Goal: Task Accomplishment & Management: Use online tool/utility

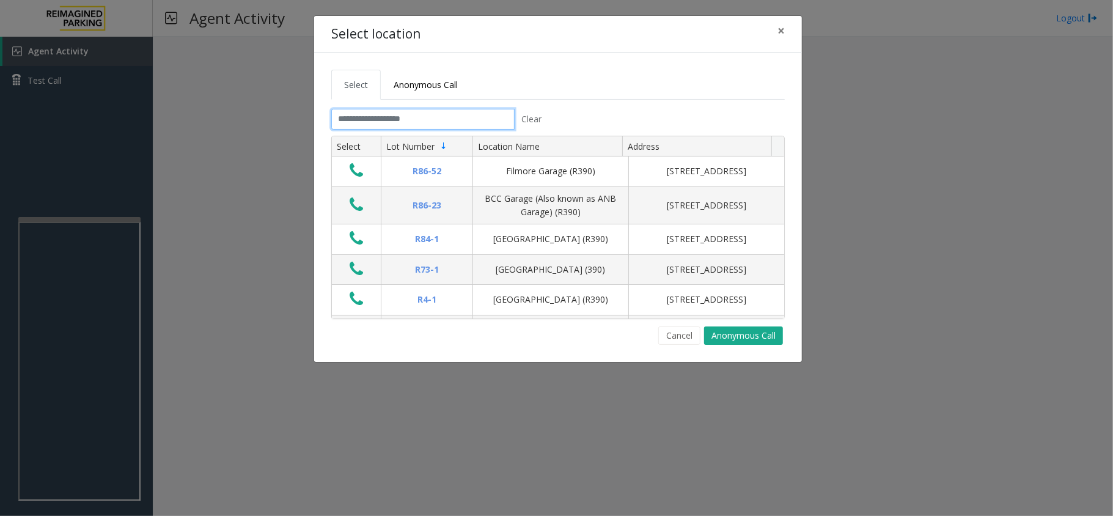
click at [456, 114] on input "text" at bounding box center [422, 119] width 183 height 21
click at [782, 31] on span "×" at bounding box center [780, 30] width 7 height 17
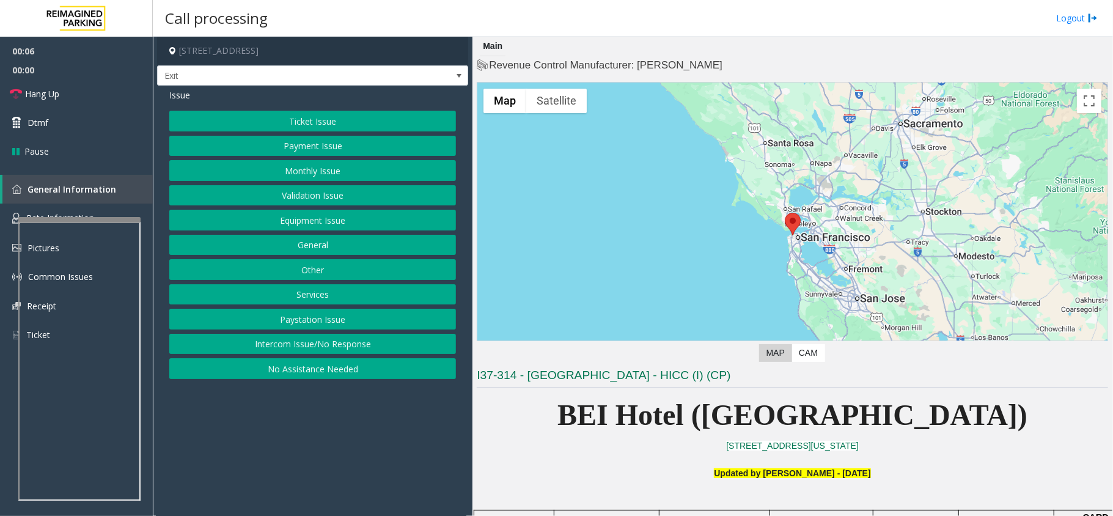
click at [321, 353] on button "Intercom Issue/No Response" at bounding box center [312, 344] width 287 height 21
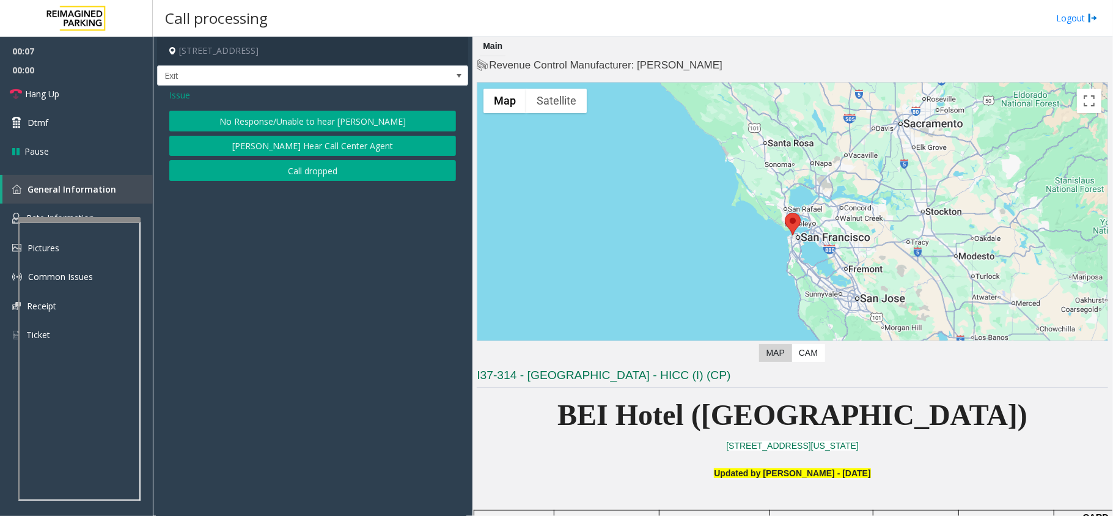
click at [303, 121] on button "No Response/Unable to hear [PERSON_NAME]" at bounding box center [312, 121] width 287 height 21
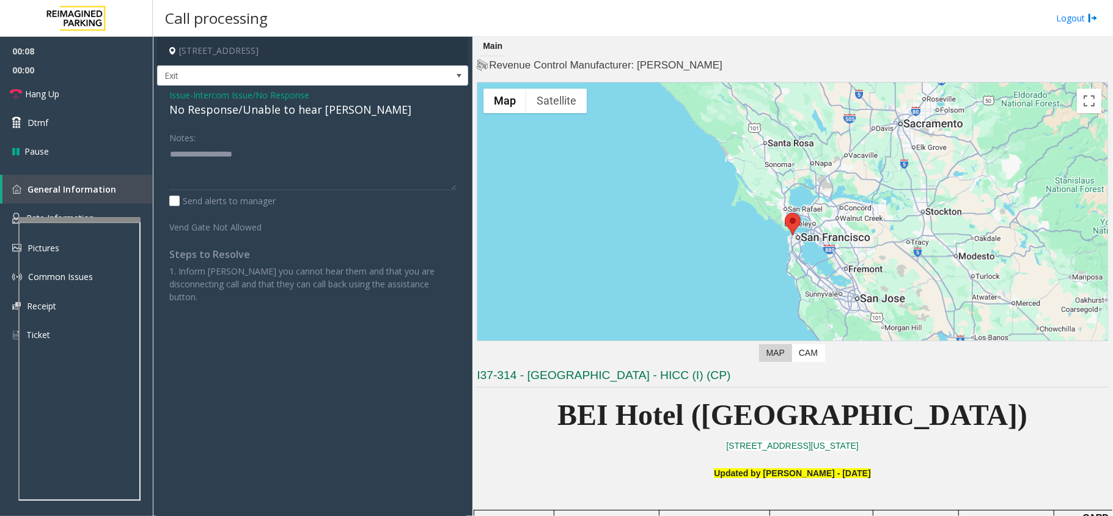
click at [284, 115] on div "No Response/Unable to hear [PERSON_NAME]" at bounding box center [312, 109] width 287 height 16
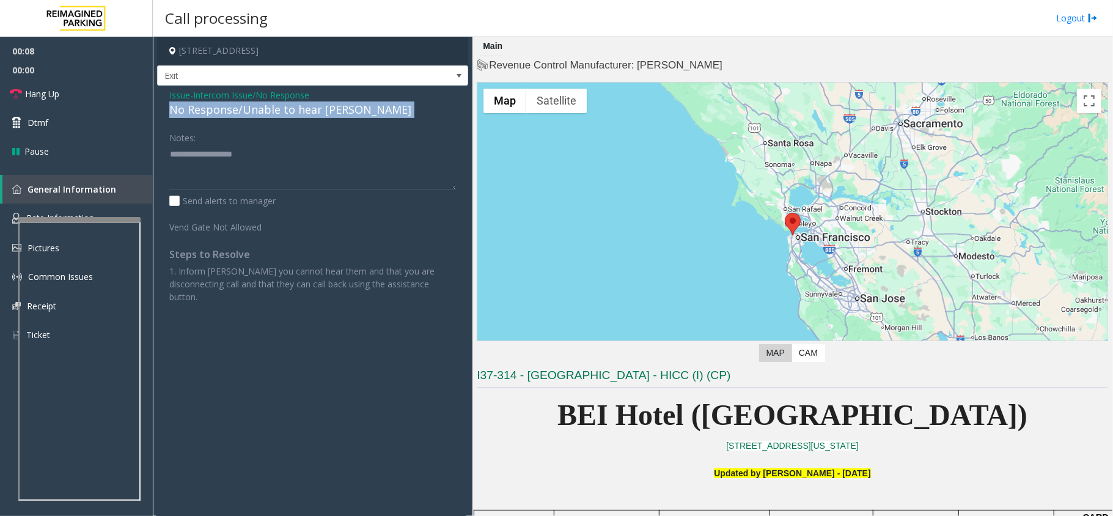
click at [284, 115] on div "No Response/Unable to hear [PERSON_NAME]" at bounding box center [312, 109] width 287 height 16
copy div "No Response/Unable to hear [PERSON_NAME]"
click at [284, 115] on div "No Response/Unable to hear [PERSON_NAME]" at bounding box center [312, 109] width 287 height 16
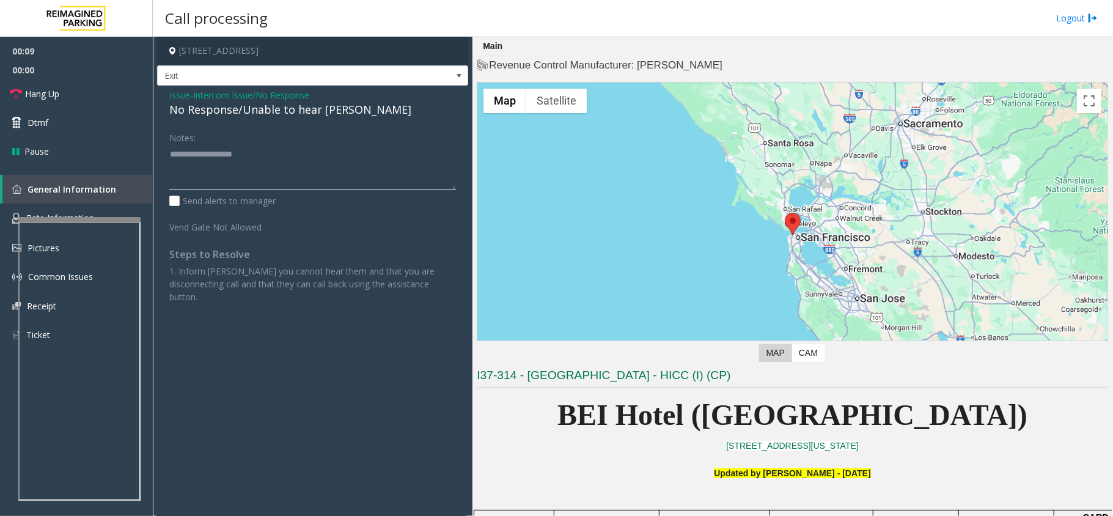
paste textarea "**********"
click at [277, 155] on textarea at bounding box center [312, 167] width 287 height 46
type textarea "**********"
click at [28, 96] on span "Hang Up" at bounding box center [42, 93] width 34 height 13
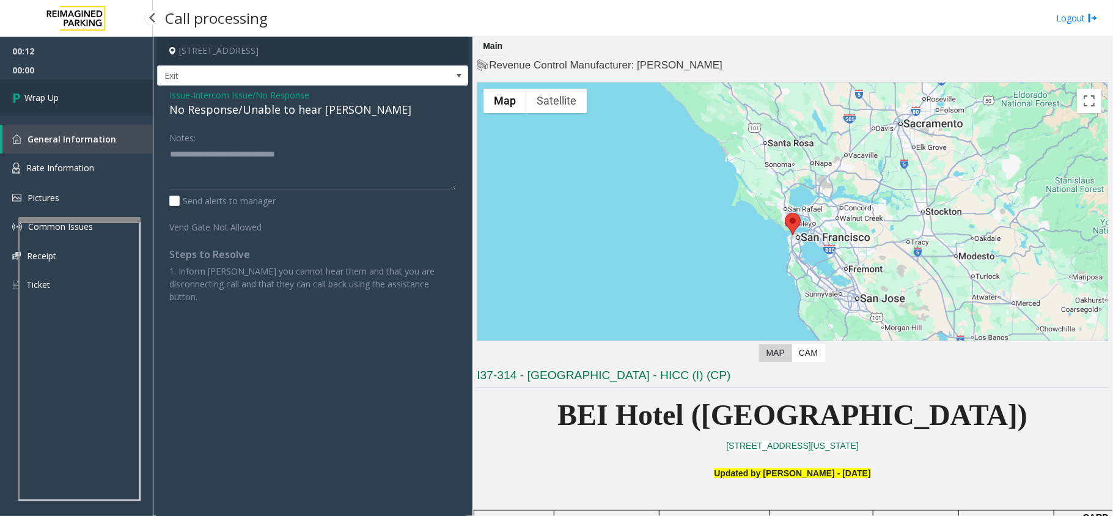
click at [28, 96] on span "Wrap Up" at bounding box center [41, 97] width 34 height 13
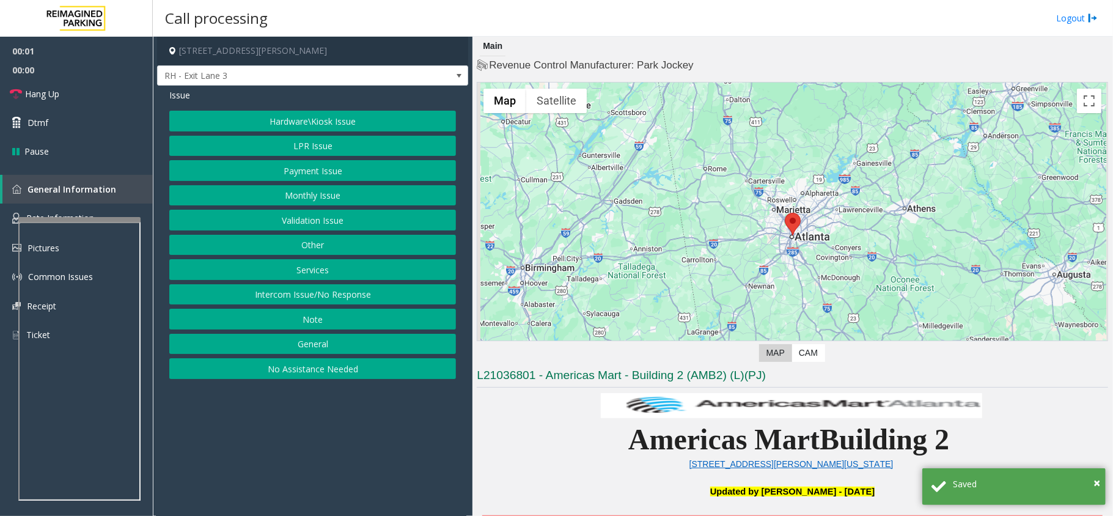
click at [335, 296] on button "Intercom Issue/No Response" at bounding box center [312, 294] width 287 height 21
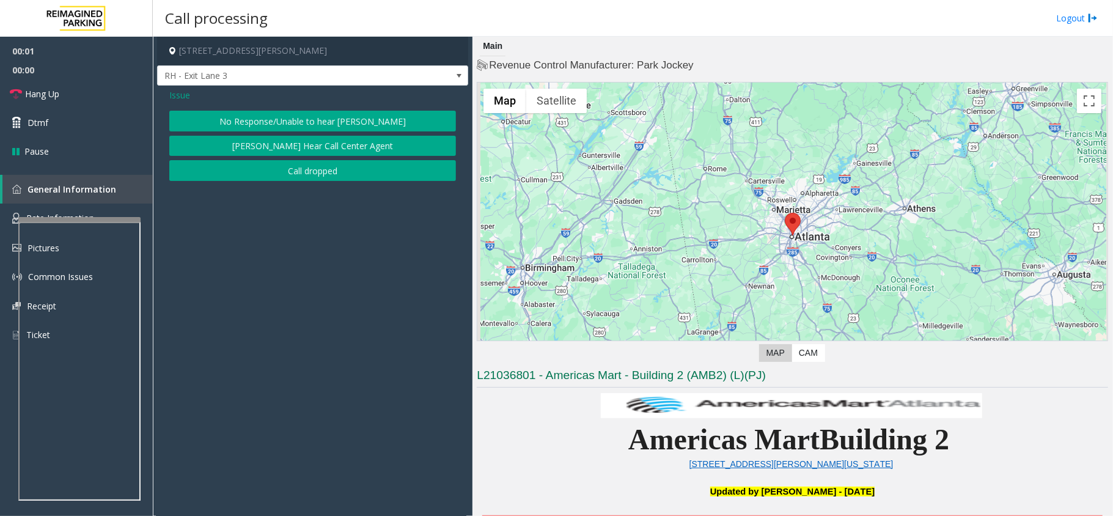
click at [243, 120] on button "No Response/Unable to hear parker" at bounding box center [312, 121] width 287 height 21
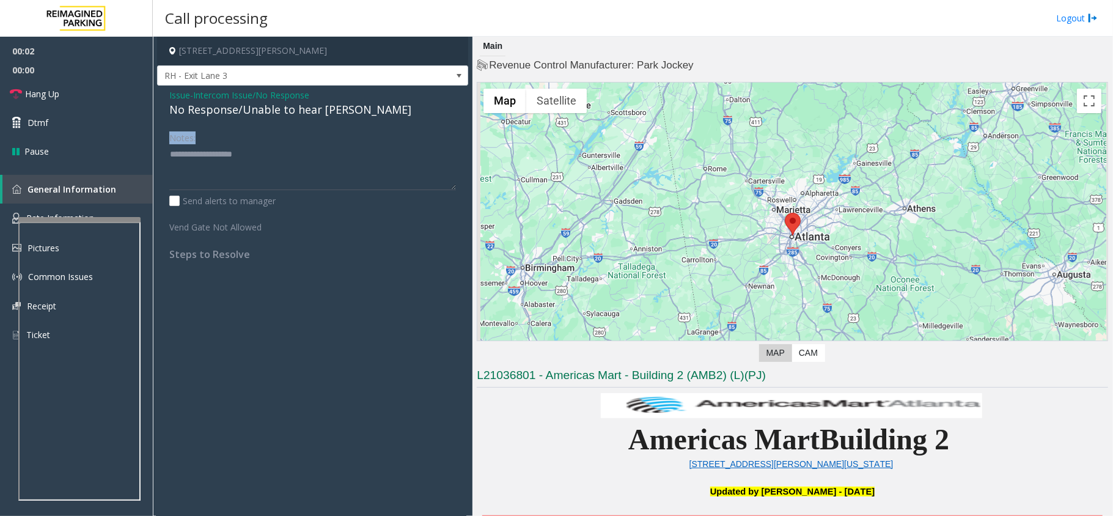
click at [243, 120] on div "Issue - Intercom Issue/No Response No Response/Unable to hear parker Notes: Sen…" at bounding box center [312, 179] width 311 height 187
click at [244, 111] on div "No Response/Unable to hear parker" at bounding box center [312, 109] width 287 height 16
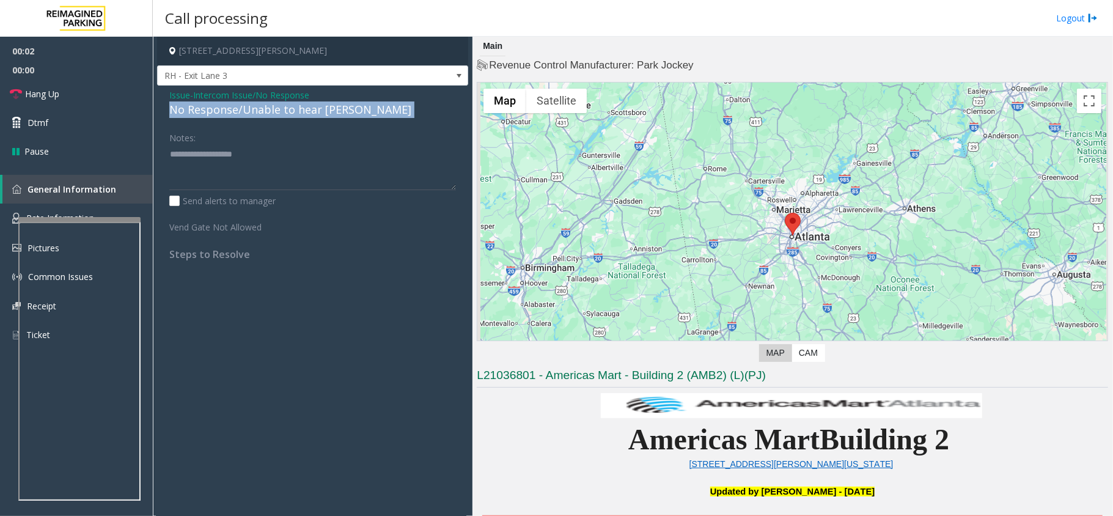
click at [244, 111] on div "No Response/Unable to hear parker" at bounding box center [312, 109] width 287 height 16
copy div "No Response/Unable to hear parker"
click at [244, 111] on div "No Response/Unable to hear parker" at bounding box center [312, 109] width 287 height 16
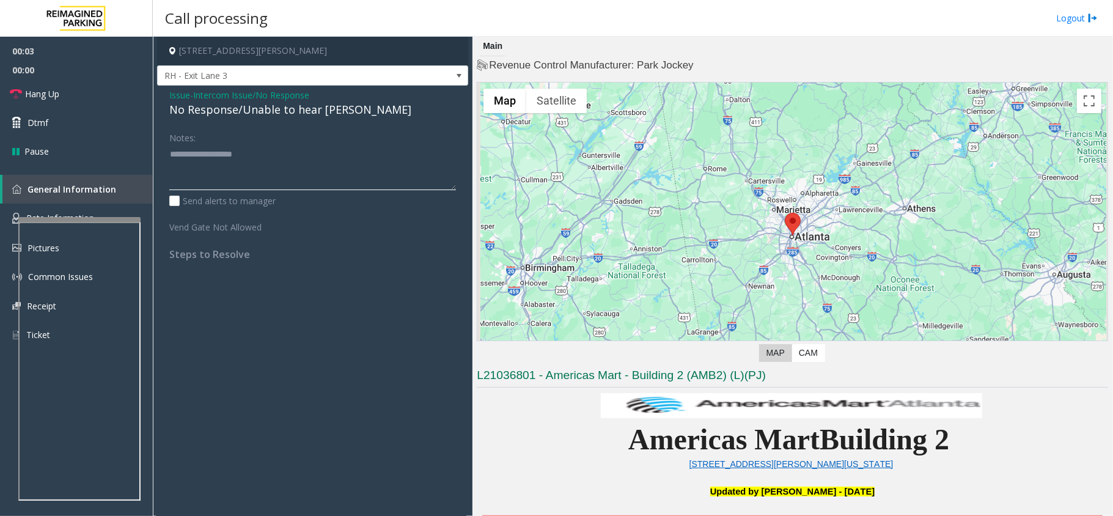
click at [262, 172] on textarea at bounding box center [312, 167] width 287 height 46
paste textarea "**********"
type textarea "**********"
click at [55, 83] on link "Hang Up" at bounding box center [76, 93] width 153 height 29
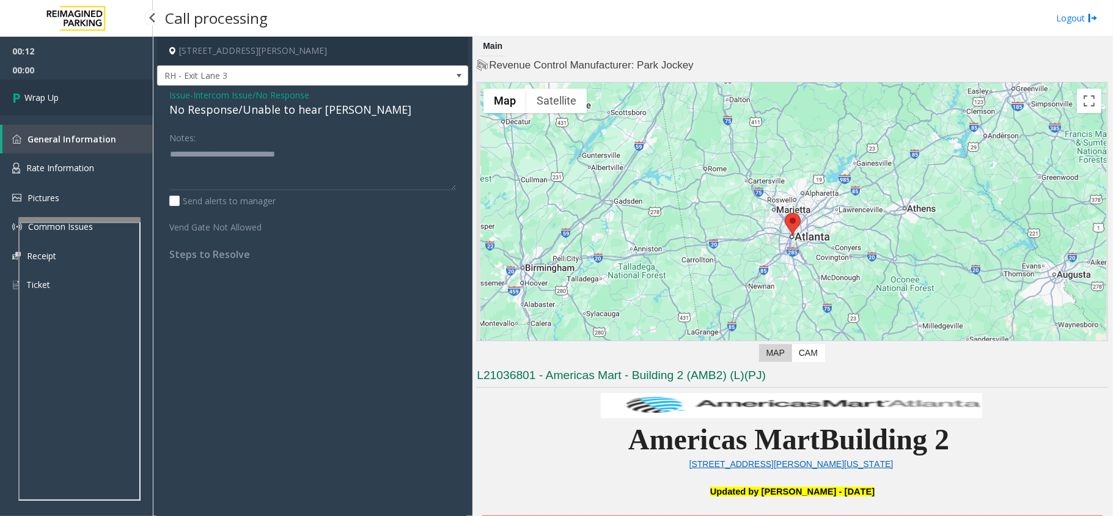
click at [60, 88] on link "Wrap Up" at bounding box center [76, 97] width 153 height 36
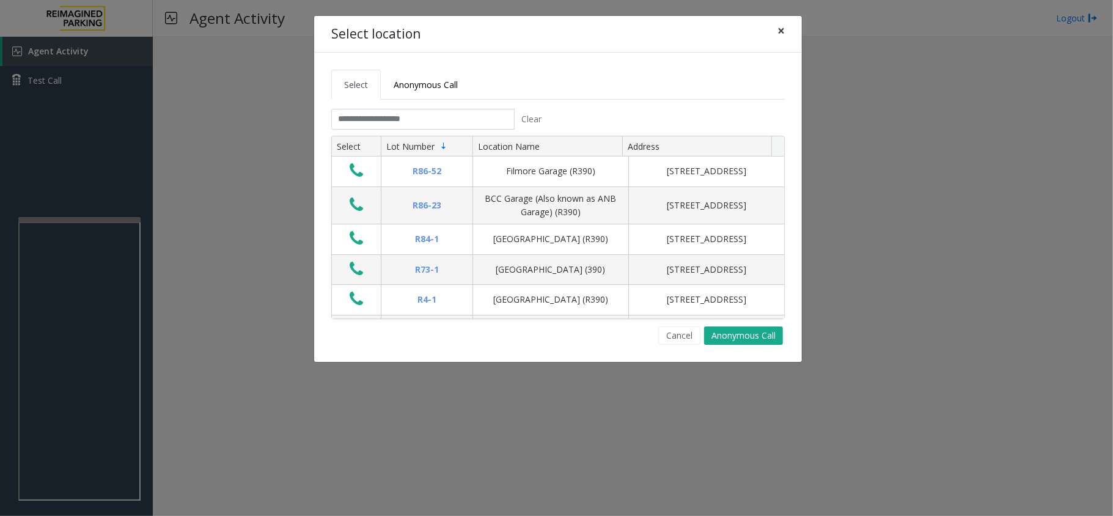
click at [783, 30] on span "×" at bounding box center [780, 30] width 7 height 17
click at [782, 27] on span "×" at bounding box center [780, 30] width 7 height 17
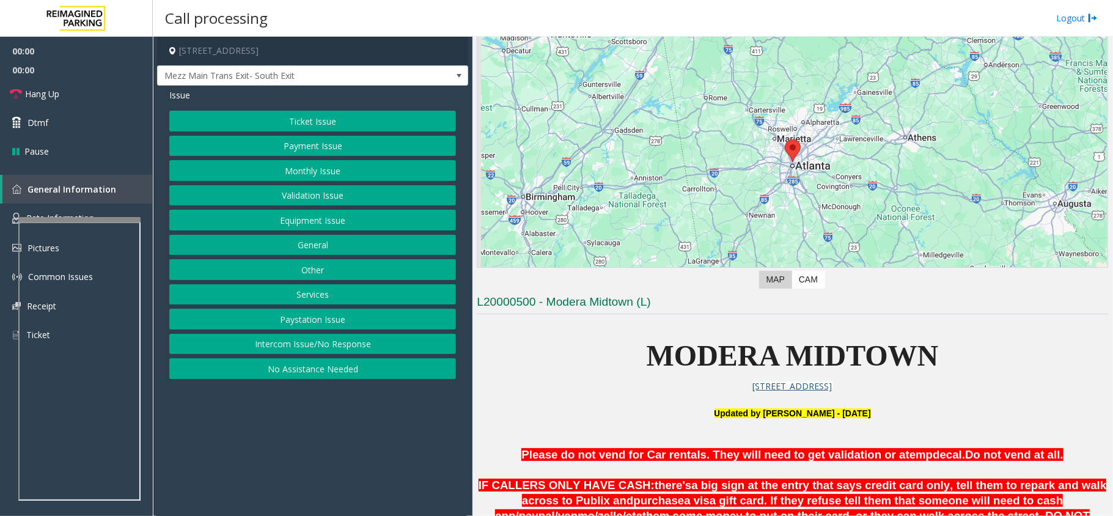
scroll to position [81, 0]
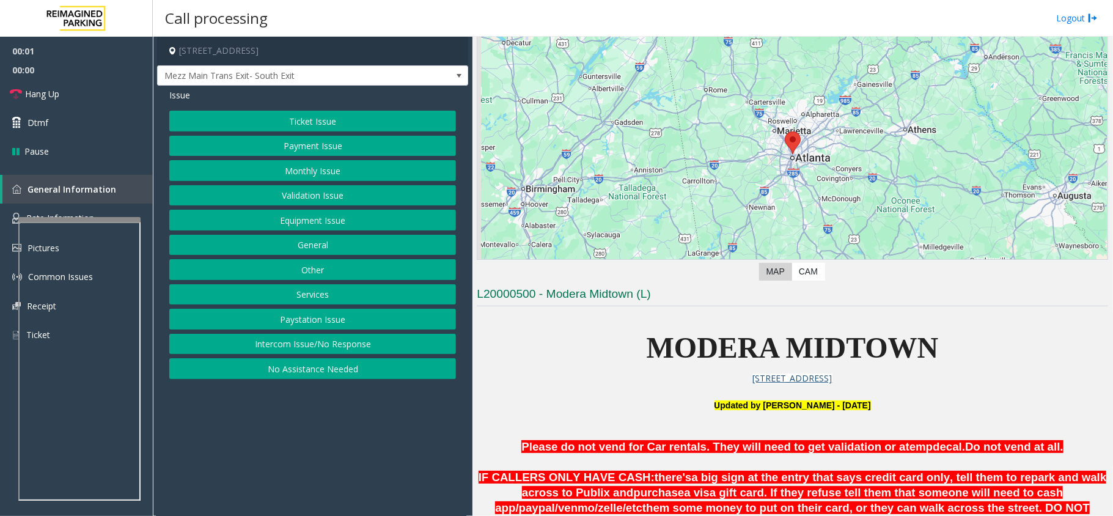
click at [370, 343] on button "Intercom Issue/No Response" at bounding box center [312, 344] width 287 height 21
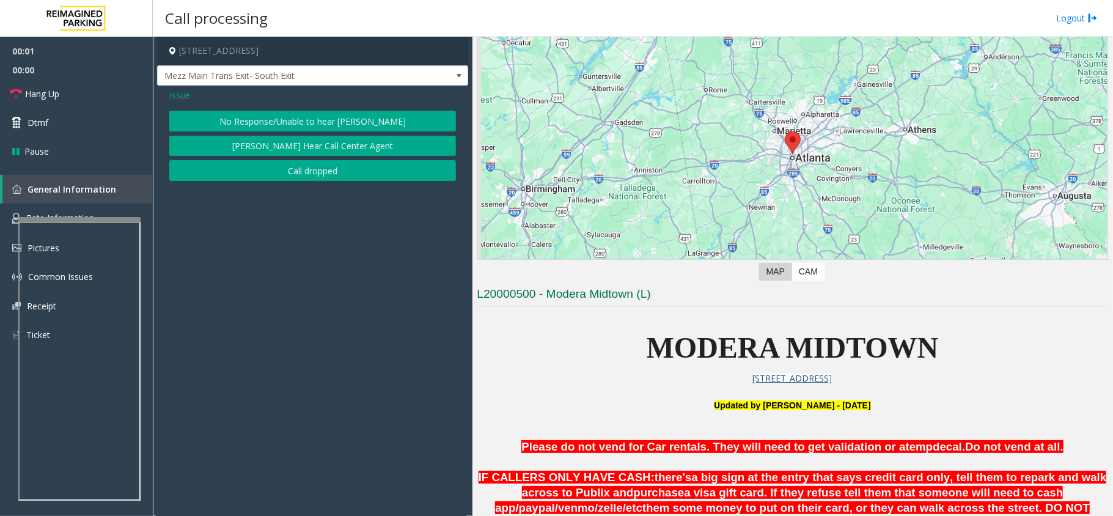
click at [277, 121] on button "No Response/Unable to hear parker" at bounding box center [312, 121] width 287 height 21
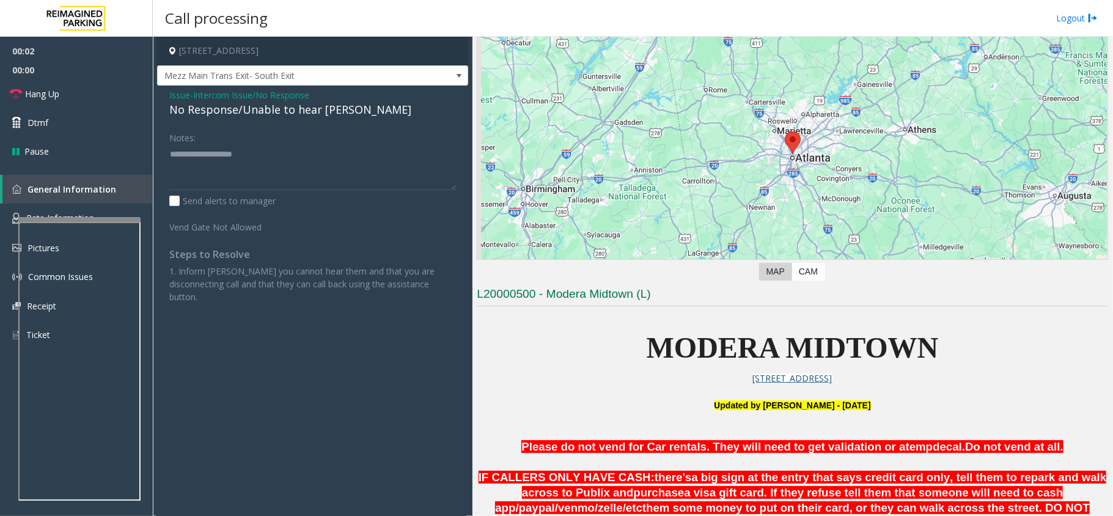
click at [235, 115] on div "No Response/Unable to hear parker" at bounding box center [312, 109] width 287 height 16
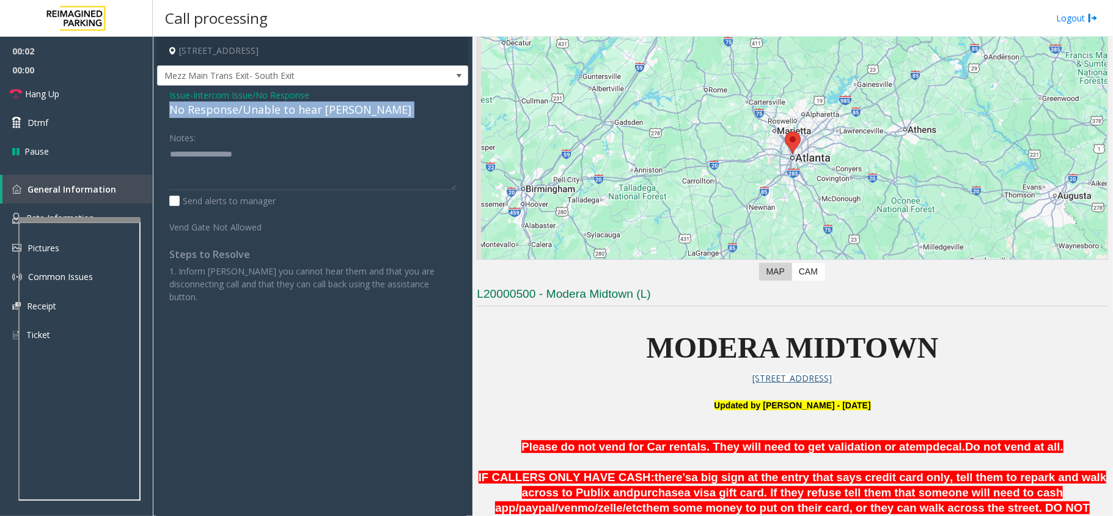
click at [235, 115] on div "No Response/Unable to hear parker" at bounding box center [312, 109] width 287 height 16
copy div "No Response/Unable to hear parker"
paste textarea "**********"
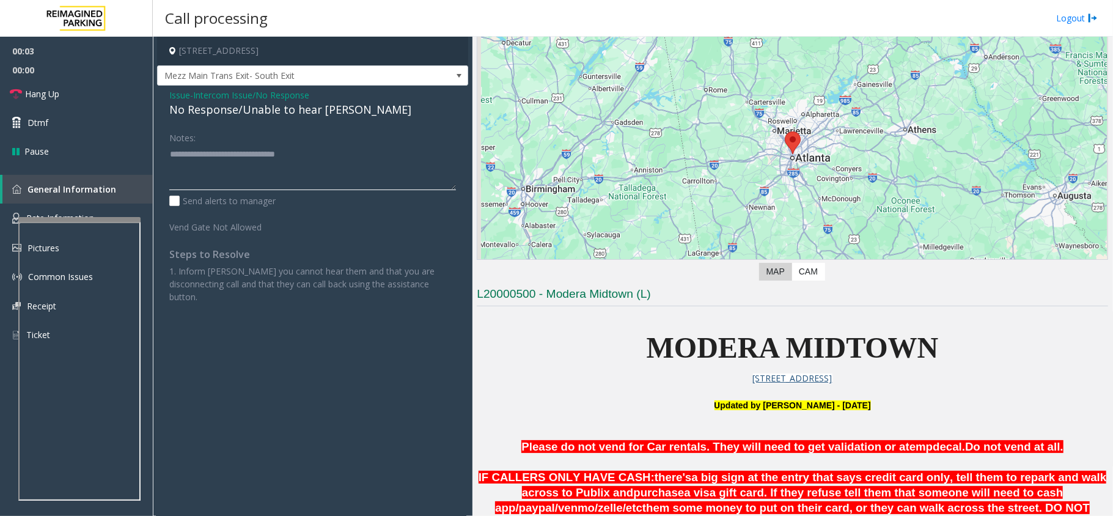
click at [240, 169] on textarea at bounding box center [312, 167] width 287 height 46
type textarea "**********"
click at [84, 91] on link "Hang Up" at bounding box center [76, 93] width 153 height 29
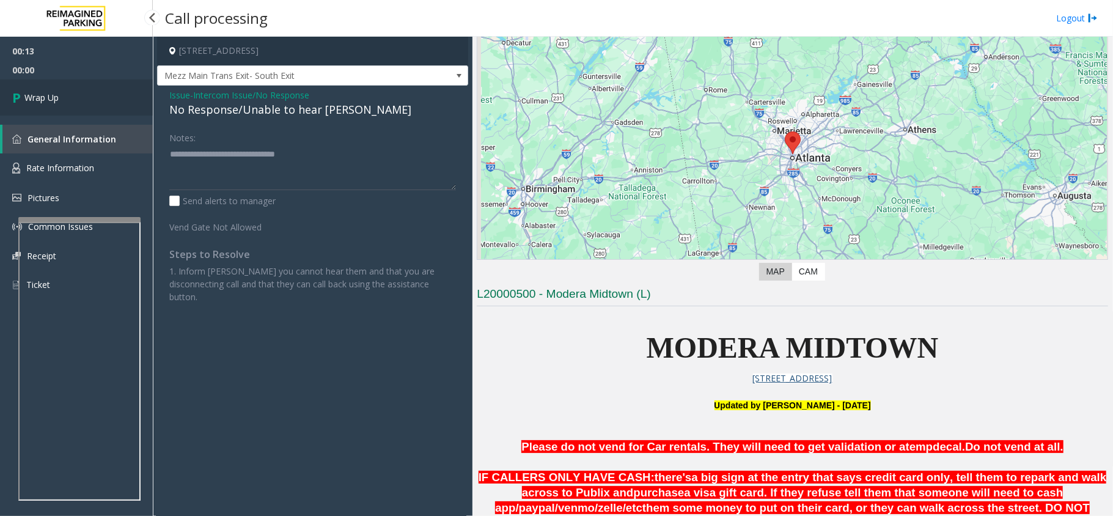
click at [84, 91] on link "Wrap Up" at bounding box center [76, 97] width 153 height 36
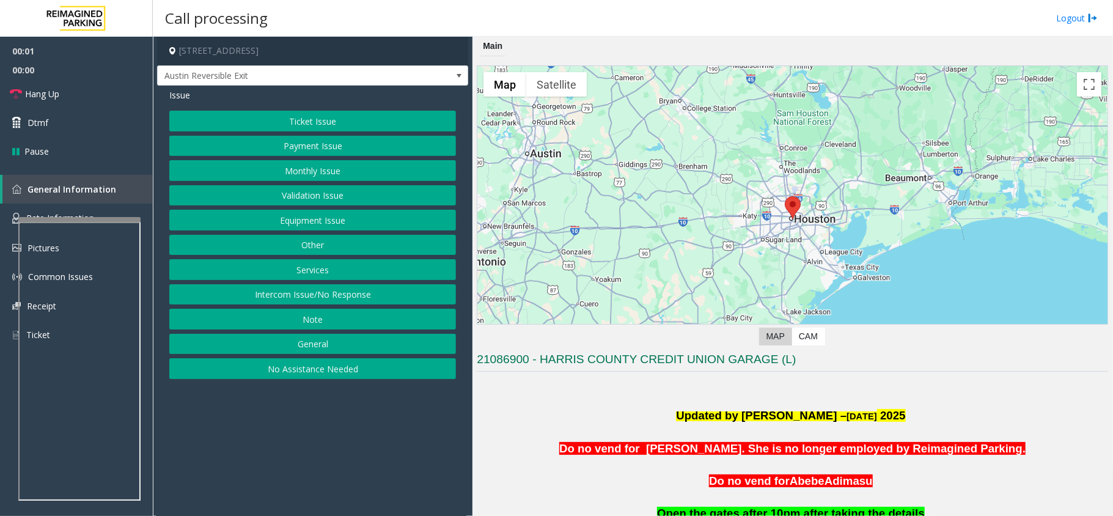
click at [345, 291] on button "Intercom Issue/No Response" at bounding box center [312, 294] width 287 height 21
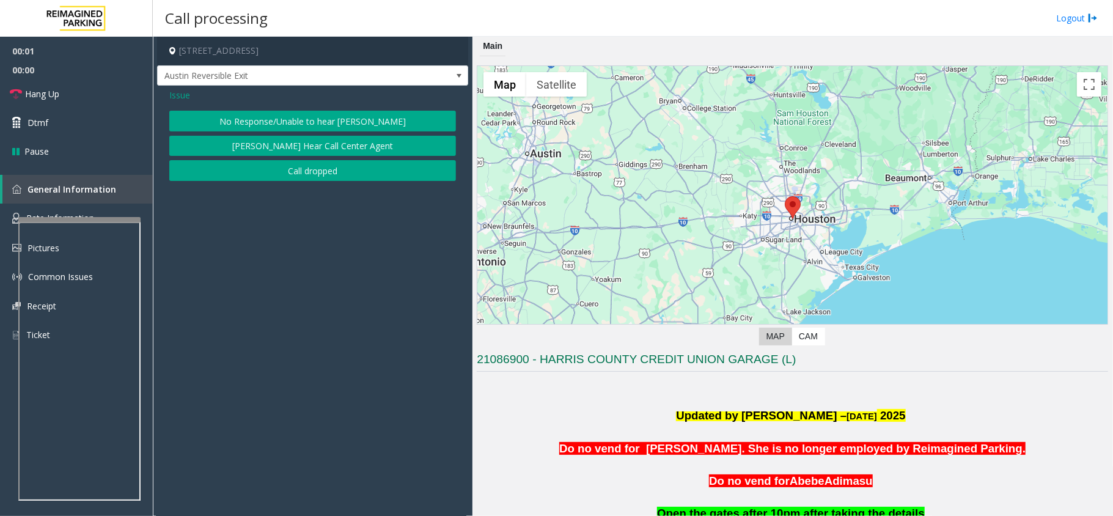
click at [224, 122] on button "No Response/Unable to hear parker" at bounding box center [312, 121] width 287 height 21
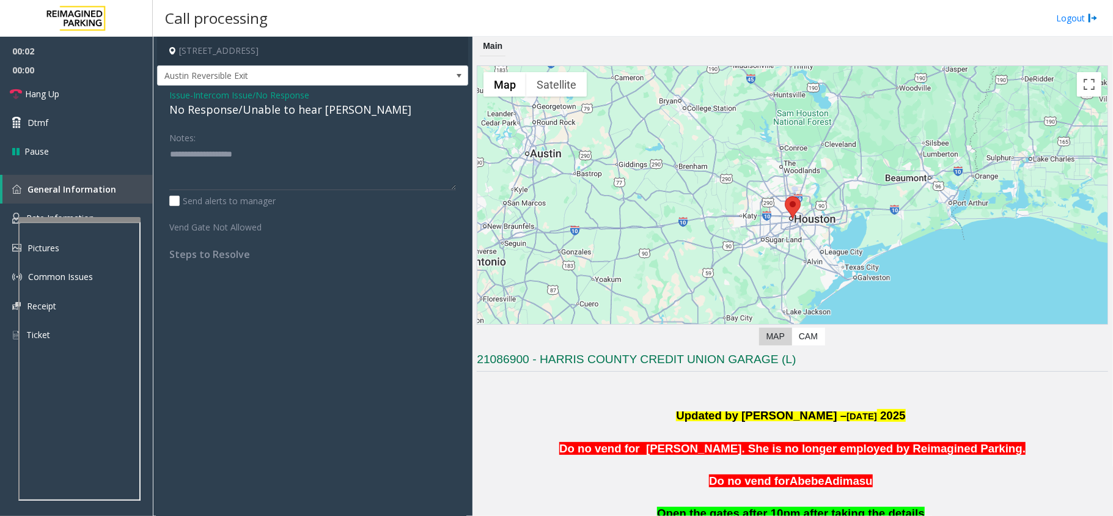
click at [204, 105] on div "No Response/Unable to hear parker" at bounding box center [312, 109] width 287 height 16
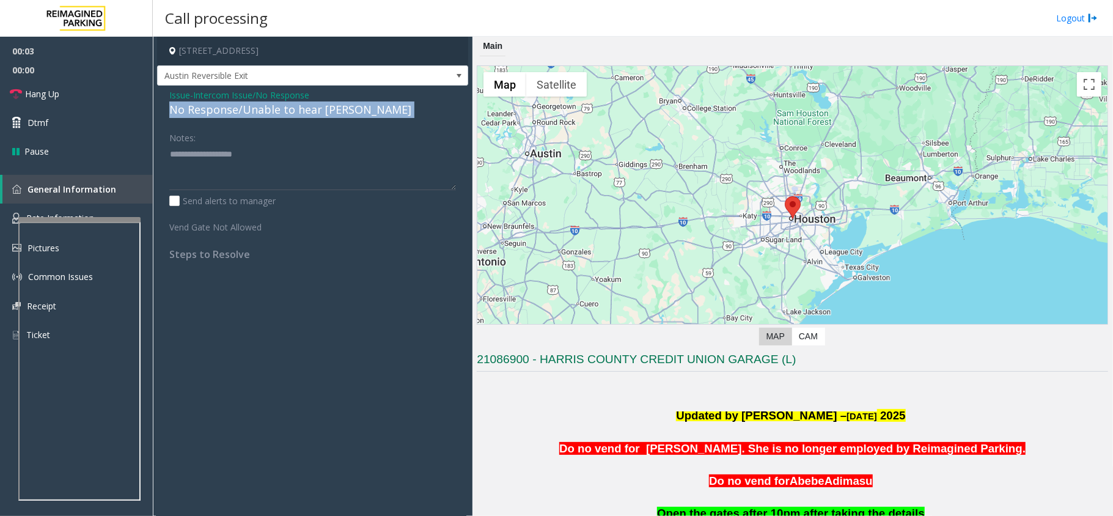
click at [204, 105] on div "No Response/Unable to hear parker" at bounding box center [312, 109] width 287 height 16
copy div "No Response/Unable to hear parker"
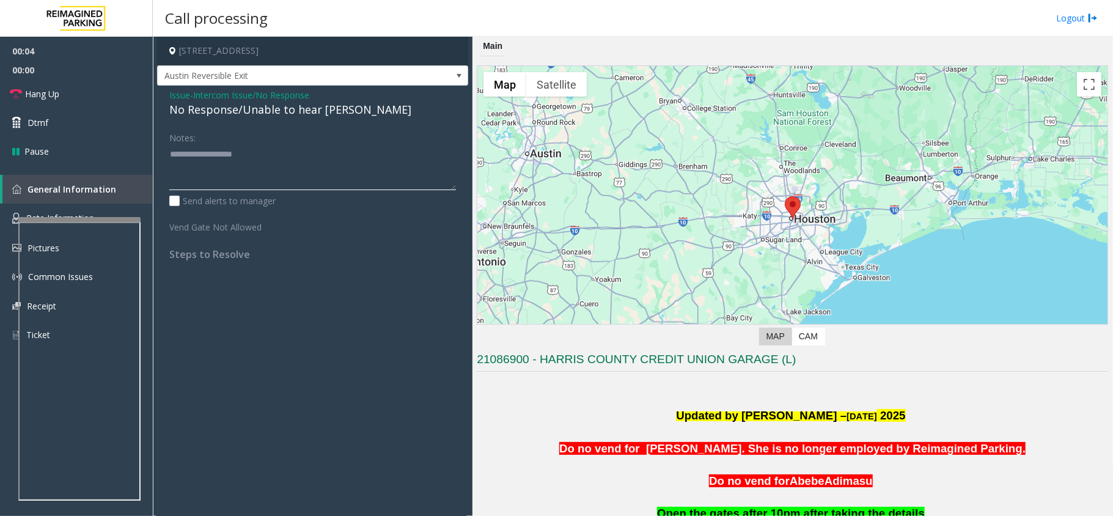
click at [240, 155] on textarea at bounding box center [312, 167] width 287 height 46
paste textarea "**********"
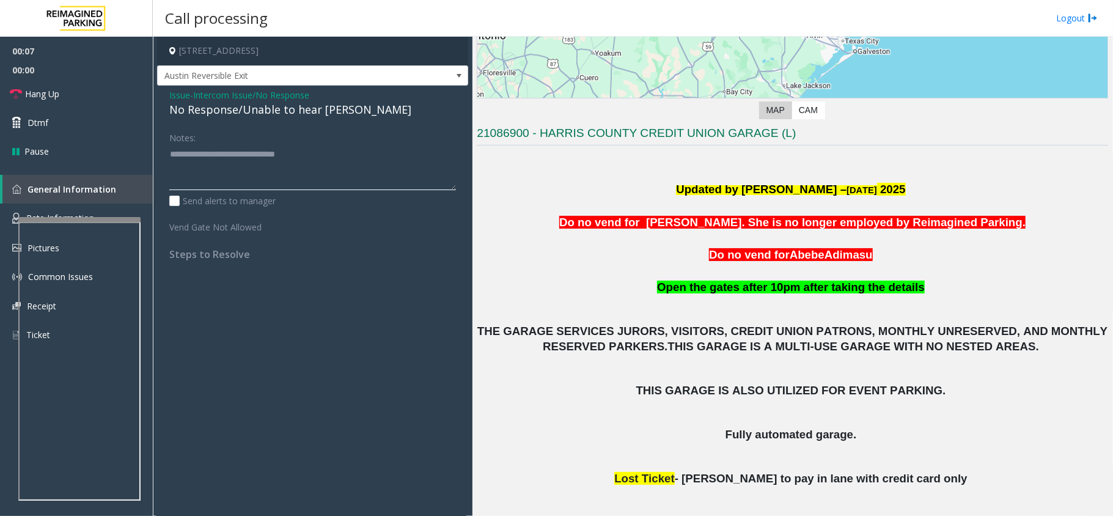
scroll to position [244, 0]
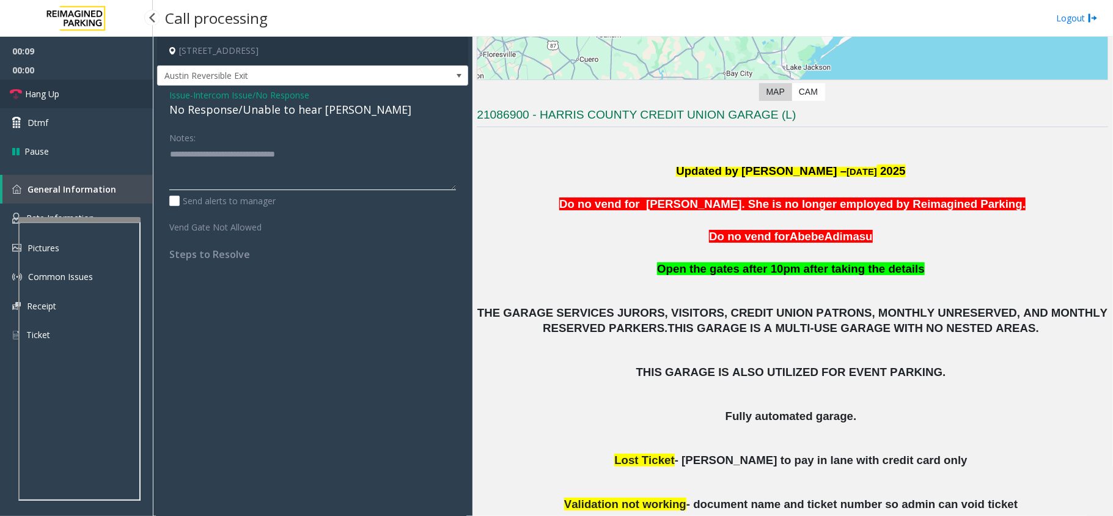
type textarea "**********"
click at [43, 82] on link "Hang Up" at bounding box center [76, 93] width 153 height 29
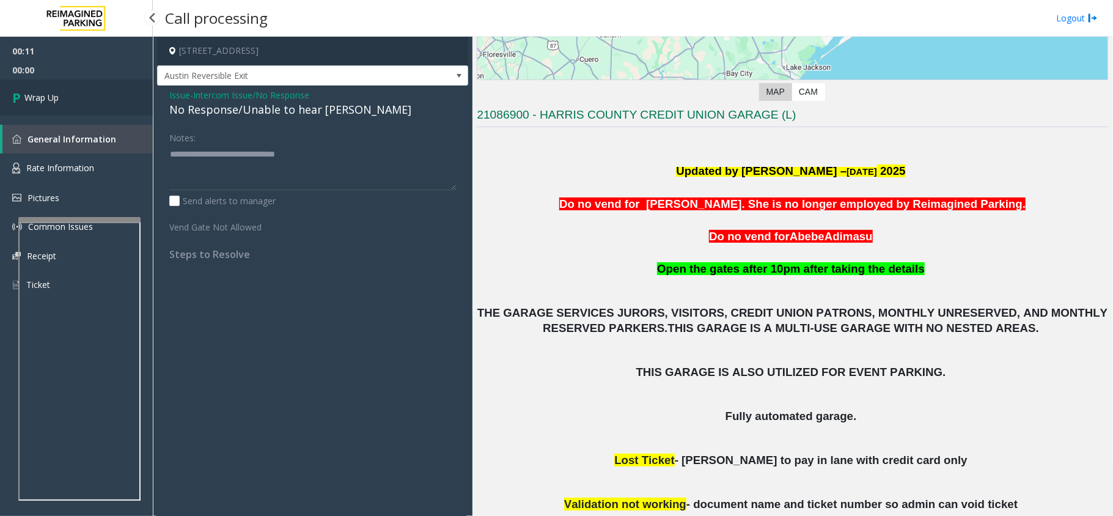
click at [70, 89] on link "Wrap Up" at bounding box center [76, 97] width 153 height 36
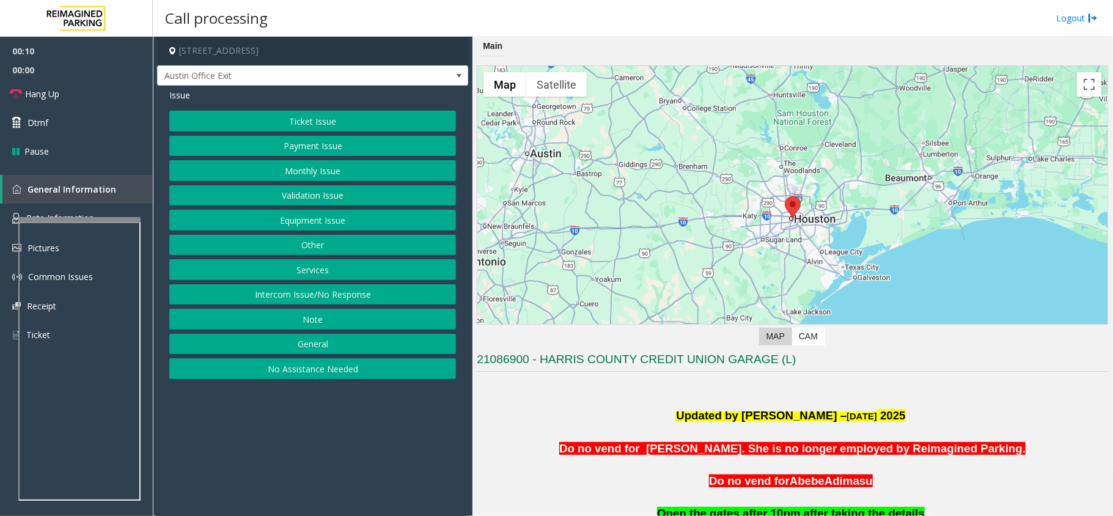
click at [252, 299] on button "Intercom Issue/No Response" at bounding box center [312, 294] width 287 height 21
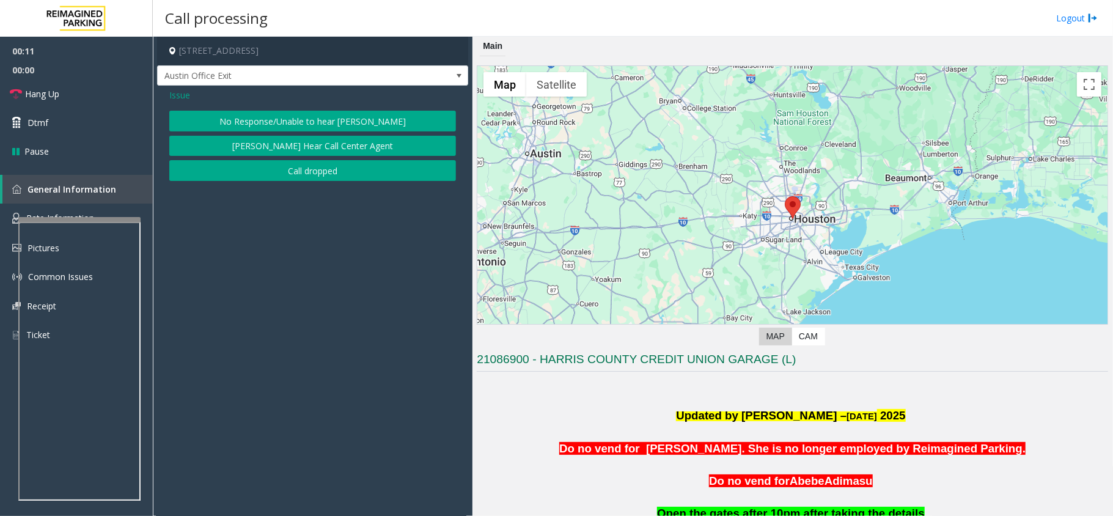
click at [198, 113] on button "No Response/Unable to hear parker" at bounding box center [312, 121] width 287 height 21
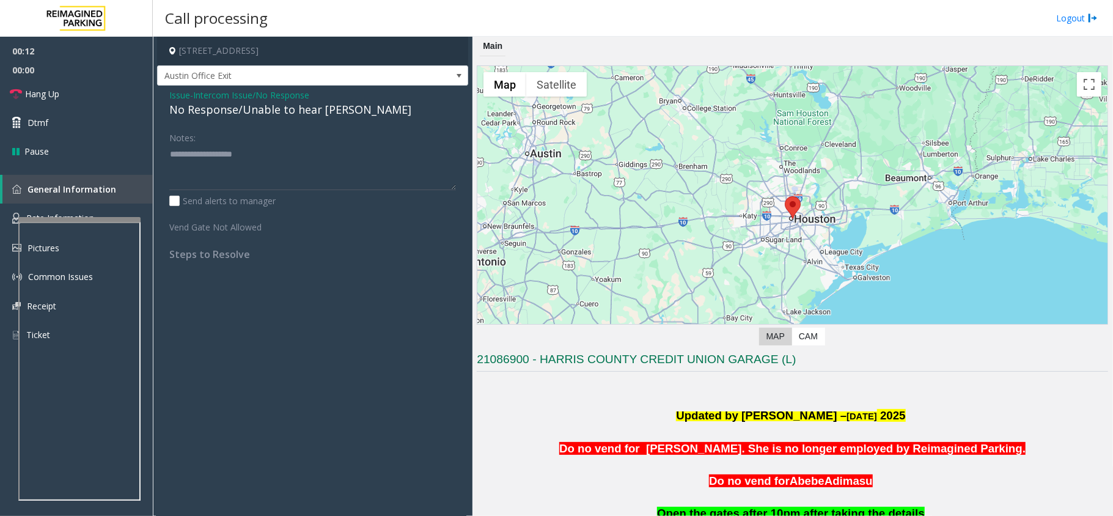
click at [199, 111] on div "No Response/Unable to hear parker" at bounding box center [312, 109] width 287 height 16
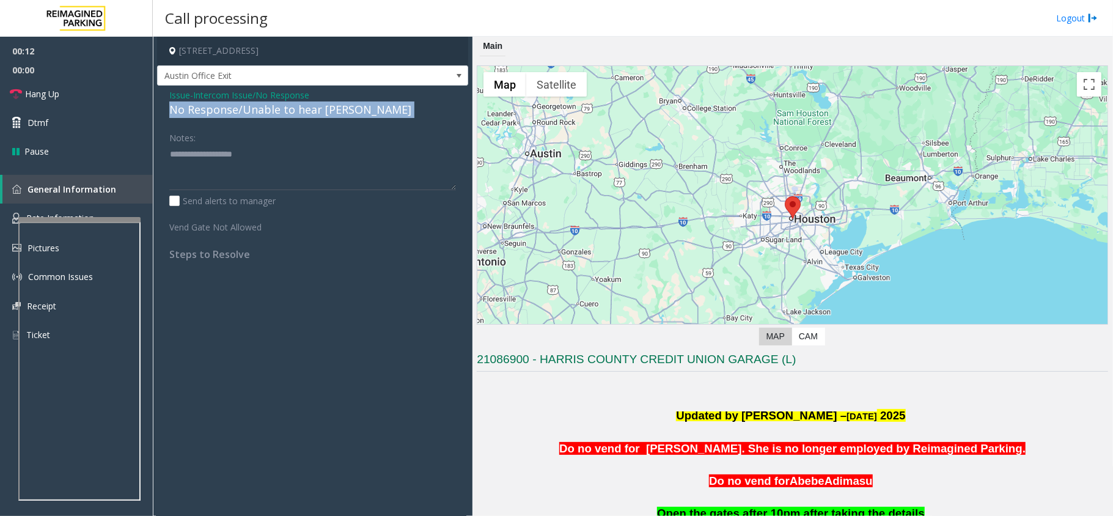
copy div "No Response/Unable to hear parker"
click at [199, 111] on div "No Response/Unable to hear parker" at bounding box center [312, 109] width 287 height 16
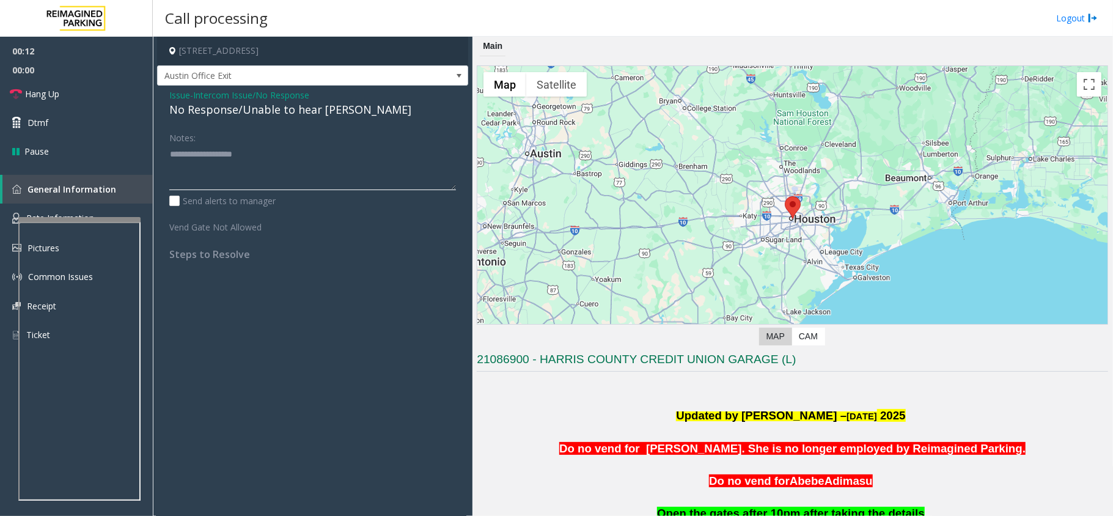
click at [209, 155] on textarea at bounding box center [312, 167] width 287 height 46
paste textarea "**********"
type textarea "**********"
click at [69, 93] on link "Hang Up" at bounding box center [76, 93] width 153 height 29
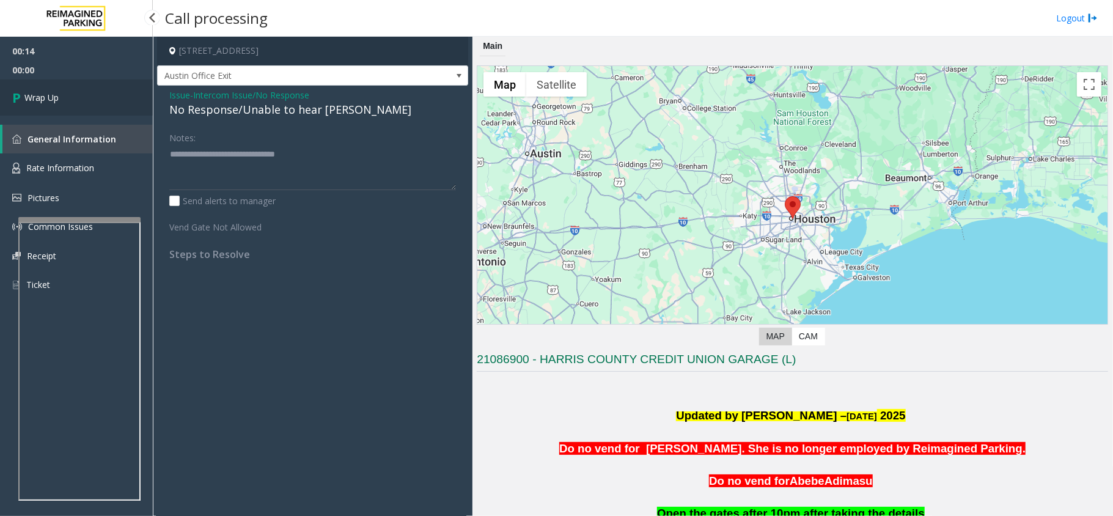
click at [69, 93] on link "Wrap Up" at bounding box center [76, 97] width 153 height 36
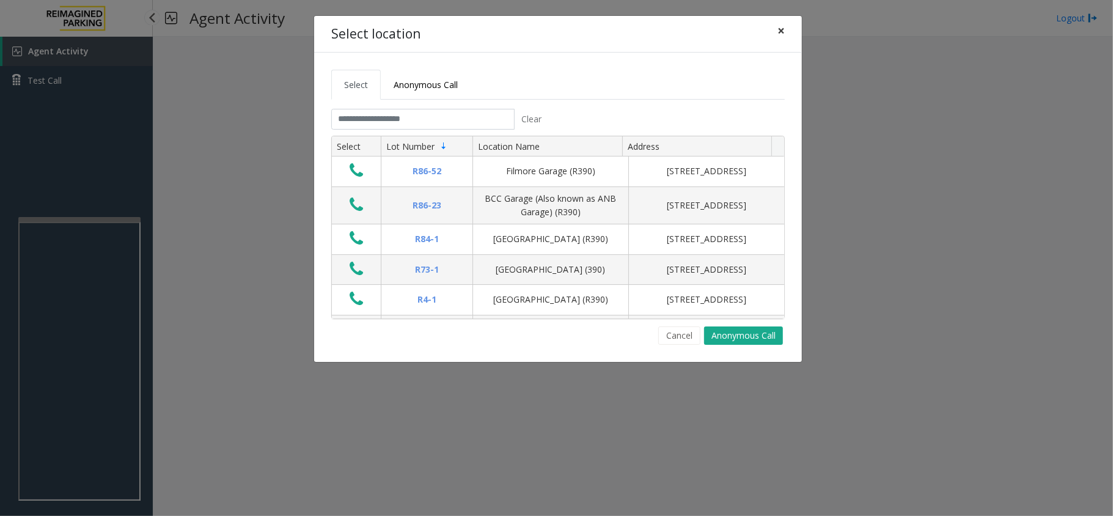
click at [780, 31] on span "×" at bounding box center [780, 30] width 7 height 17
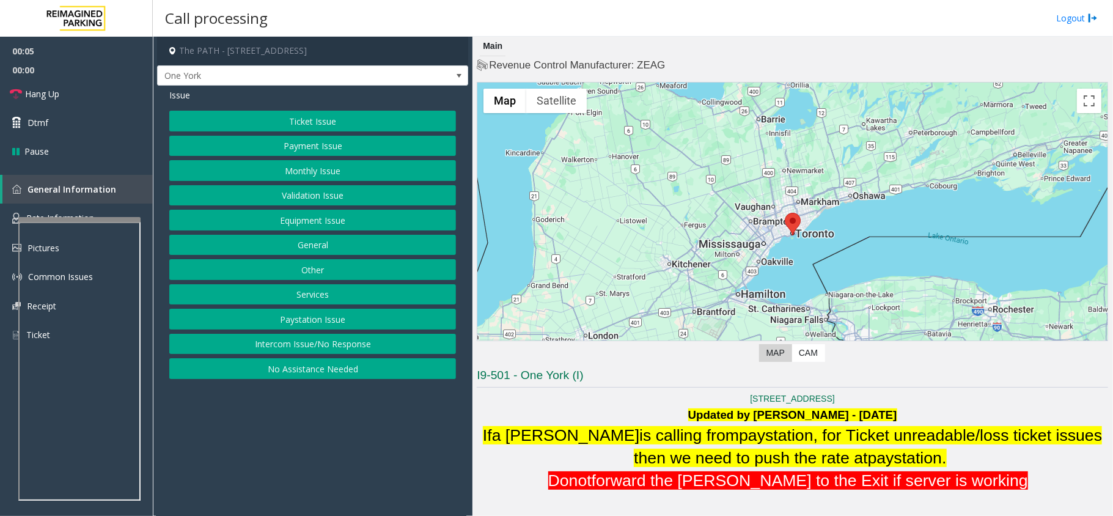
drag, startPoint x: 266, startPoint y: 339, endPoint x: 269, endPoint y: 309, distance: 29.5
click at [267, 338] on button "Intercom Issue/No Response" at bounding box center [312, 344] width 287 height 21
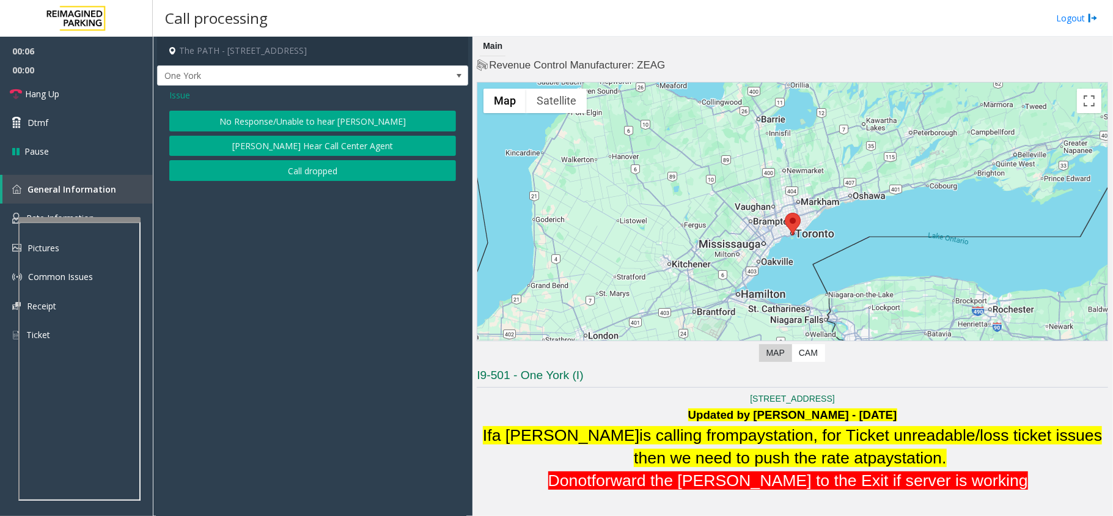
click at [279, 114] on button "No Response/Unable to hear parker" at bounding box center [312, 121] width 287 height 21
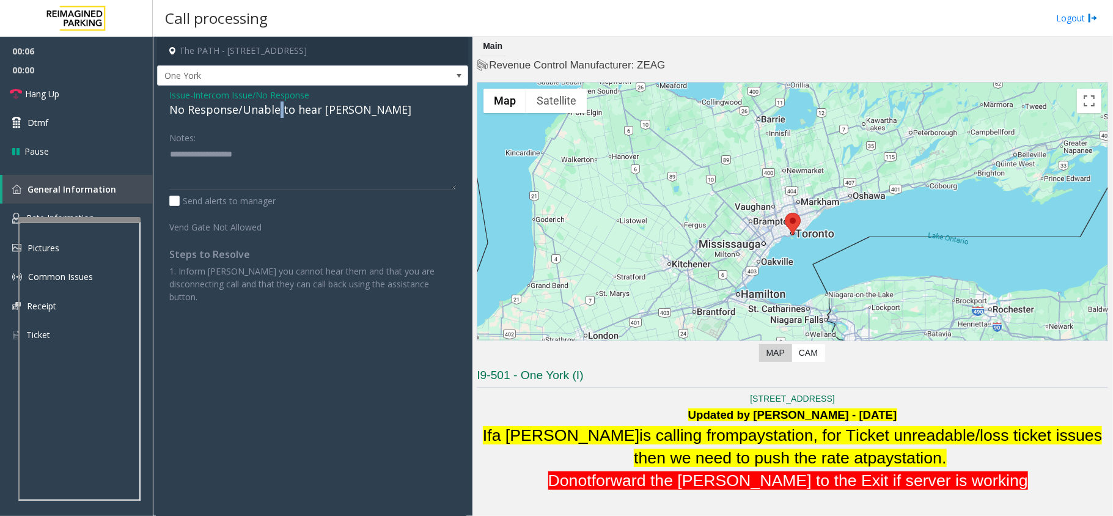
click at [277, 113] on div "No Response/Unable to hear parker" at bounding box center [312, 109] width 287 height 16
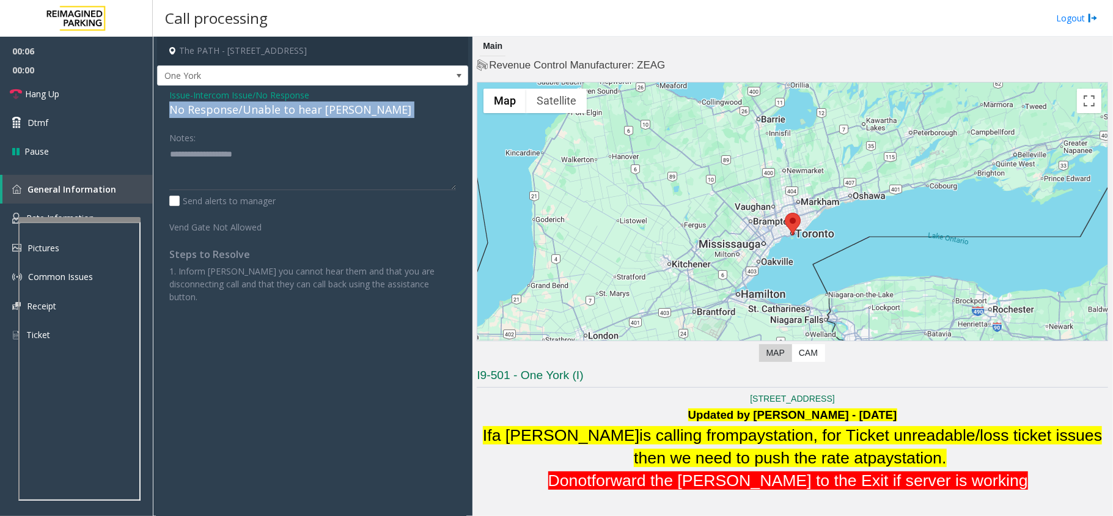
click at [277, 113] on div "No Response/Unable to hear parker" at bounding box center [312, 109] width 287 height 16
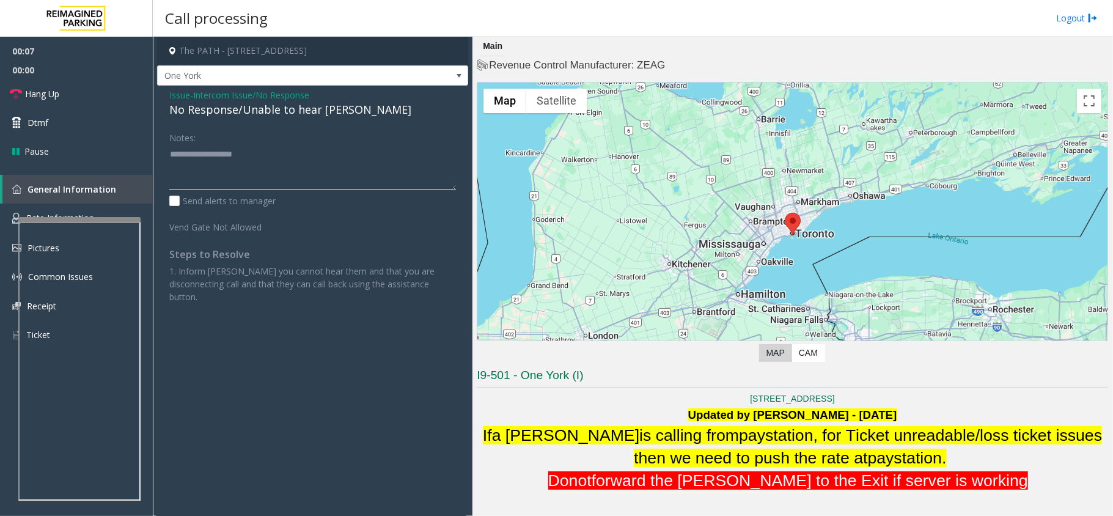
click at [274, 174] on textarea at bounding box center [312, 167] width 287 height 46
paste textarea "**********"
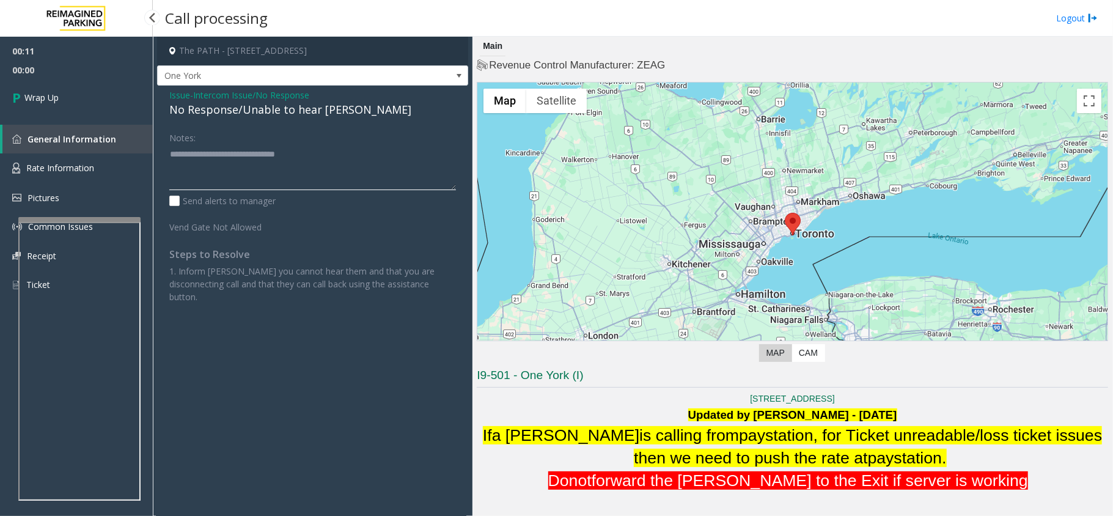
type textarea "**********"
click at [16, 98] on icon at bounding box center [18, 97] width 12 height 20
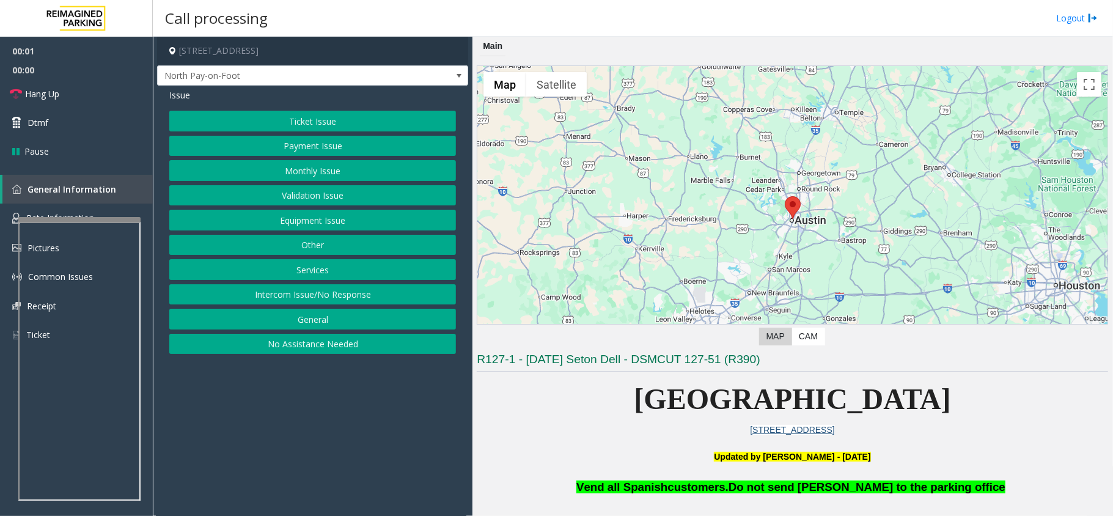
click at [258, 288] on button "Intercom Issue/No Response" at bounding box center [312, 294] width 287 height 21
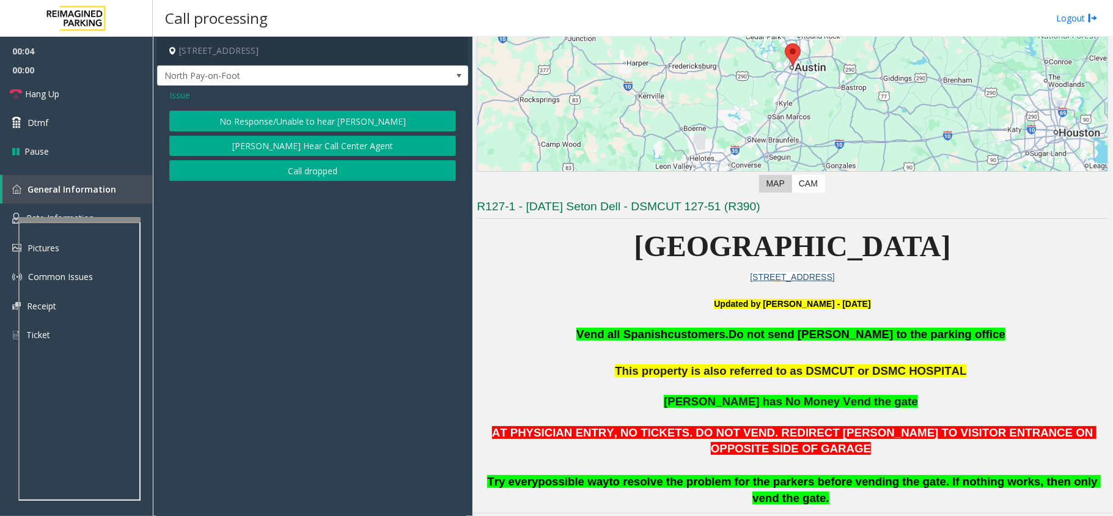
scroll to position [163, 0]
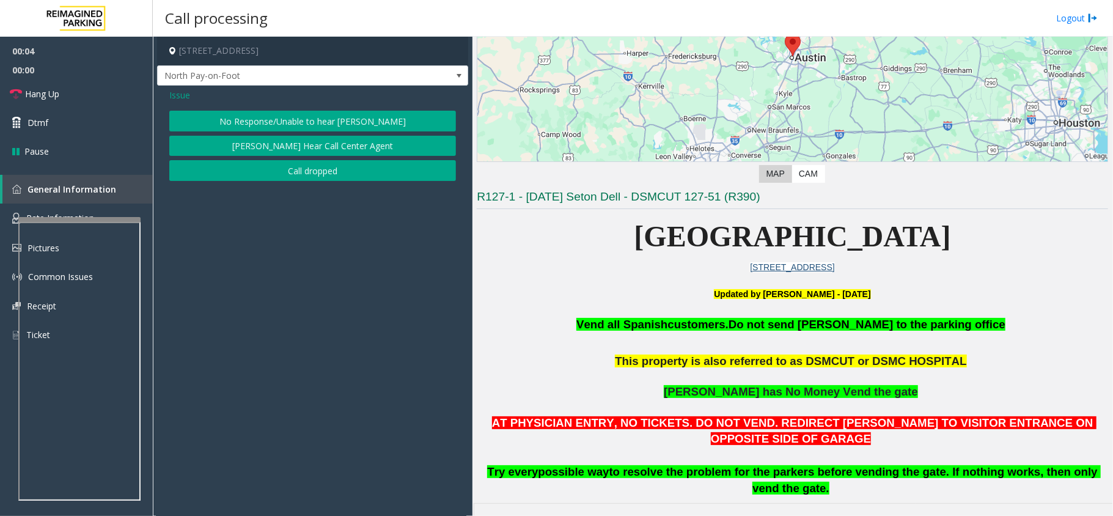
click at [321, 116] on button "No Response/Unable to hear parker" at bounding box center [312, 121] width 287 height 21
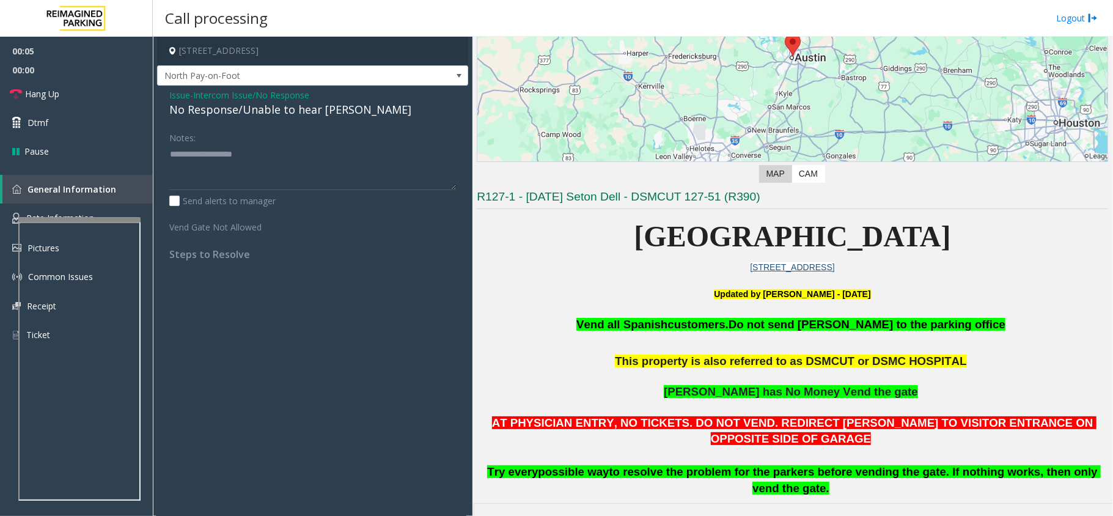
click at [295, 115] on div "No Response/Unable to hear parker" at bounding box center [312, 109] width 287 height 16
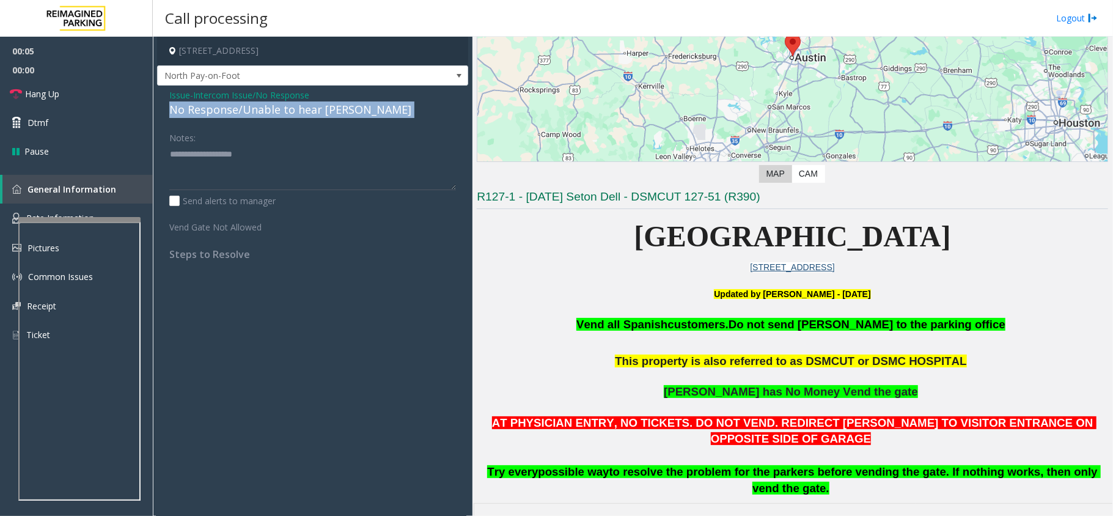
click at [295, 115] on div "No Response/Unable to hear parker" at bounding box center [312, 109] width 287 height 16
copy div "No Response/Unable to hear parker"
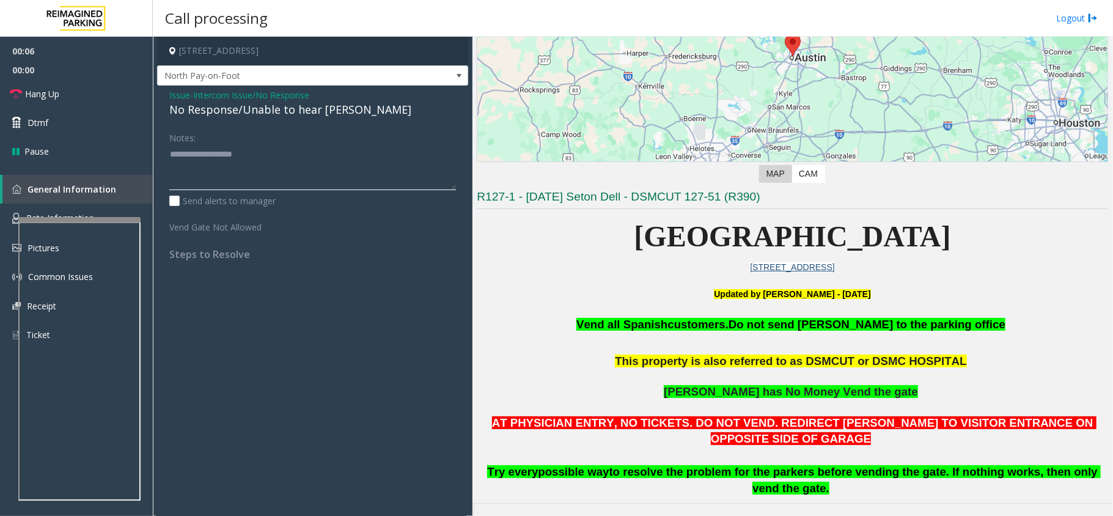
click at [307, 182] on textarea at bounding box center [312, 167] width 287 height 46
paste textarea "**********"
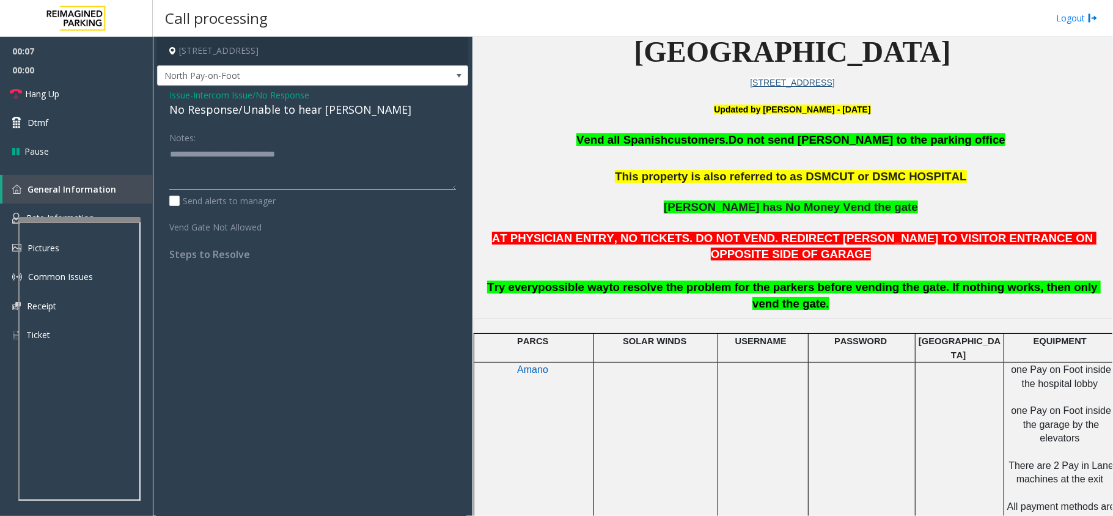
scroll to position [244, 0]
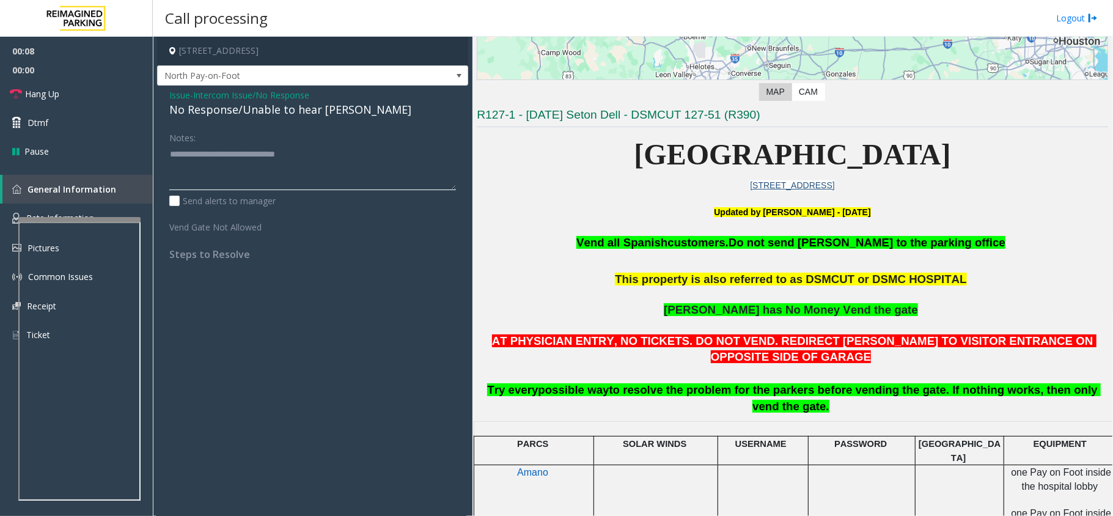
type textarea "**********"
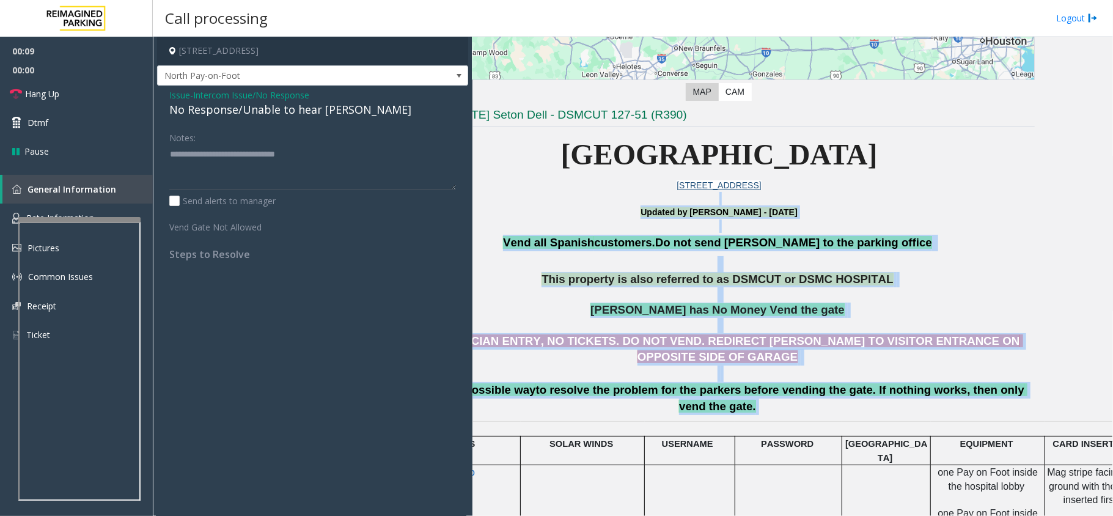
scroll to position [244, 96]
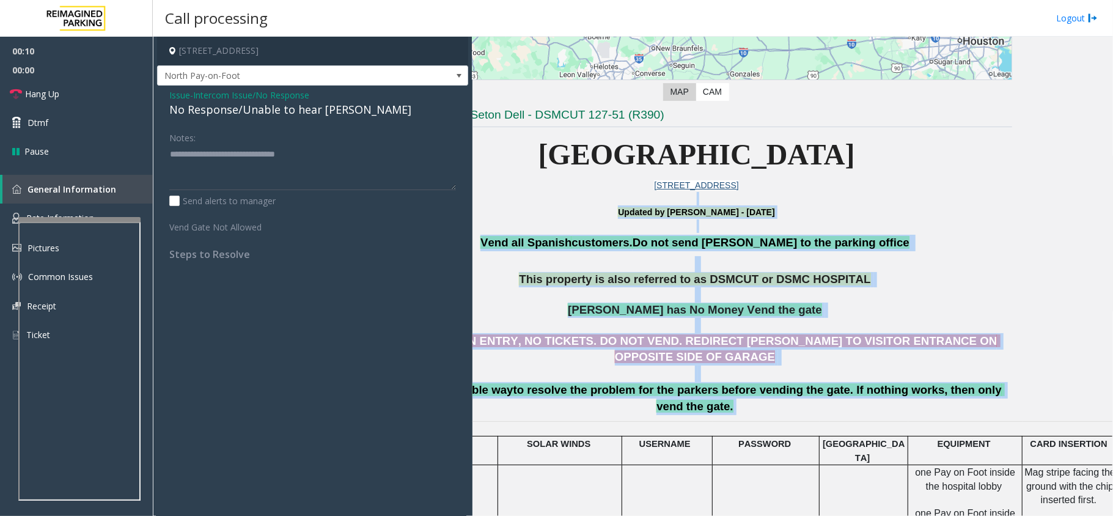
drag, startPoint x: 690, startPoint y: 196, endPoint x: 1013, endPoint y: 378, distance: 370.2
click at [1013, 378] on div "Main ← Move left → Move right ↑ Move up ↓ Move down + Zoom in - Zoom out Home J…" at bounding box center [792, 276] width 640 height 479
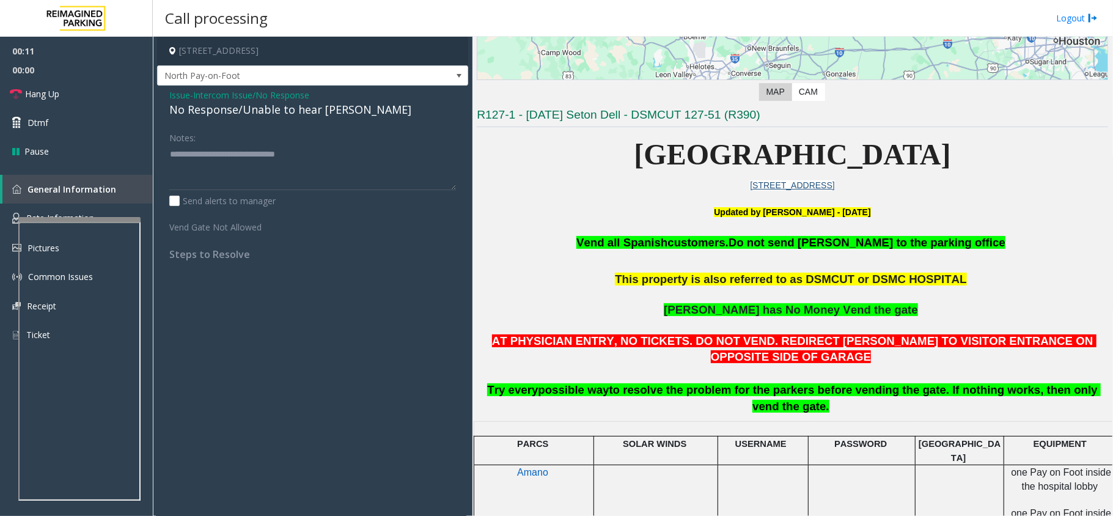
click at [57, 103] on link "Hang Up" at bounding box center [76, 93] width 153 height 29
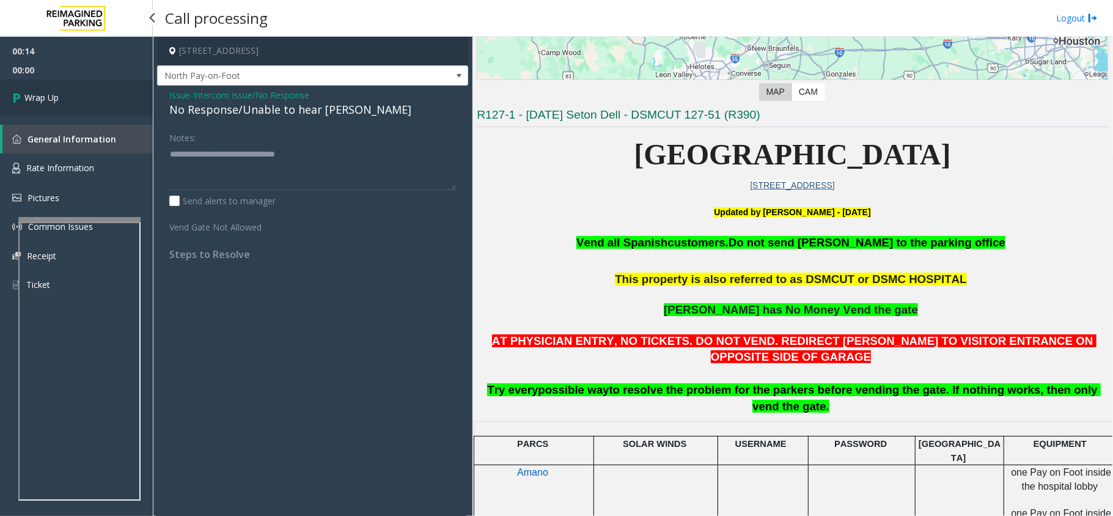
click at [57, 103] on span "Wrap Up" at bounding box center [41, 97] width 34 height 13
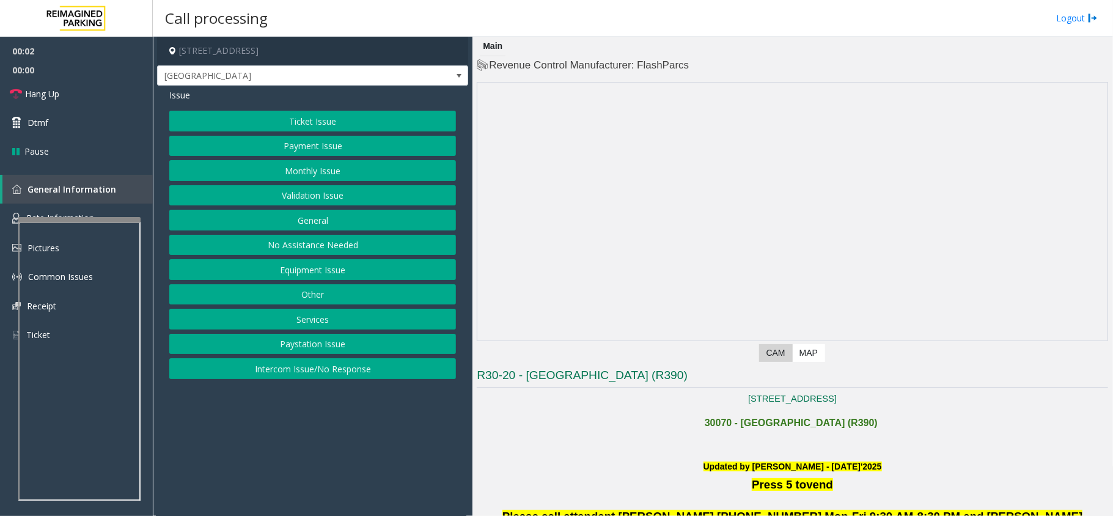
click at [350, 367] on button "Intercom Issue/No Response" at bounding box center [312, 368] width 287 height 21
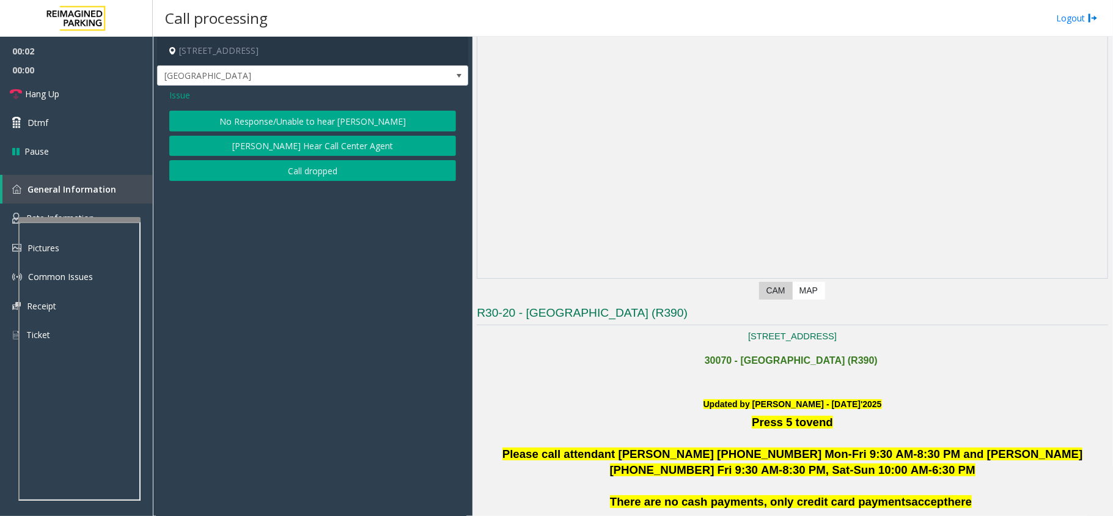
scroll to position [326, 0]
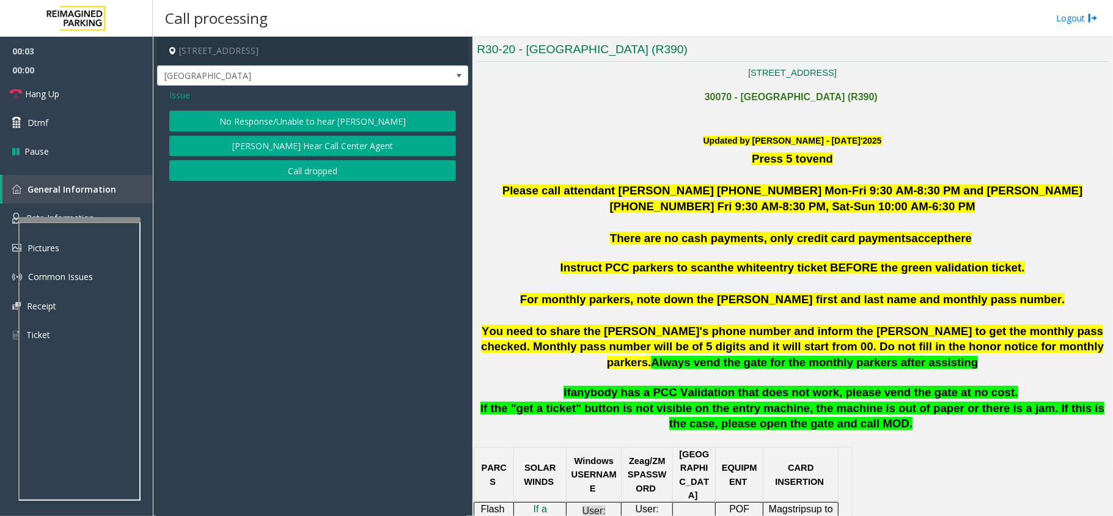
click at [387, 123] on button "No Response/Unable to hear parker" at bounding box center [312, 121] width 287 height 21
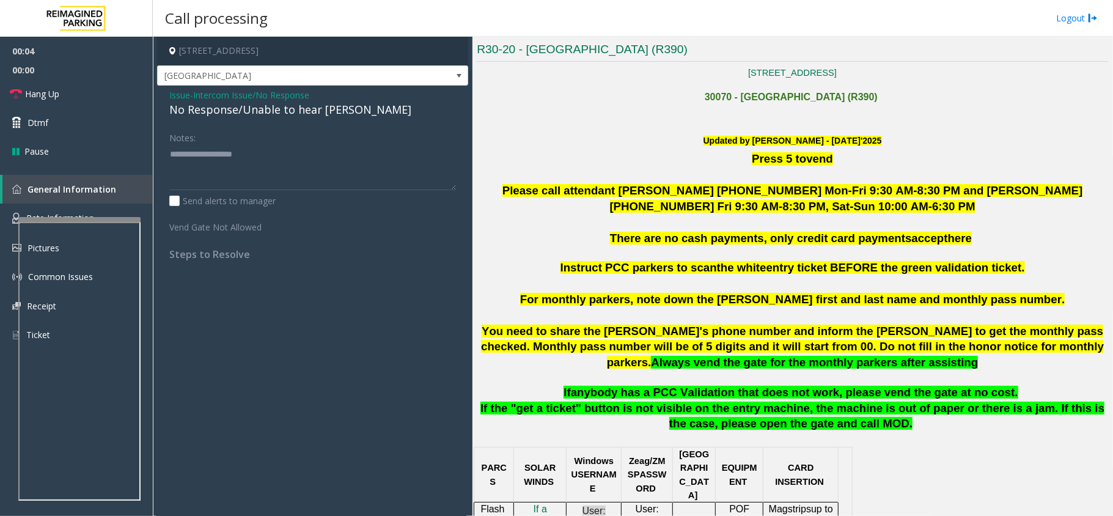
click at [269, 120] on div "Issue - Intercom Issue/No Response No Response/Unable to hear parker Notes: Sen…" at bounding box center [312, 179] width 311 height 187
click at [269, 112] on div "No Response/Unable to hear parker" at bounding box center [312, 109] width 287 height 16
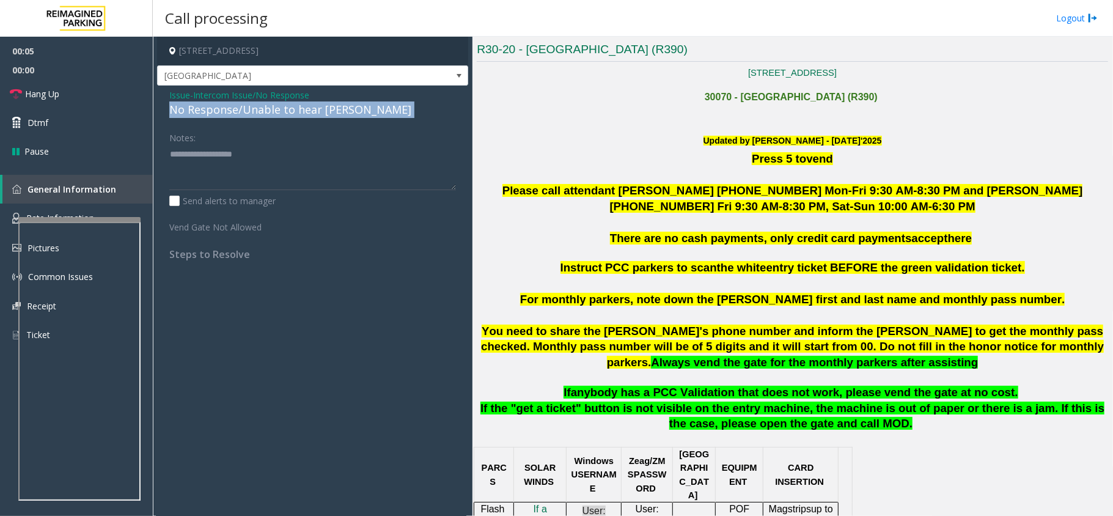
click at [269, 112] on div "No Response/Unable to hear parker" at bounding box center [312, 109] width 287 height 16
copy div "No Response/Unable to hear parker"
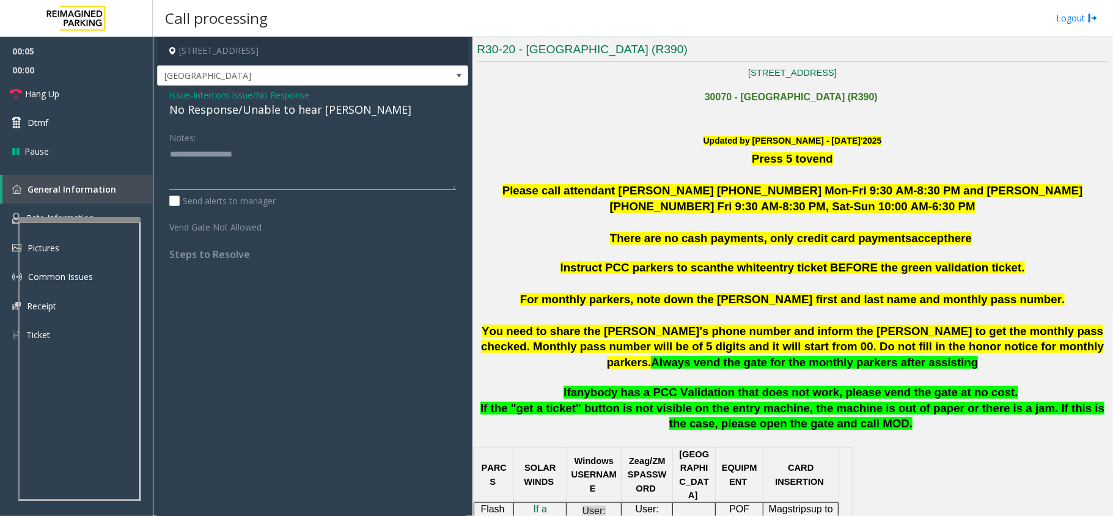
click at [269, 145] on textarea at bounding box center [312, 167] width 287 height 46
paste textarea "**********"
type textarea "**********"
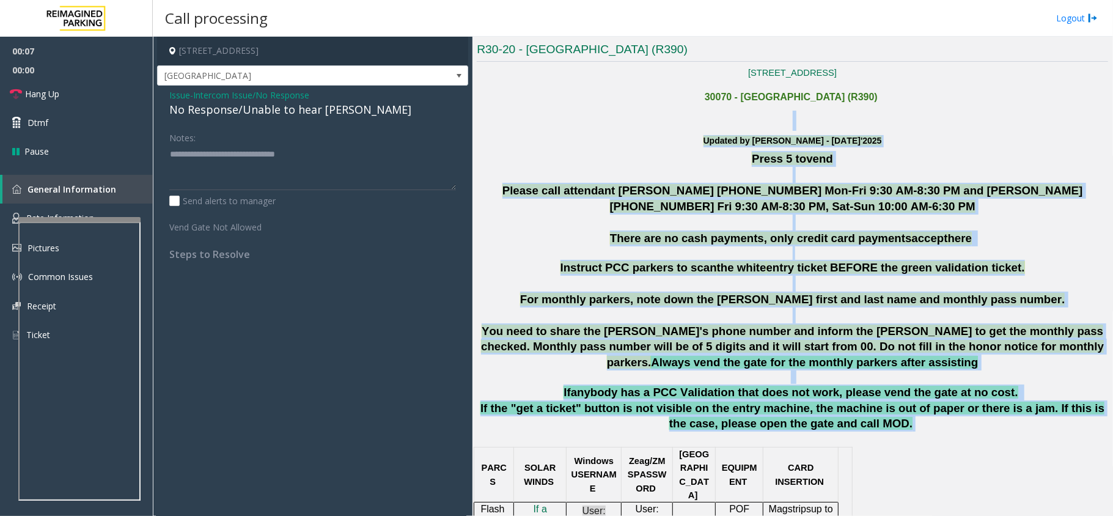
drag, startPoint x: 700, startPoint y: 127, endPoint x: 1018, endPoint y: 417, distance: 430.0
click at [1018, 417] on p "If the "get a ticket" button is not visible on the entry machine, the machine i…" at bounding box center [792, 422] width 631 height 45
drag, startPoint x: 694, startPoint y: 139, endPoint x: 873, endPoint y: 431, distance: 342.6
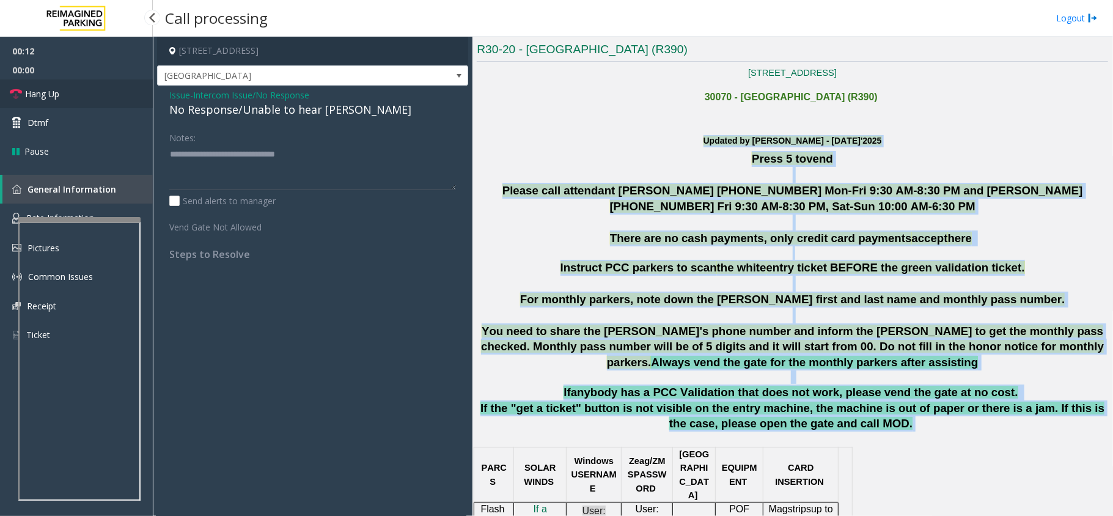
click at [65, 95] on link "Hang Up" at bounding box center [76, 93] width 153 height 29
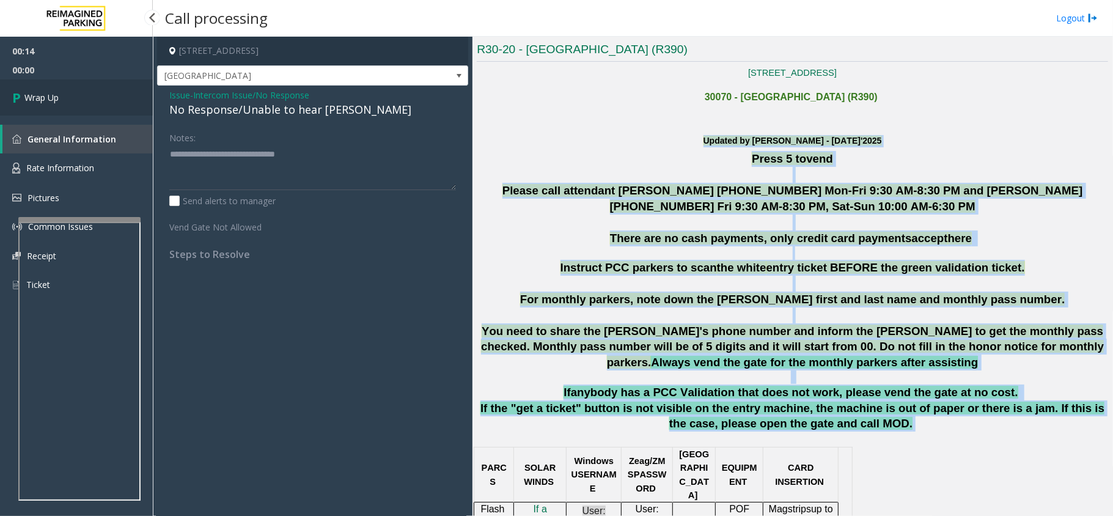
click at [65, 95] on link "Wrap Up" at bounding box center [76, 97] width 153 height 36
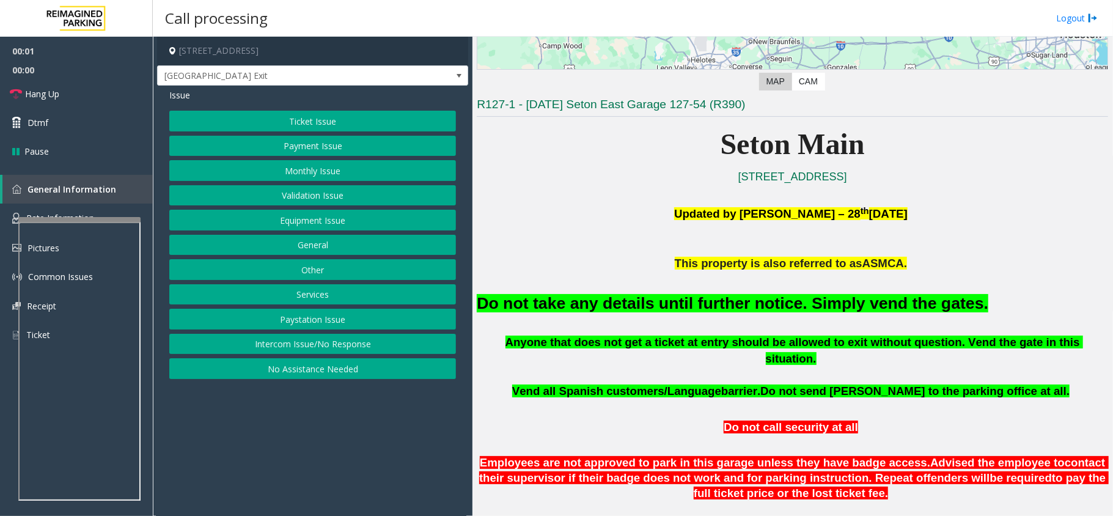
scroll to position [326, 0]
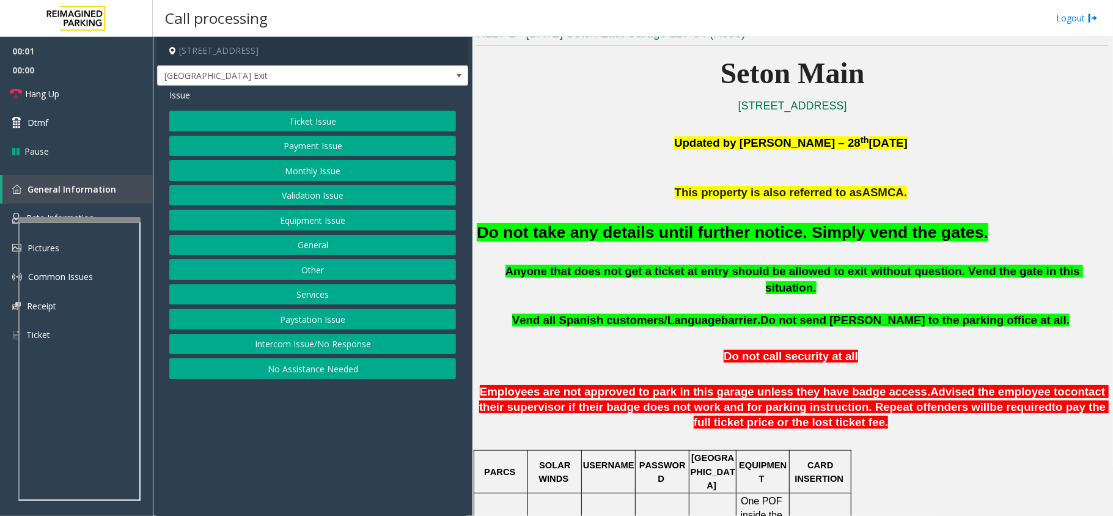
click at [651, 233] on font "Do not take any details until further notice. Simply vend the gates." at bounding box center [732, 232] width 511 height 18
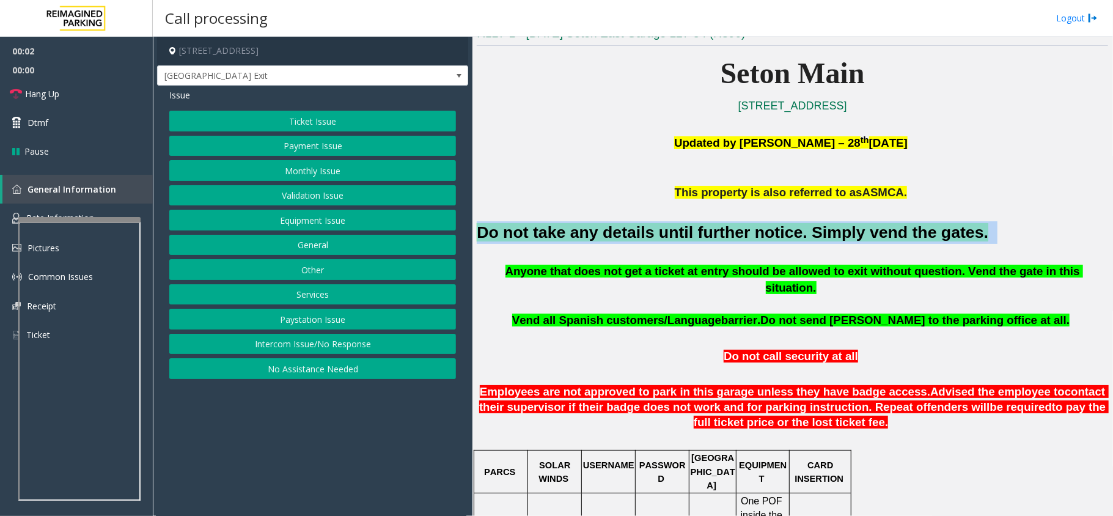
click at [651, 233] on font "Do not take any details until further notice. Simply vend the gates." at bounding box center [732, 232] width 511 height 18
copy h2 "Do not take any details until further notice. Simply vend the gates."
click at [374, 229] on button "Equipment Issue" at bounding box center [312, 220] width 287 height 21
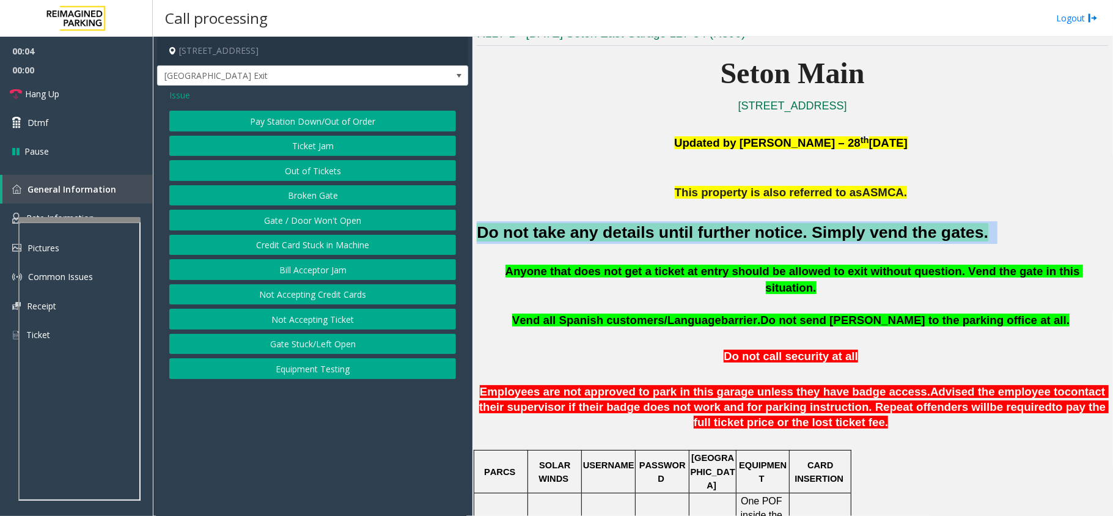
click at [370, 226] on button "Gate / Door Won't Open" at bounding box center [312, 220] width 287 height 21
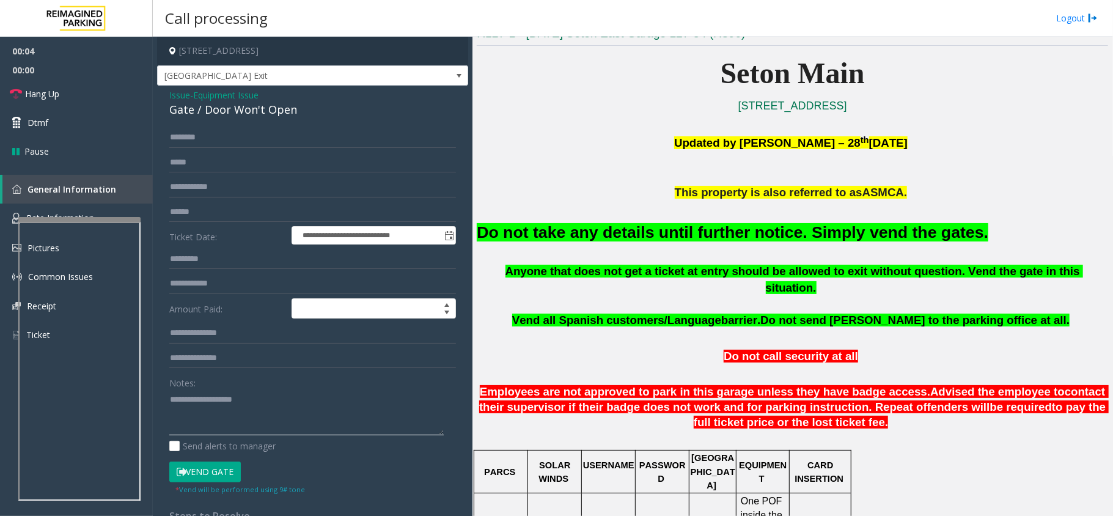
click at [332, 400] on textarea at bounding box center [306, 412] width 274 height 46
paste textarea "**********"
type textarea "**********"
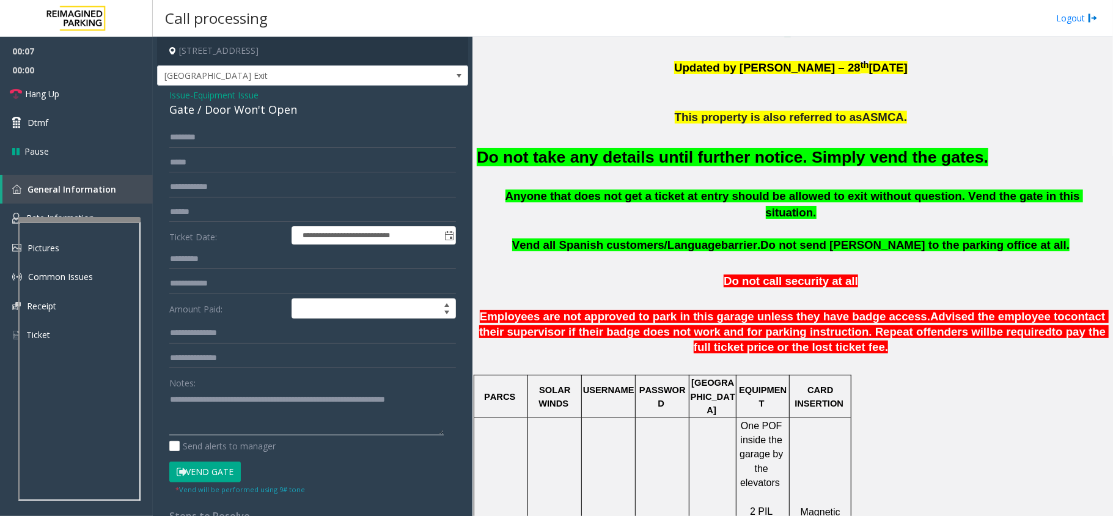
scroll to position [407, 0]
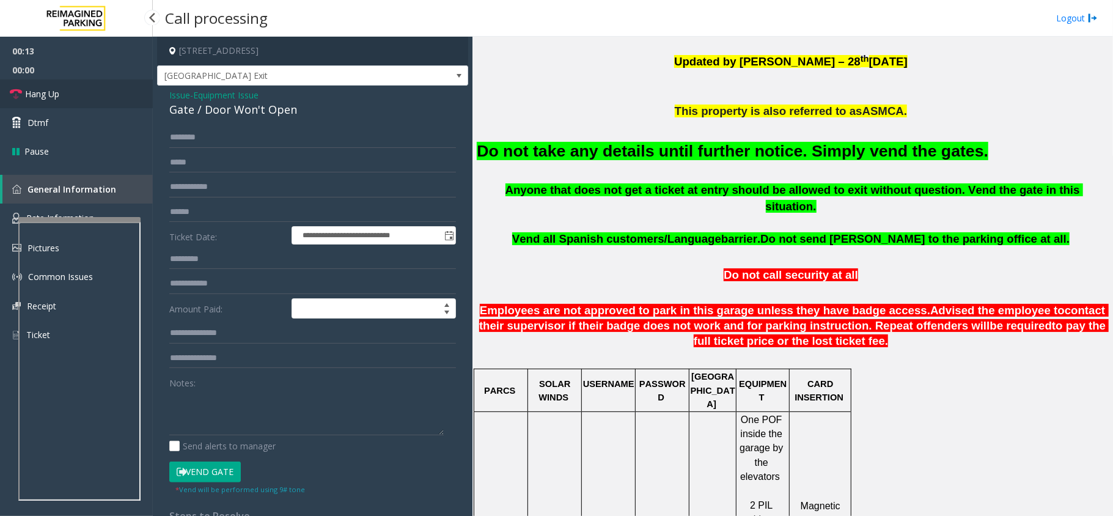
click at [122, 97] on link "Hang Up" at bounding box center [76, 93] width 153 height 29
click at [170, 95] on span "Issue" at bounding box center [179, 95] width 21 height 13
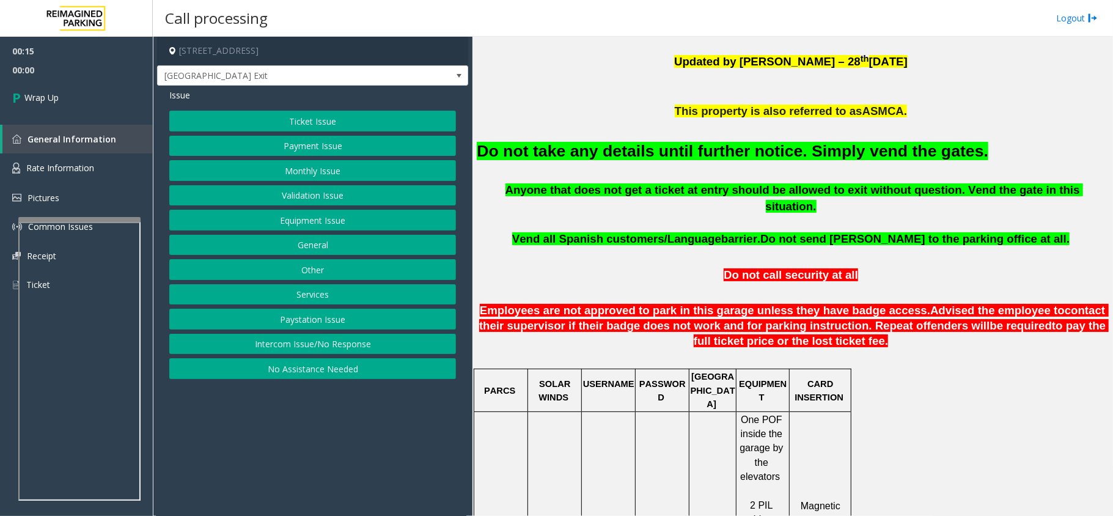
click at [316, 343] on button "Intercom Issue/No Response" at bounding box center [312, 344] width 287 height 21
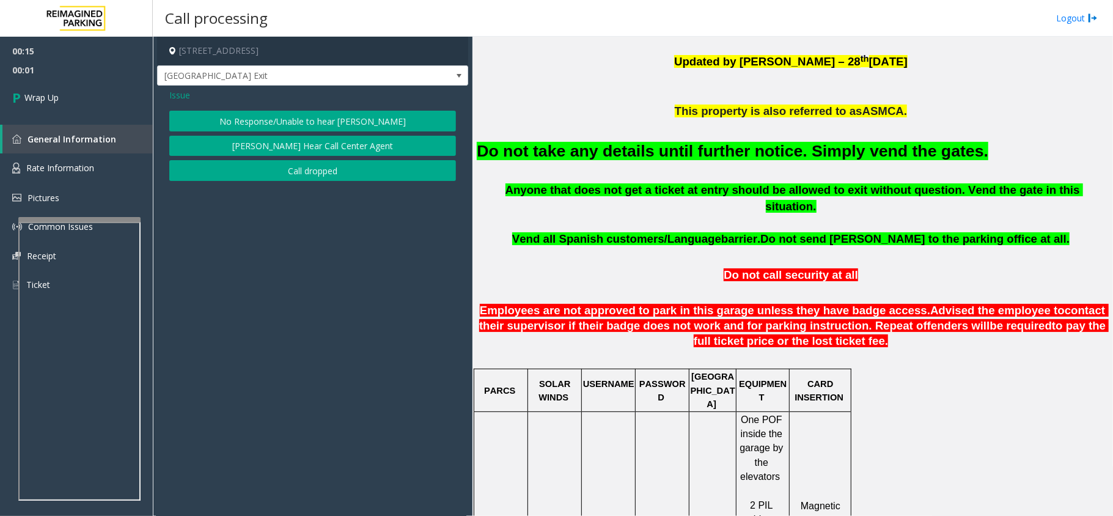
click at [276, 116] on button "No Response/Unable to hear parker" at bounding box center [312, 121] width 287 height 21
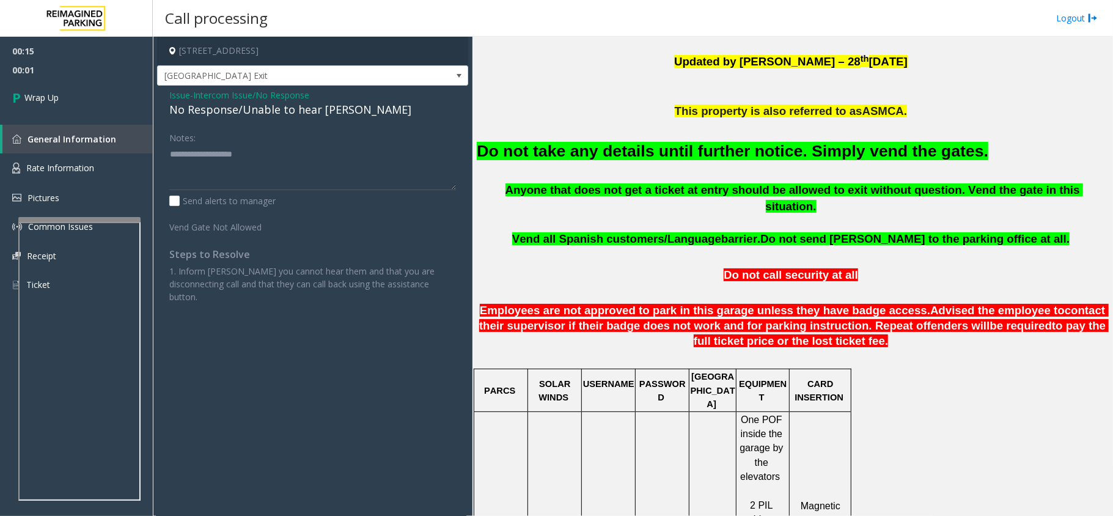
click at [271, 115] on div "No Response/Unable to hear parker" at bounding box center [312, 109] width 287 height 16
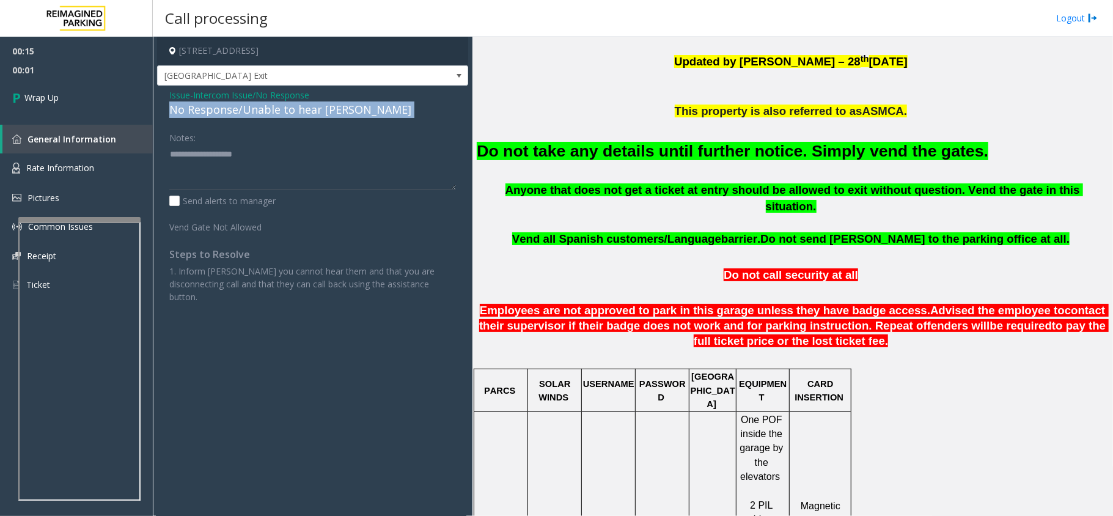
click at [271, 115] on div "No Response/Unable to hear parker" at bounding box center [312, 109] width 287 height 16
copy div "No Response/Unable to hear parker"
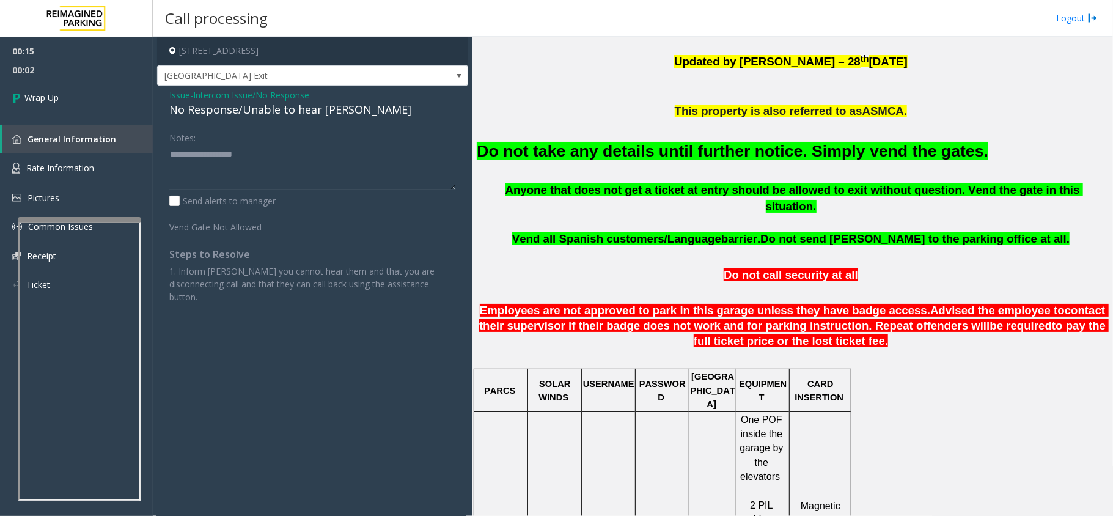
click at [270, 167] on textarea at bounding box center [312, 167] width 287 height 46
paste textarea "**********"
type textarea "**********"
click at [59, 88] on link "Wrap Up" at bounding box center [76, 97] width 153 height 36
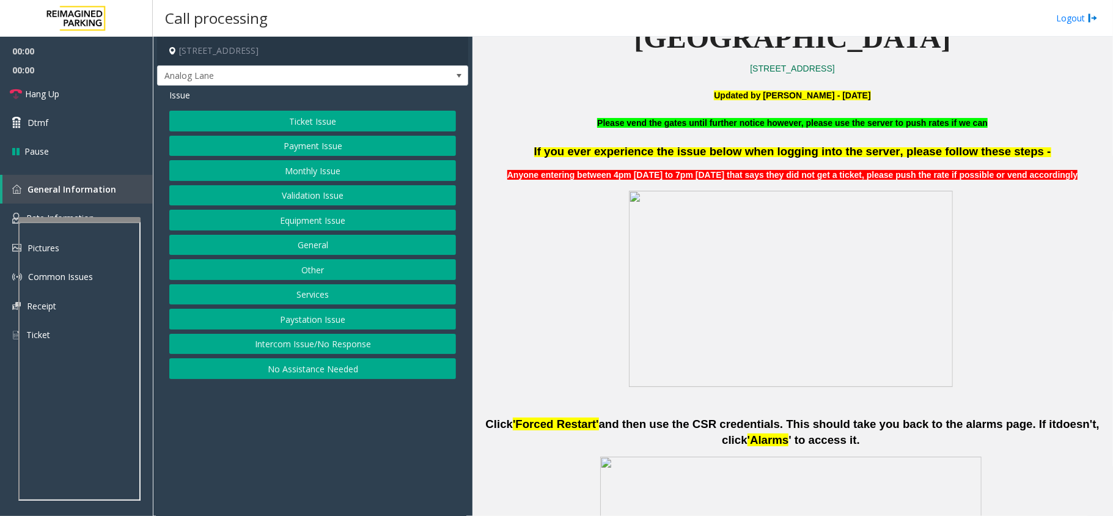
scroll to position [407, 0]
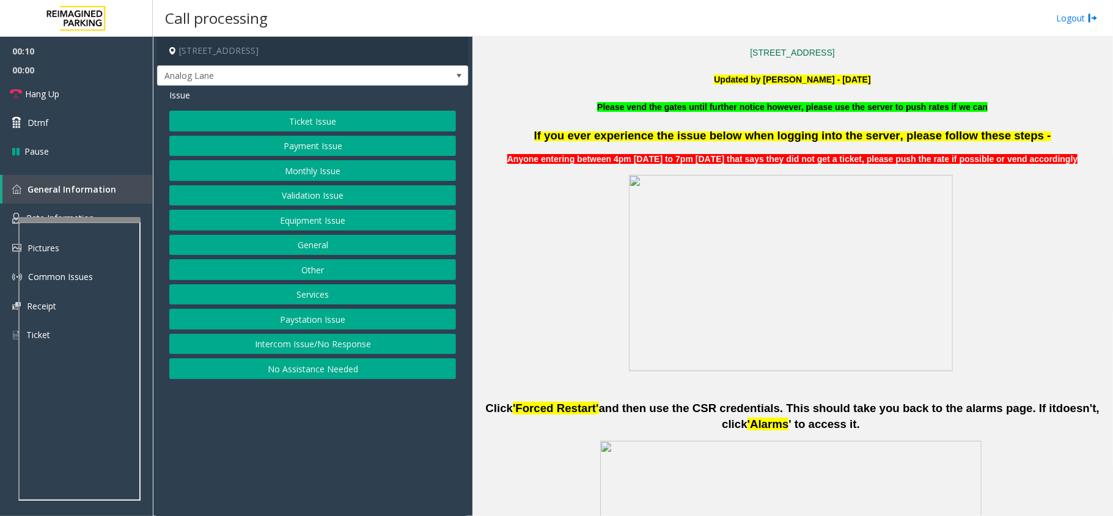
click at [314, 340] on button "Intercom Issue/No Response" at bounding box center [312, 344] width 287 height 21
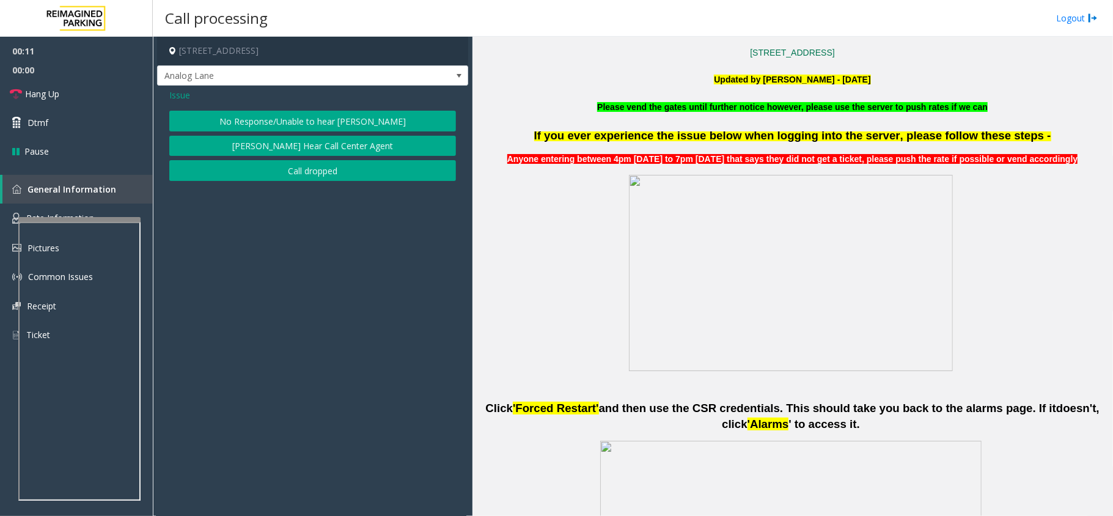
click at [219, 125] on button "No Response/Unable to hear parker" at bounding box center [312, 121] width 287 height 21
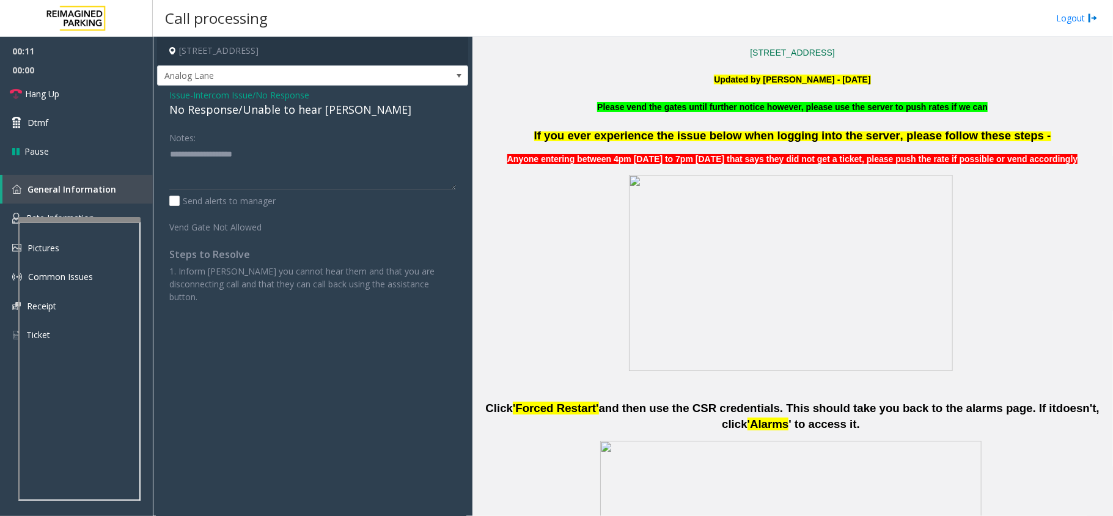
click at [216, 109] on div "No Response/Unable to hear parker" at bounding box center [312, 109] width 287 height 16
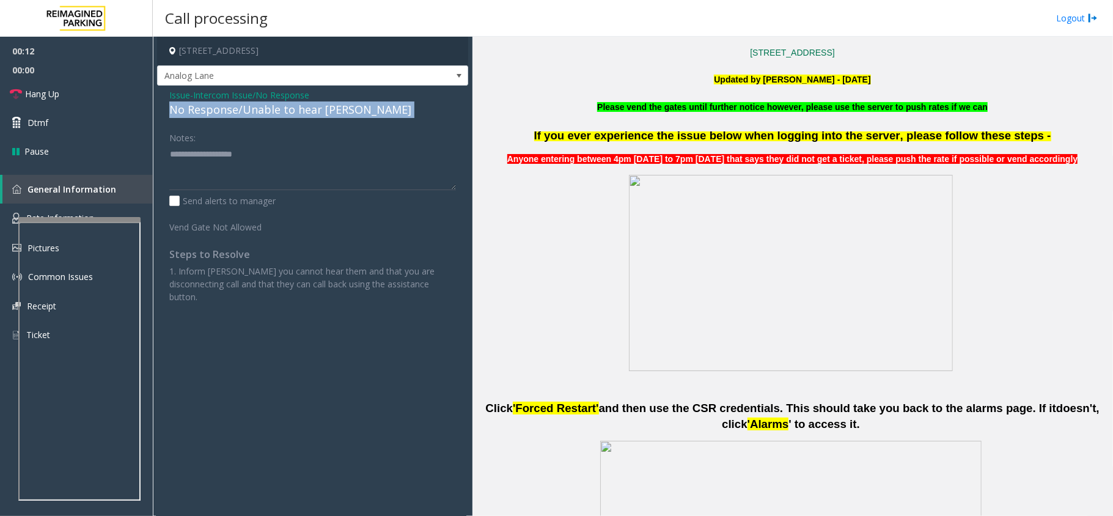
click at [216, 109] on div "No Response/Unable to hear parker" at bounding box center [312, 109] width 287 height 16
copy div "No Response/Unable to hear parker"
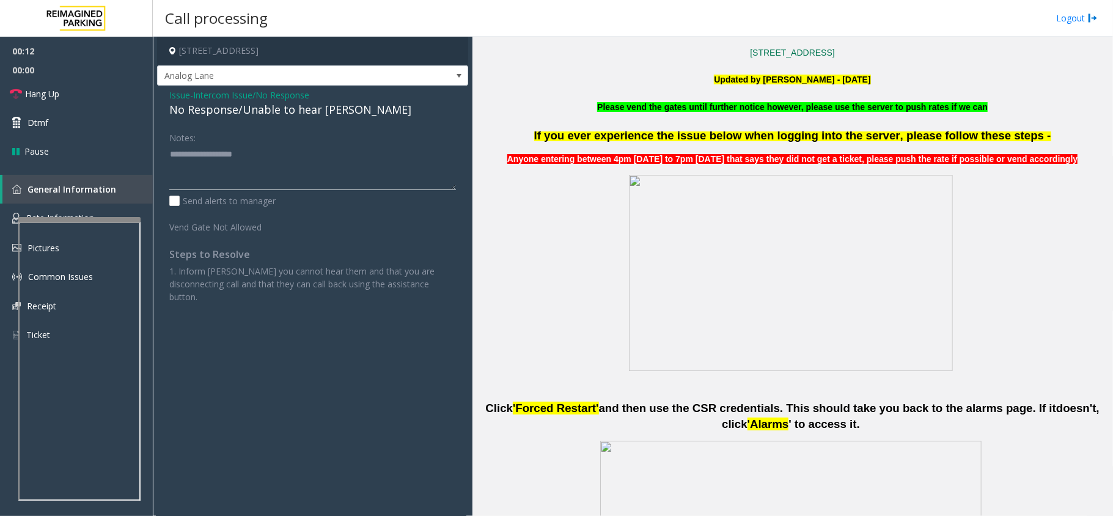
click at [222, 153] on textarea at bounding box center [312, 167] width 287 height 46
paste textarea "**********"
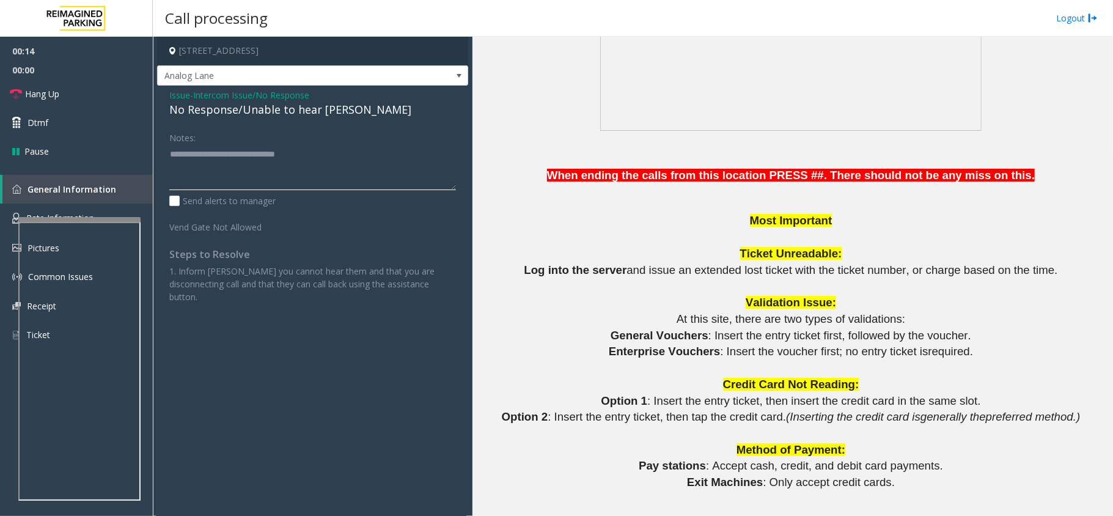
scroll to position [978, 0]
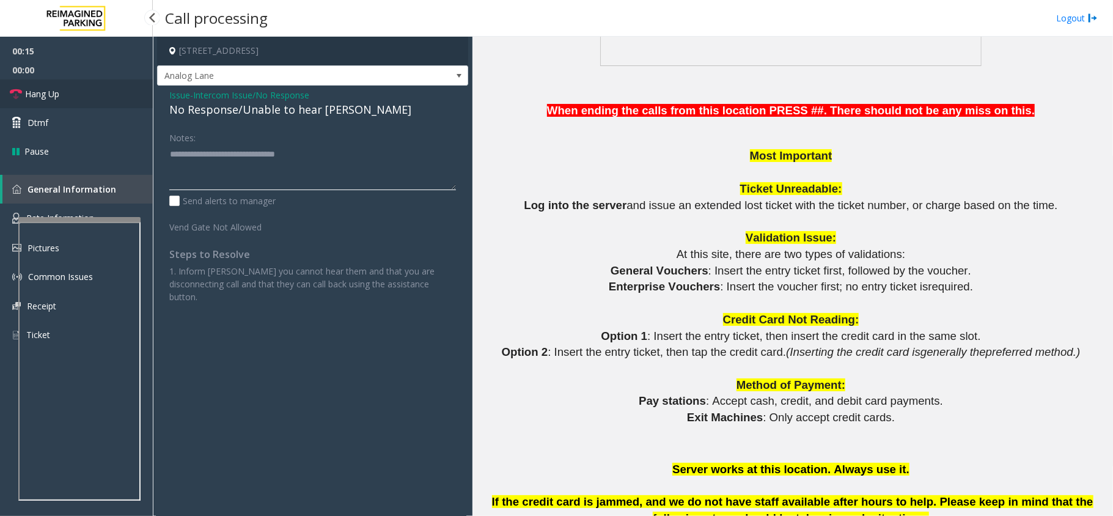
type textarea "**********"
click at [93, 98] on link "Hang Up" at bounding box center [76, 93] width 153 height 29
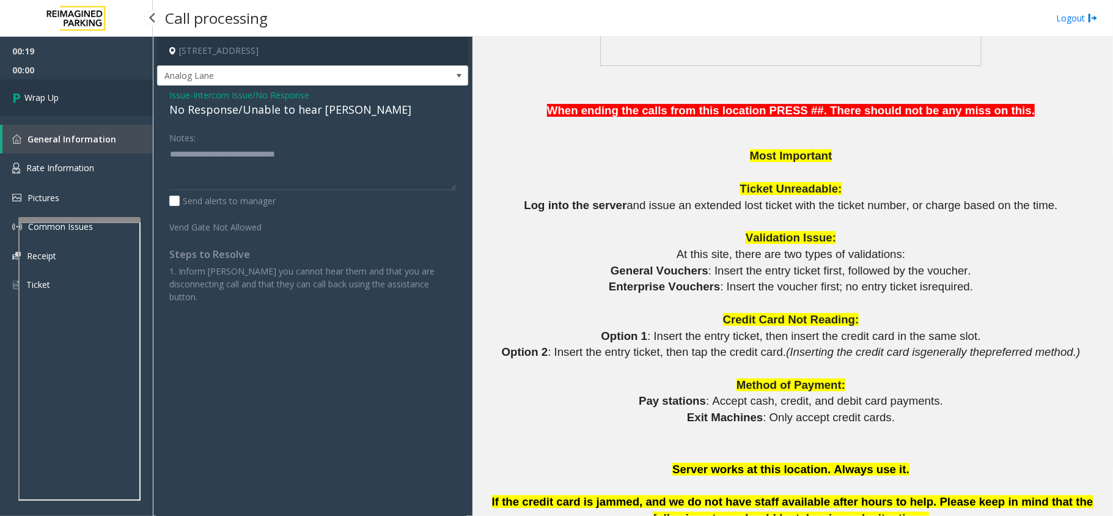
click at [93, 98] on link "Wrap Up" at bounding box center [76, 97] width 153 height 36
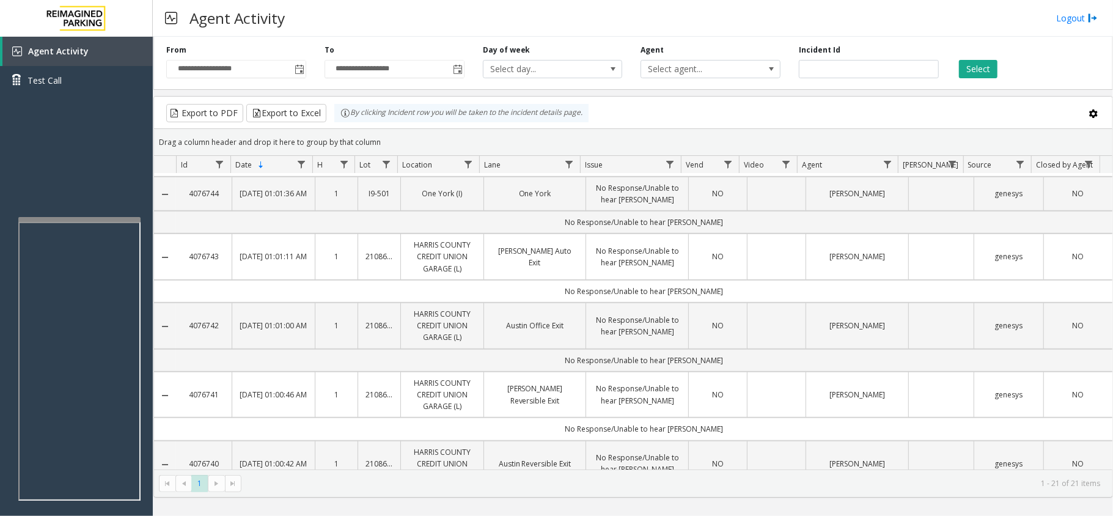
scroll to position [489, 0]
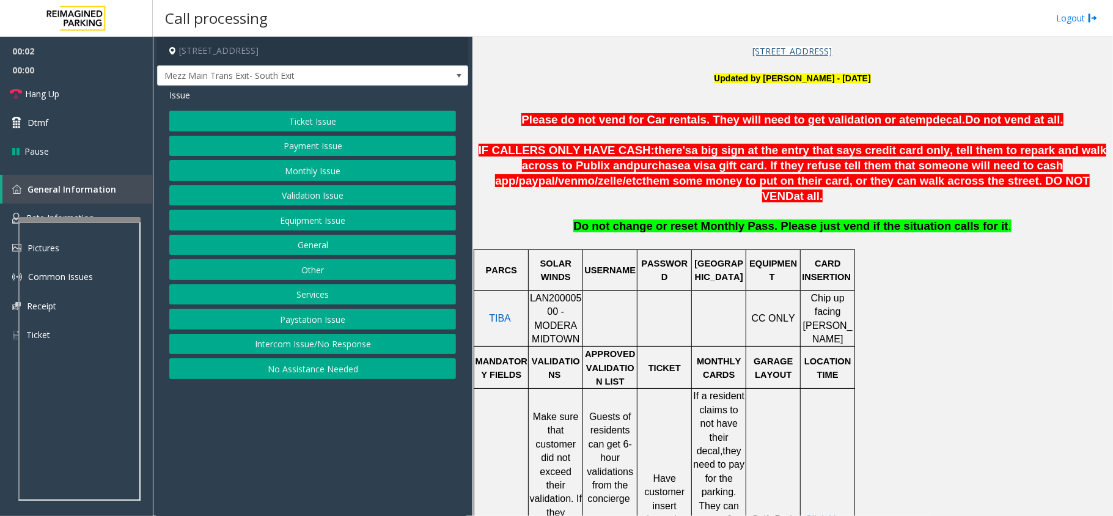
scroll to position [570, 0]
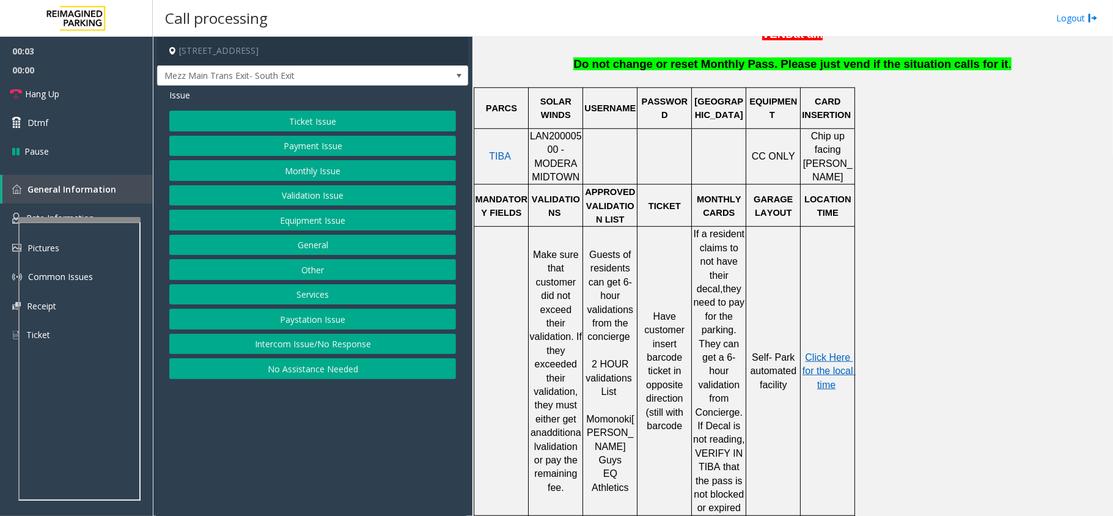
click at [313, 334] on div "Ticket Issue Payment Issue Monthly Issue Validation Issue Equipment Issue Gener…" at bounding box center [312, 245] width 287 height 268
click at [319, 353] on button "Intercom Issue/No Response" at bounding box center [312, 344] width 287 height 21
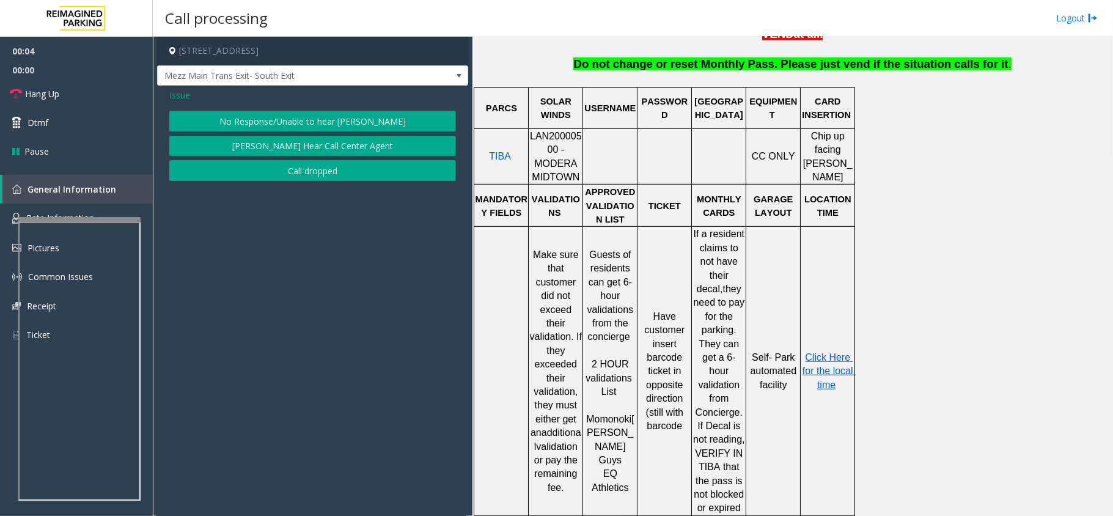
click at [263, 106] on div "Issue No Response/Unable to hear parker Parker Cannot Hear Call Center Agent Ca…" at bounding box center [312, 136] width 311 height 101
click at [262, 115] on button "No Response/Unable to hear parker" at bounding box center [312, 121] width 287 height 21
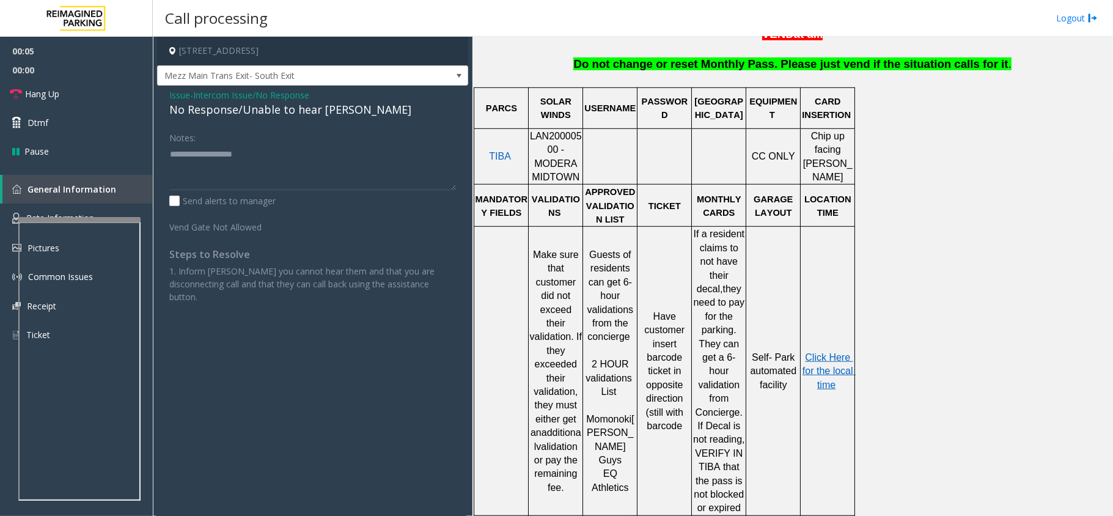
click at [244, 106] on div "No Response/Unable to hear parker" at bounding box center [312, 109] width 287 height 16
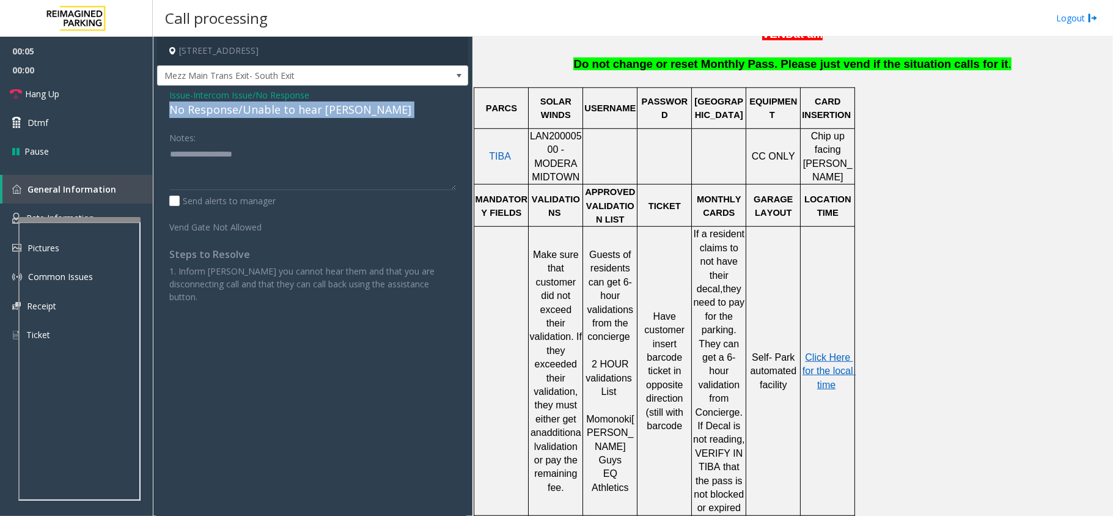
click at [244, 106] on div "No Response/Unable to hear parker" at bounding box center [312, 109] width 287 height 16
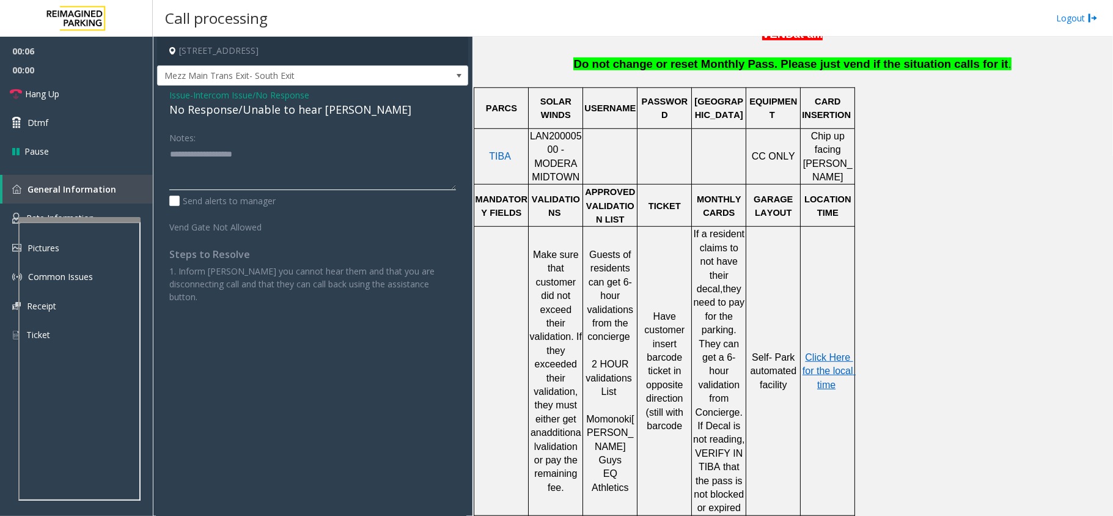
click at [253, 158] on textarea at bounding box center [312, 167] width 287 height 46
paste textarea "**********"
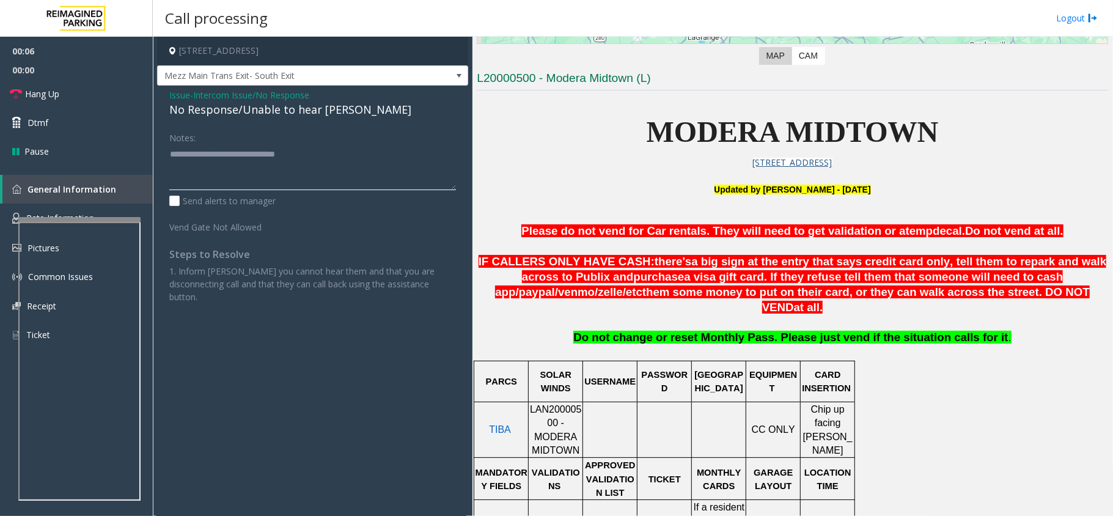
scroll to position [244, 0]
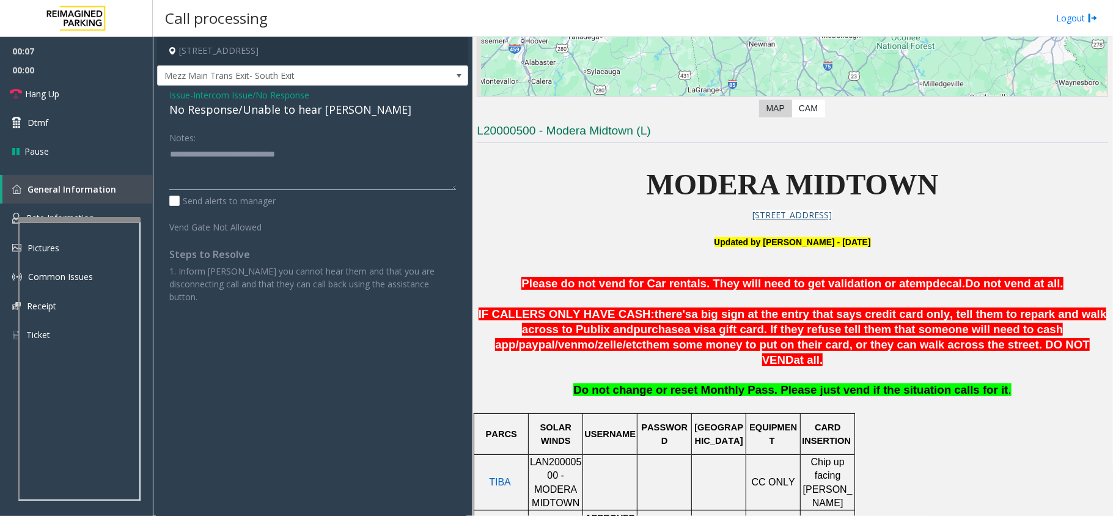
type textarea "**********"
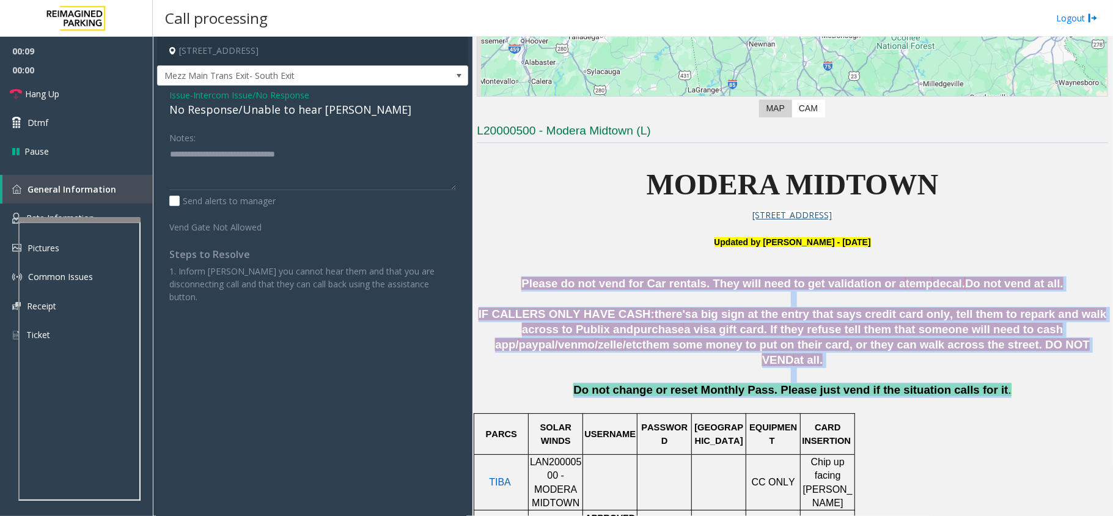
drag, startPoint x: 533, startPoint y: 263, endPoint x: 975, endPoint y: 370, distance: 454.7
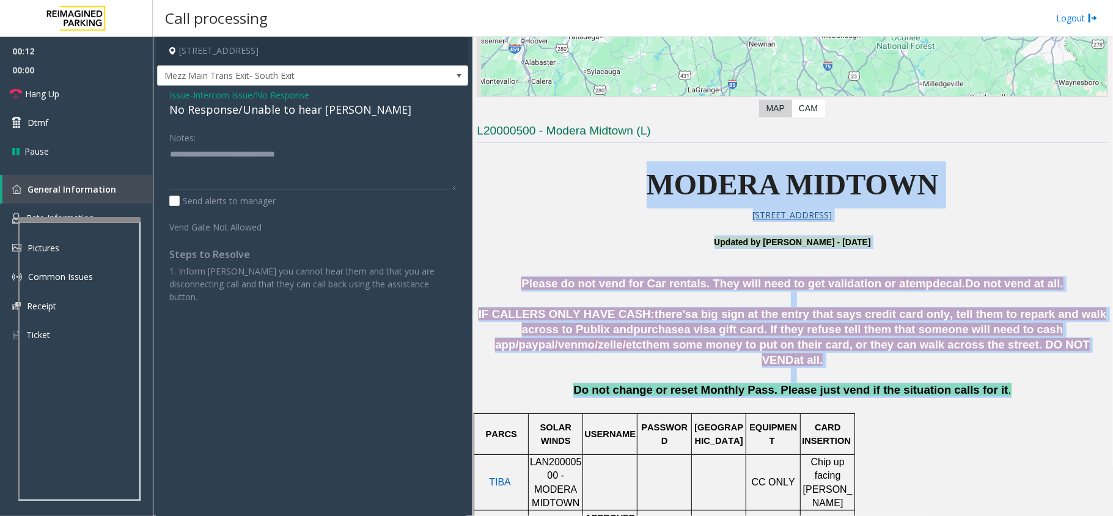
drag, startPoint x: 606, startPoint y: 181, endPoint x: 978, endPoint y: 375, distance: 419.8
click at [985, 383] on p "Do not change or reset Monthly Pass. Please just vend if the situation calls fo…" at bounding box center [792, 397] width 631 height 29
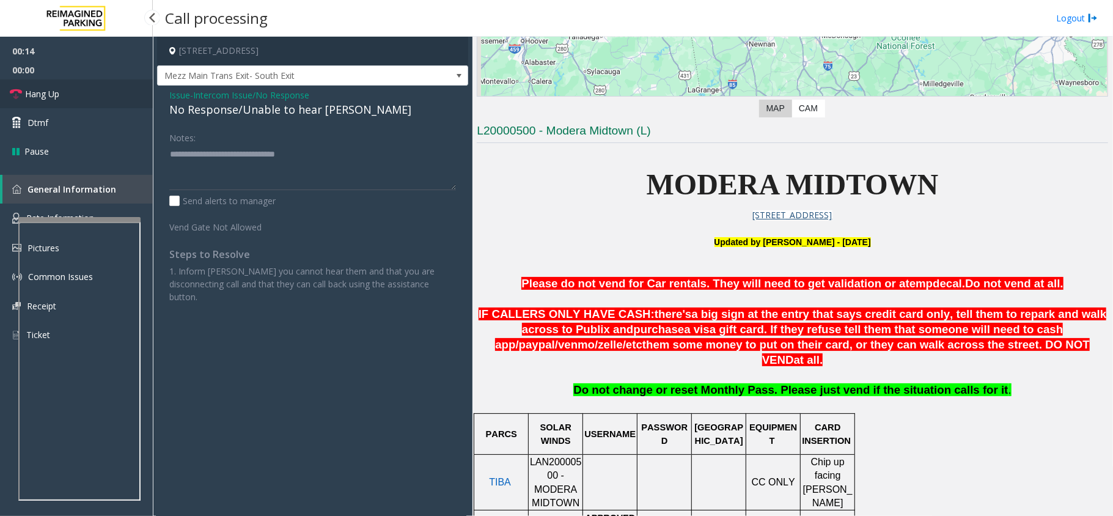
click at [97, 103] on link "Hang Up" at bounding box center [76, 93] width 153 height 29
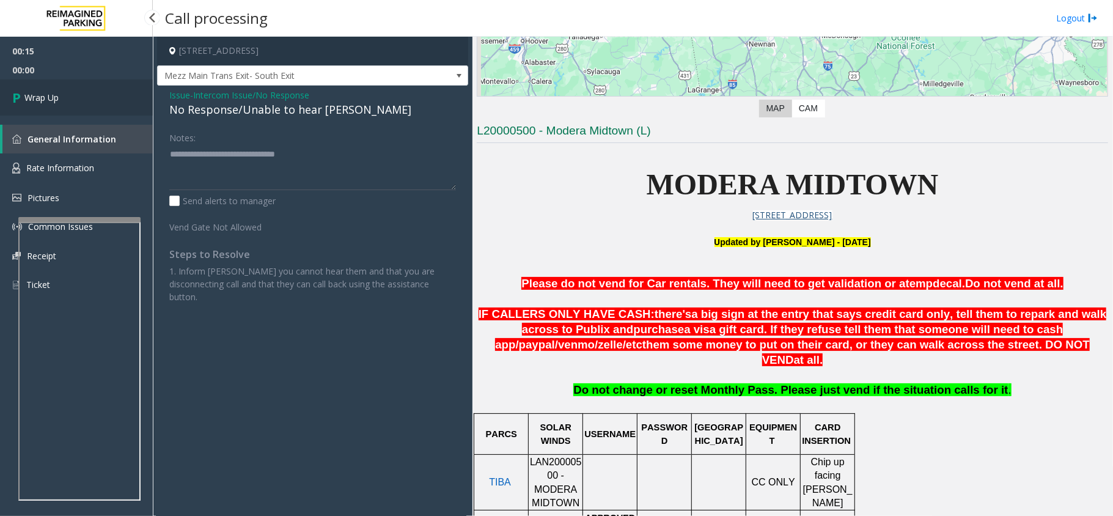
click at [98, 93] on link "Wrap Up" at bounding box center [76, 97] width 153 height 36
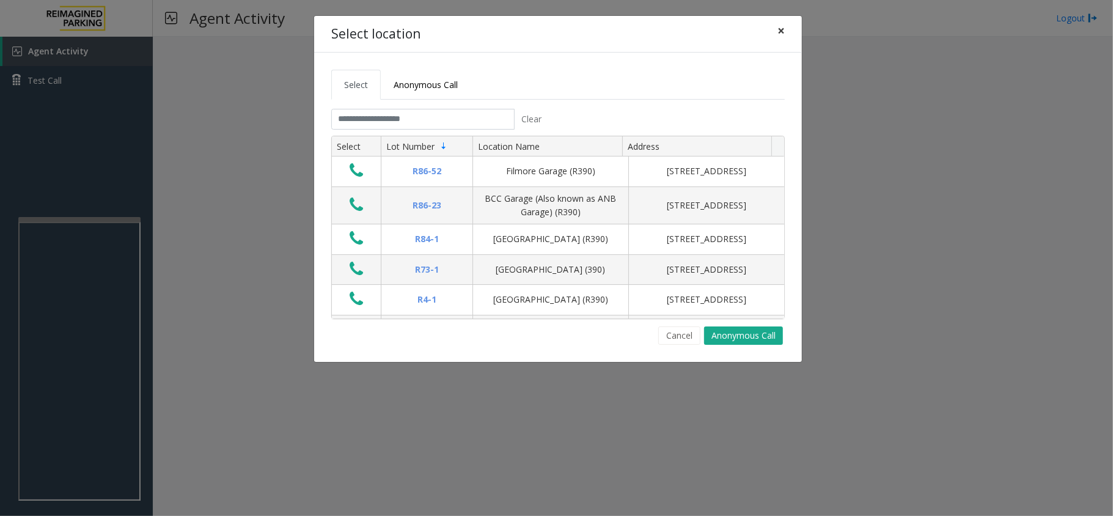
click at [781, 28] on span "×" at bounding box center [780, 30] width 7 height 17
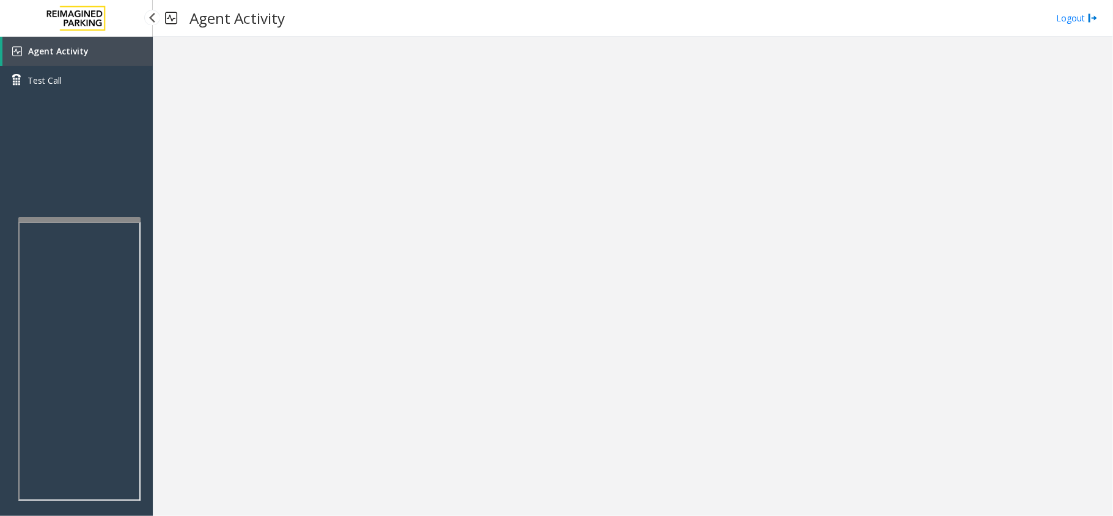
click at [83, 49] on span "Agent Activity" at bounding box center [58, 51] width 60 height 12
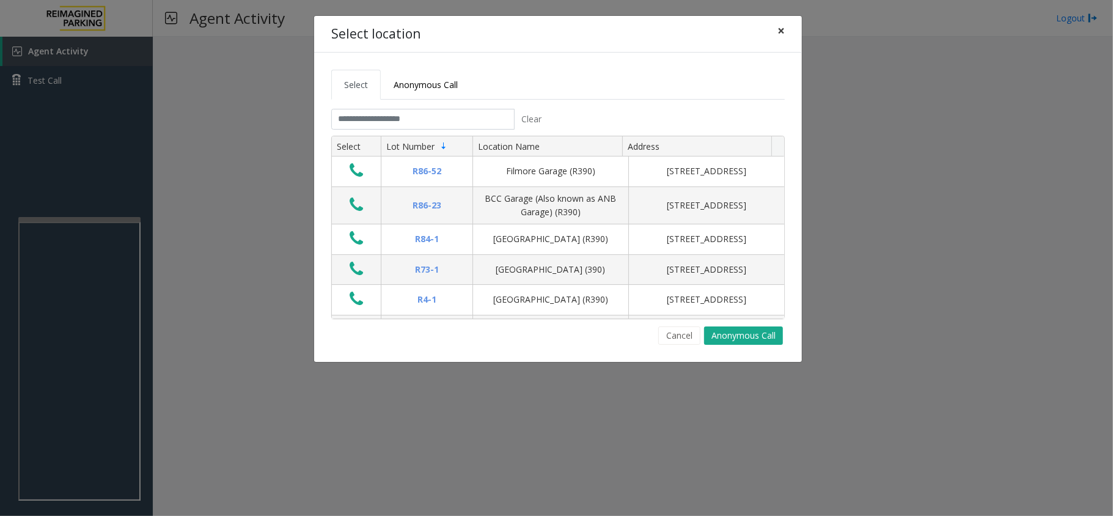
click at [780, 32] on span "×" at bounding box center [780, 30] width 7 height 17
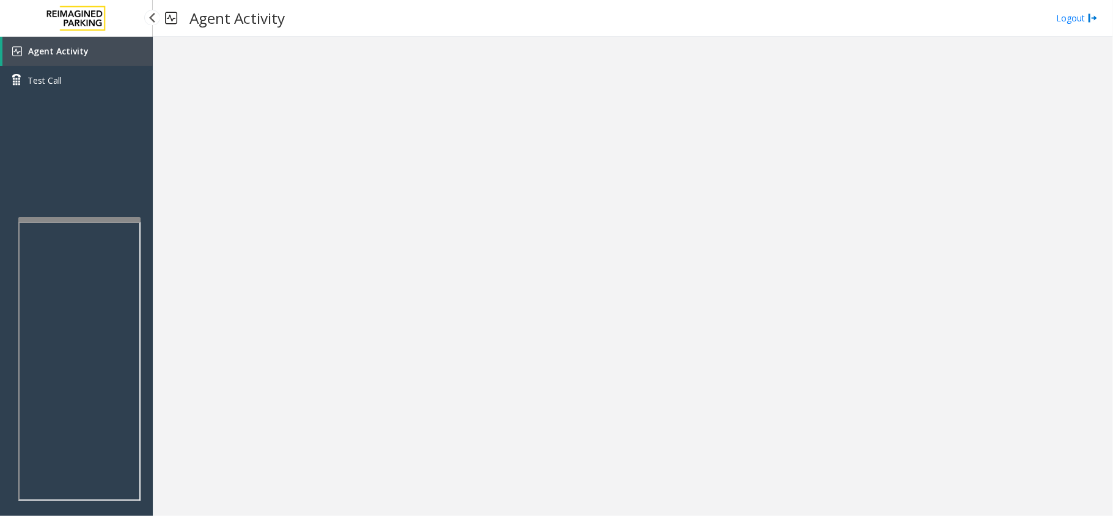
click at [75, 53] on span "Agent Activity" at bounding box center [58, 51] width 60 height 12
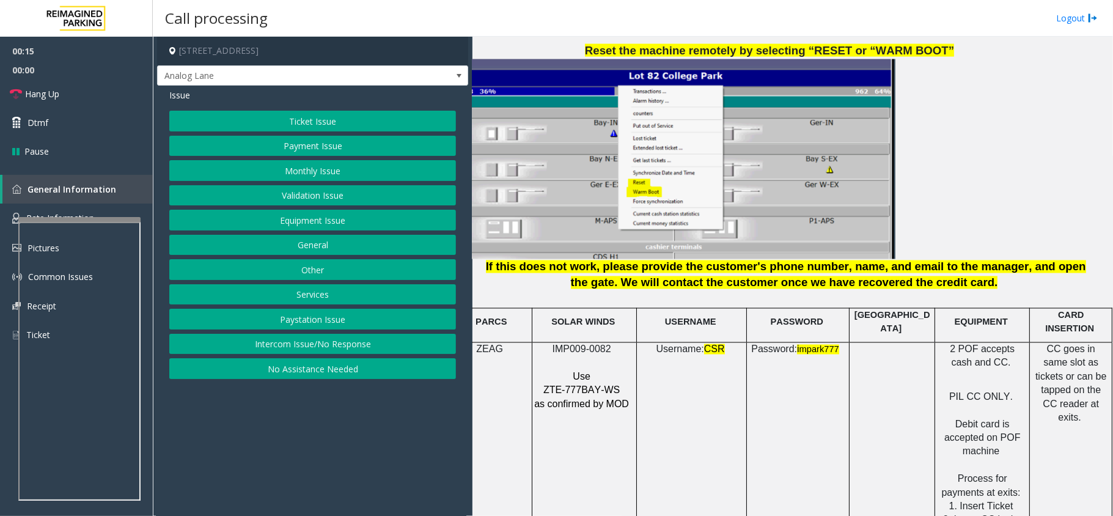
scroll to position [1548, 34]
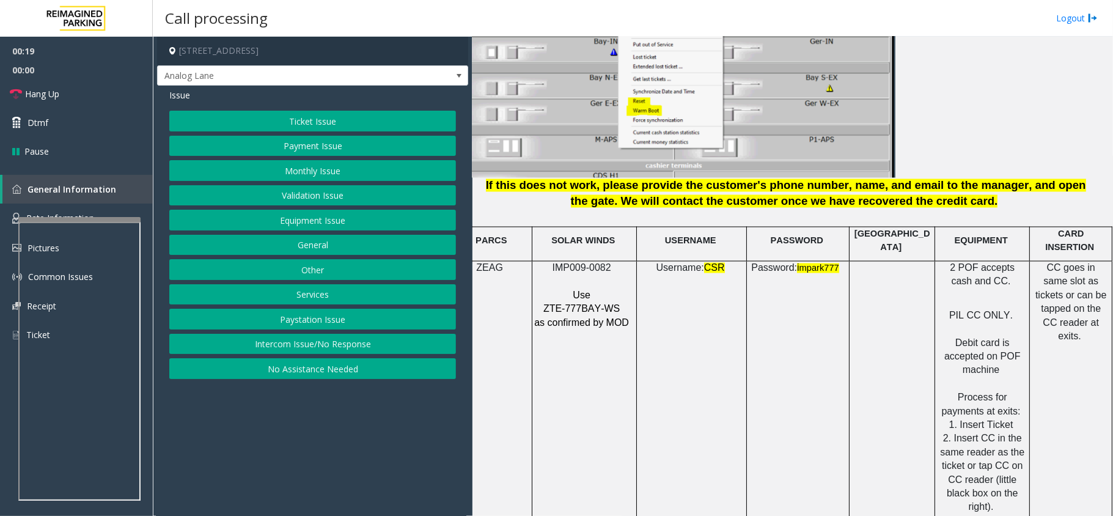
click at [287, 143] on button "Payment Issue" at bounding box center [312, 146] width 287 height 21
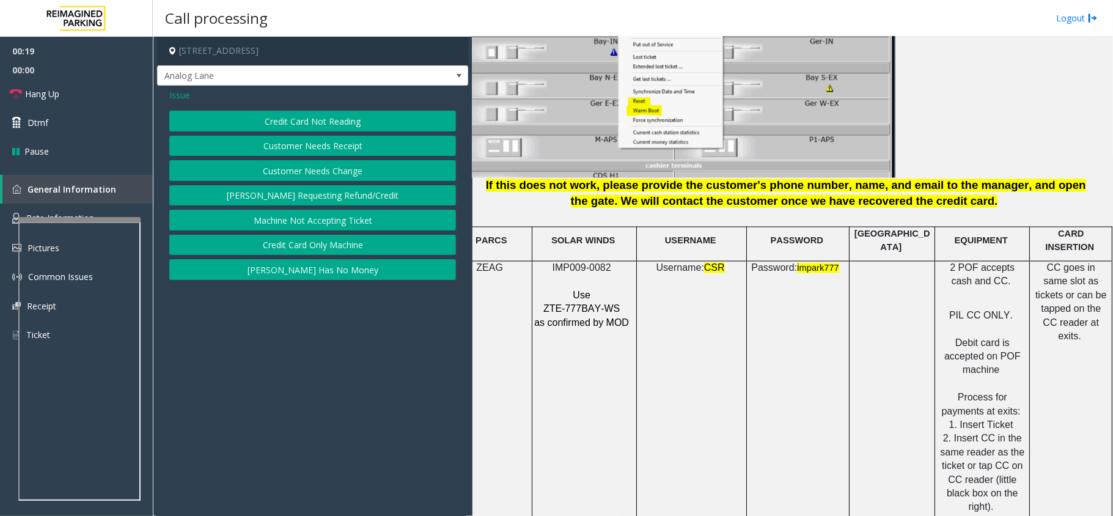
click at [279, 117] on button "Credit Card Not Reading" at bounding box center [312, 121] width 287 height 21
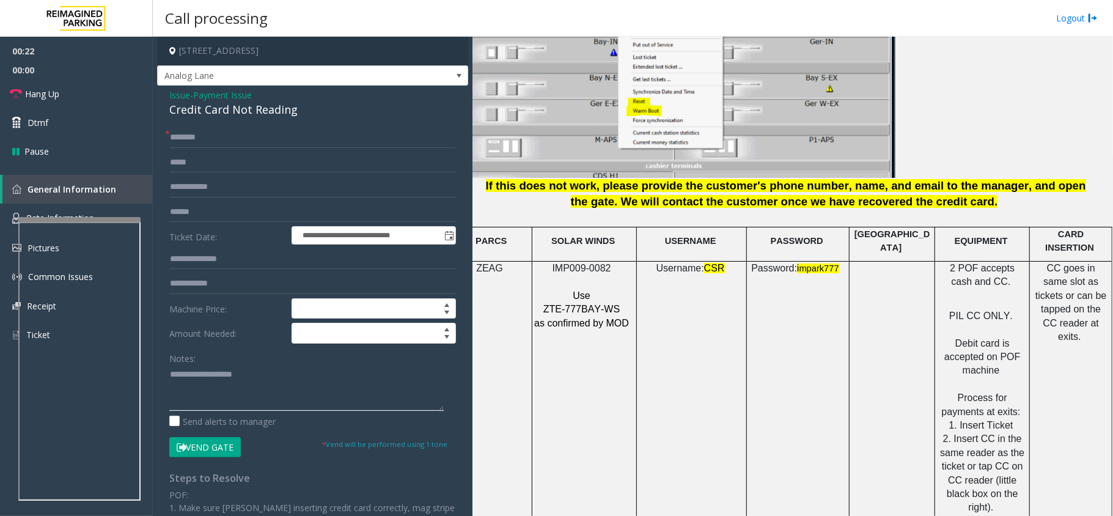
click at [356, 373] on textarea at bounding box center [306, 388] width 274 height 46
paste textarea "**********"
click at [274, 108] on div "Credit Card Not Reading" at bounding box center [312, 109] width 287 height 16
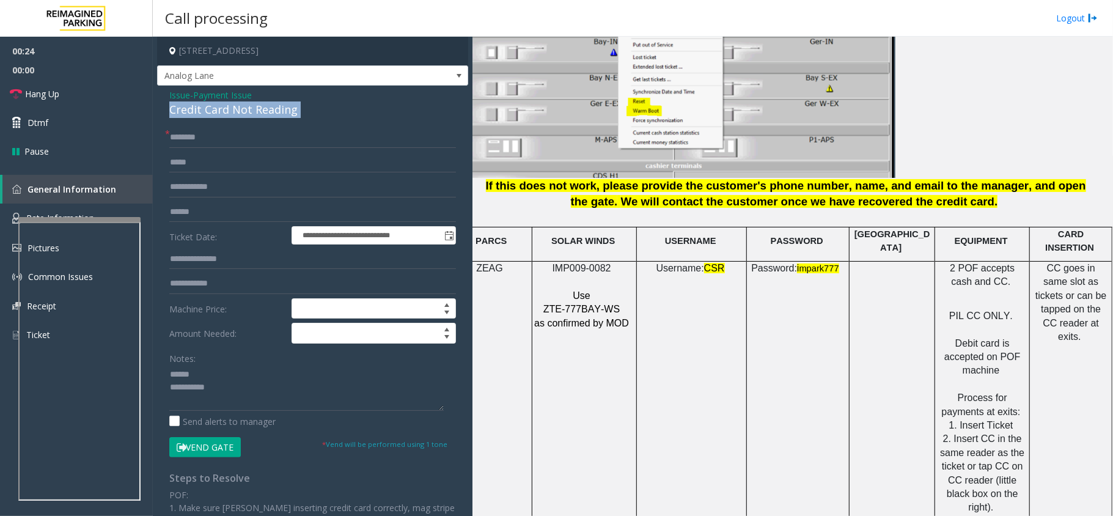
click at [274, 108] on div "Credit Card Not Reading" at bounding box center [312, 109] width 287 height 16
copy div "Credit Card Not Reading"
click at [245, 374] on textarea at bounding box center [306, 388] width 274 height 46
paste textarea "**********"
type textarea "**********"
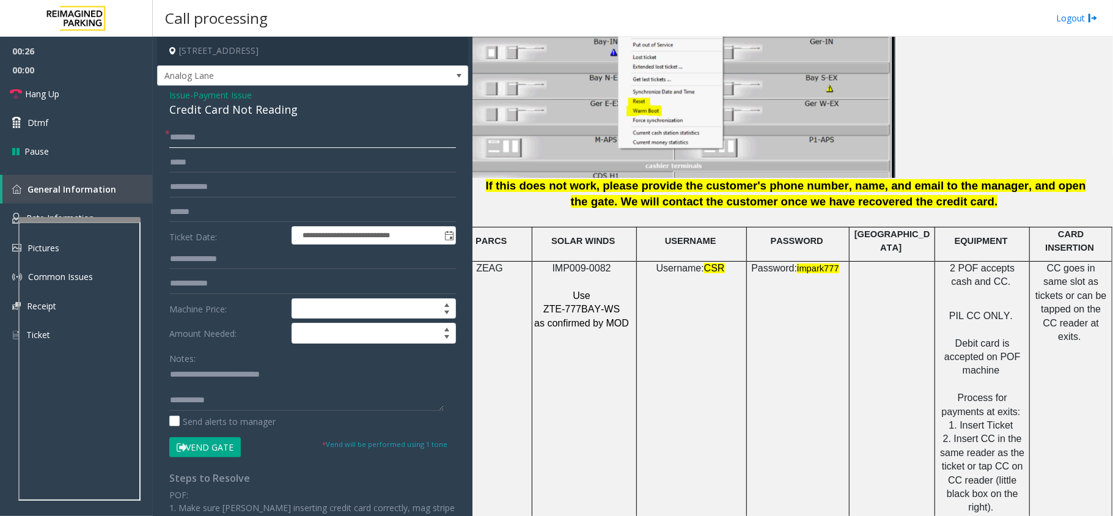
click at [249, 133] on input "text" at bounding box center [312, 137] width 287 height 21
drag, startPoint x: 543, startPoint y: 253, endPoint x: 619, endPoint y: 260, distance: 76.1
click at [619, 262] on p "IMP009-0082" at bounding box center [582, 268] width 98 height 13
drag, startPoint x: 736, startPoint y: 259, endPoint x: 824, endPoint y: 269, distance: 89.2
click at [824, 269] on td "Password: i mpark777" at bounding box center [798, 433] width 103 height 342
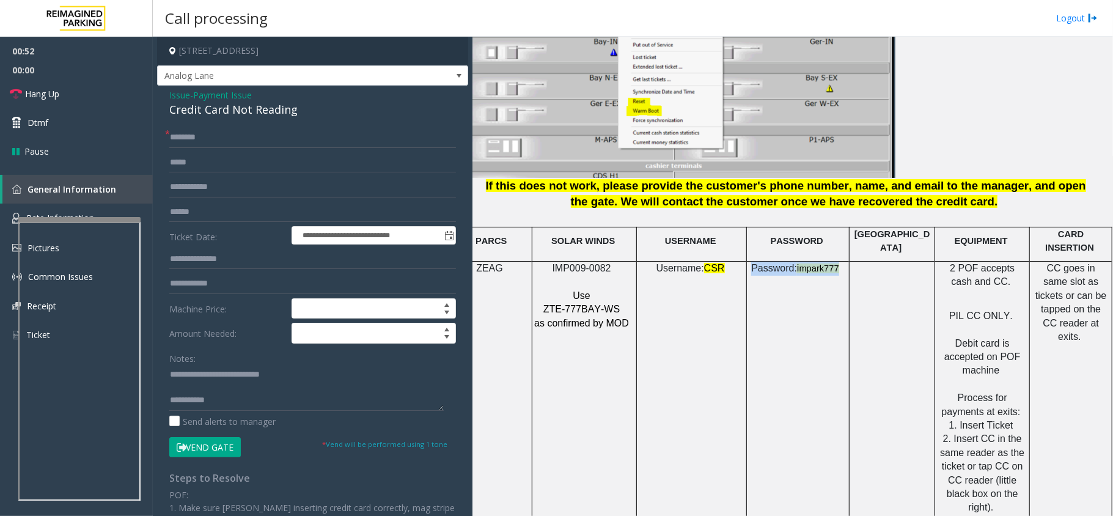
click at [798, 298] on td "Password: i mpark777" at bounding box center [798, 433] width 103 height 342
click at [265, 213] on input "text" at bounding box center [312, 212] width 287 height 21
drag, startPoint x: 849, startPoint y: 247, endPoint x: 890, endPoint y: 241, distance: 41.4
click at [890, 241] on td "PARIS" at bounding box center [892, 244] width 86 height 34
drag, startPoint x: 887, startPoint y: 231, endPoint x: 892, endPoint y: 237, distance: 7.8
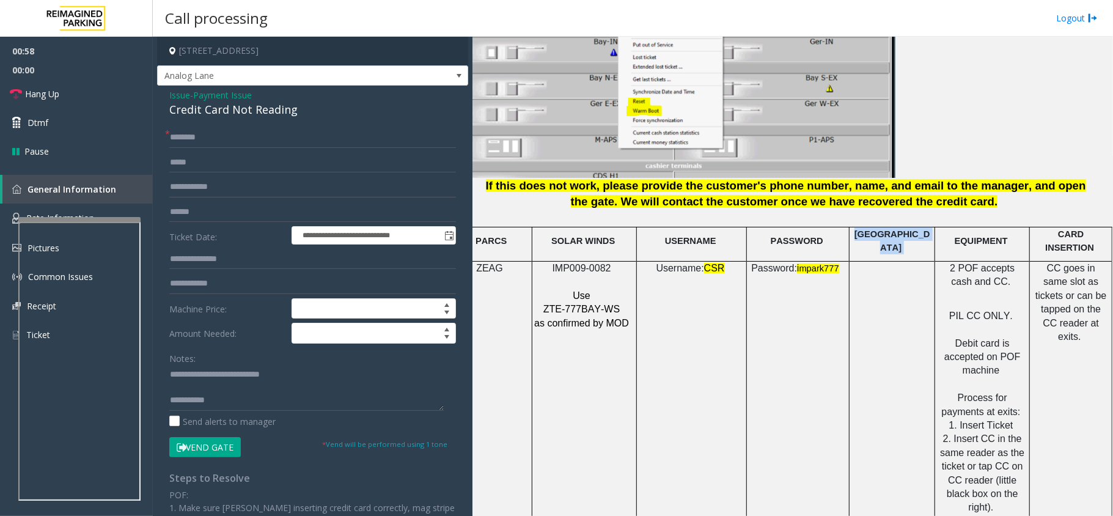
click at [888, 231] on span "PARIS" at bounding box center [892, 240] width 76 height 23
click at [901, 243] on span at bounding box center [902, 248] width 2 height 10
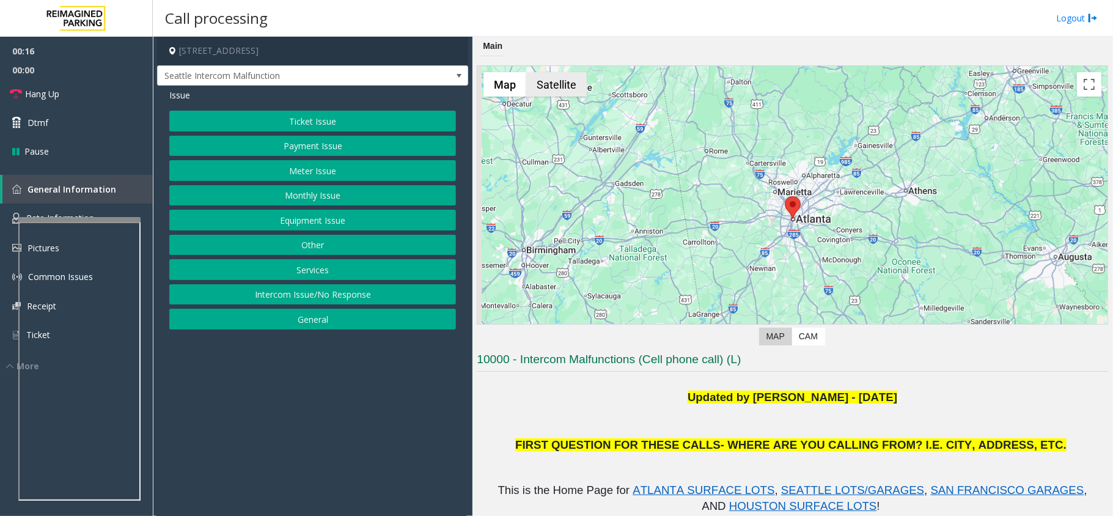
click at [578, 96] on button "Satellite" at bounding box center [556, 84] width 60 height 24
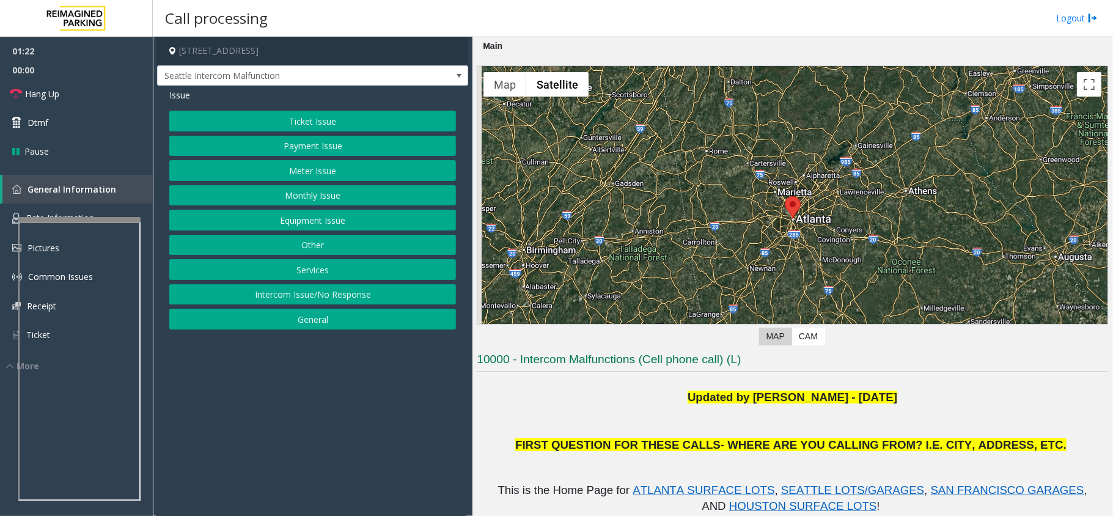
click at [376, 225] on button "Equipment Issue" at bounding box center [312, 220] width 287 height 21
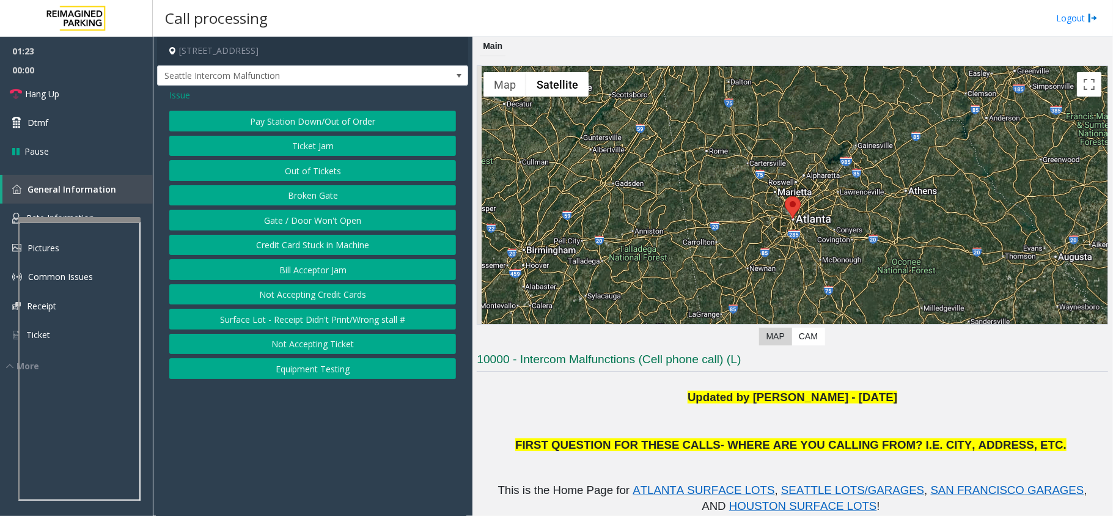
click at [330, 225] on button "Gate / Door Won't Open" at bounding box center [312, 220] width 287 height 21
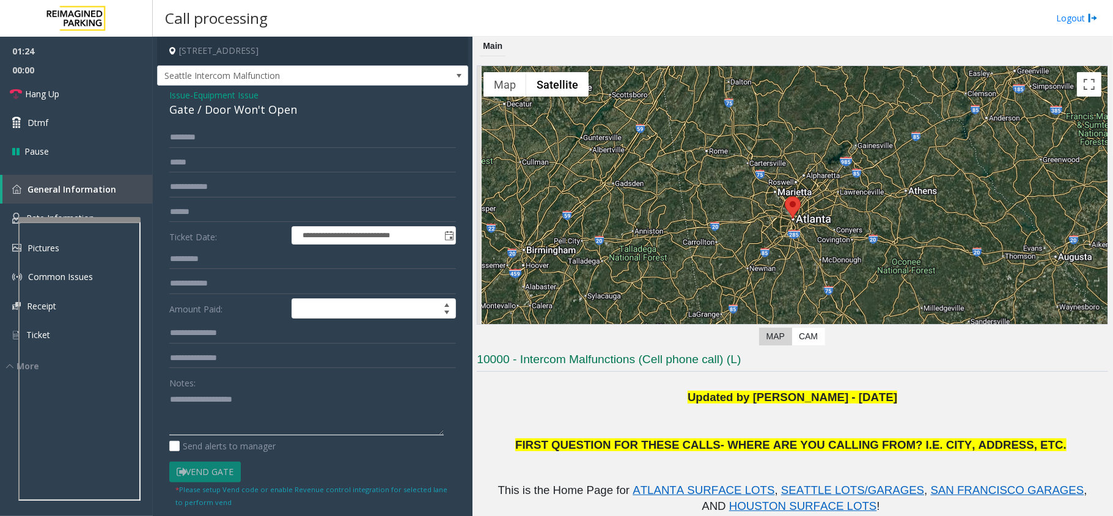
paste textarea "**********"
click at [275, 411] on textarea at bounding box center [306, 412] width 274 height 46
click at [232, 122] on div "**********" at bounding box center [312, 344] width 311 height 517
click at [235, 114] on div "Gate / Door Won't Open" at bounding box center [312, 109] width 287 height 16
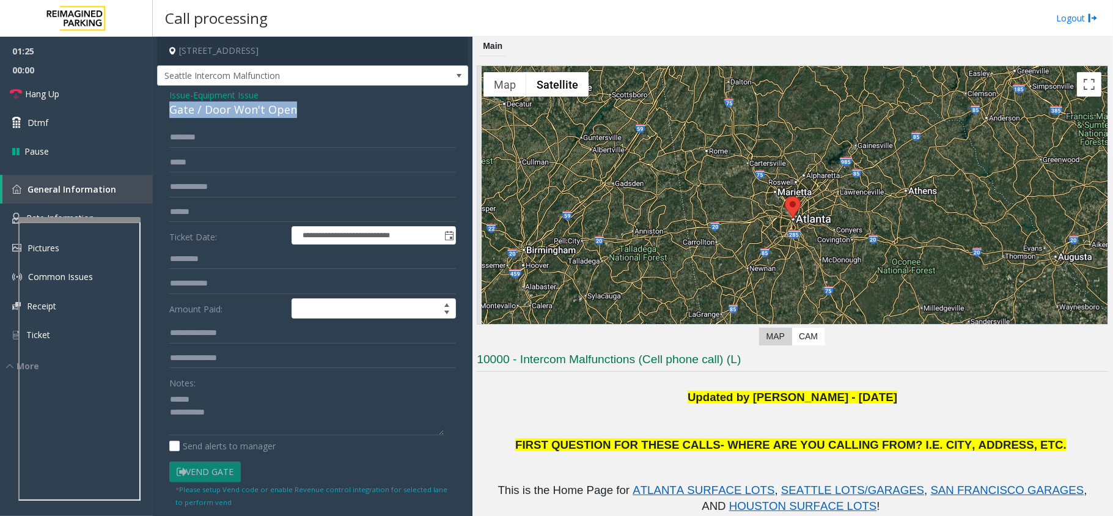
click at [235, 114] on div "Gate / Door Won't Open" at bounding box center [312, 109] width 287 height 16
copy div "Gate / Door Won't Open"
click at [240, 403] on textarea at bounding box center [306, 412] width 274 height 46
paste textarea "**********"
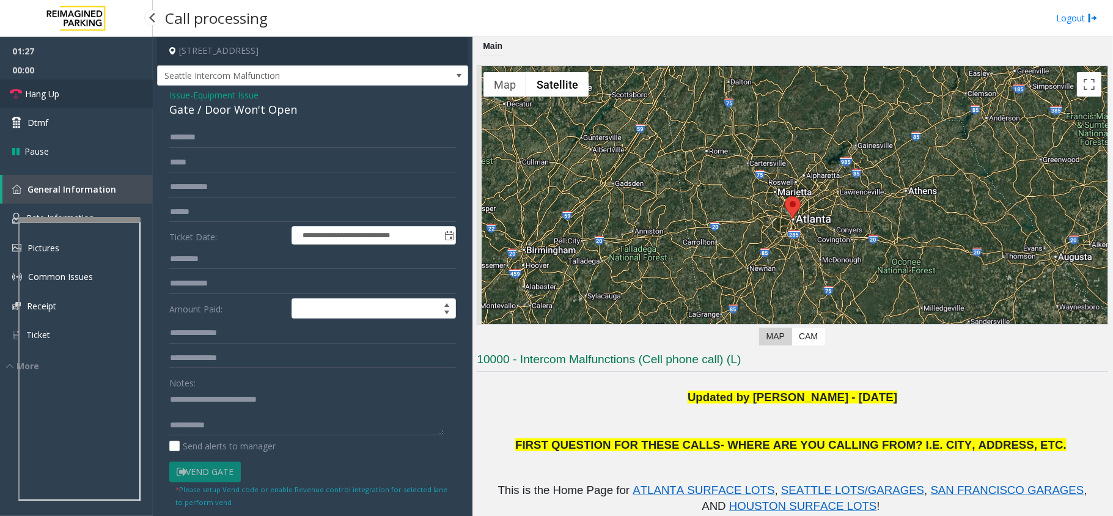
click at [81, 88] on link "Hang Up" at bounding box center [76, 93] width 153 height 29
click at [259, 428] on textarea at bounding box center [306, 412] width 274 height 46
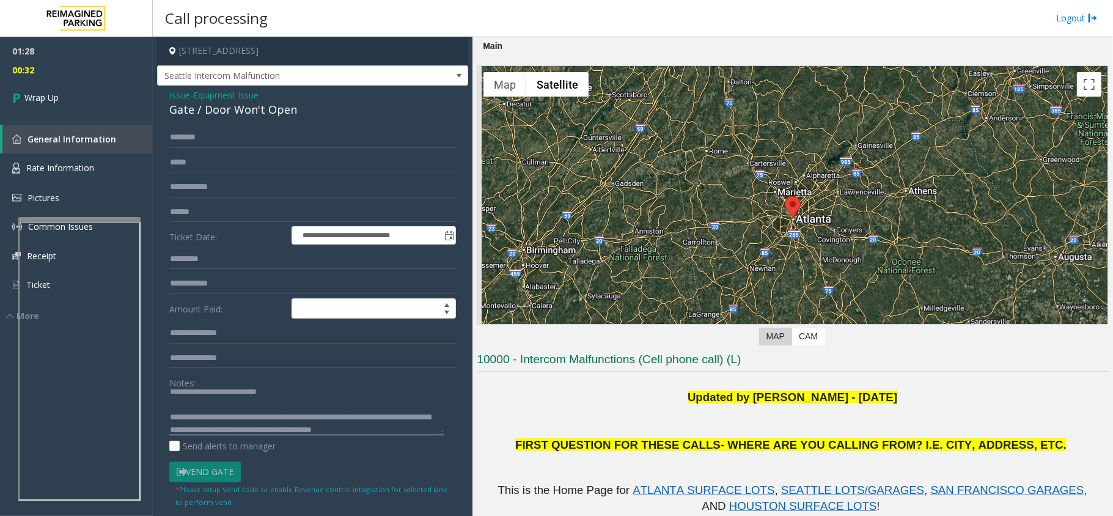
scroll to position [21, 0]
click at [249, 416] on textarea at bounding box center [306, 412] width 274 height 46
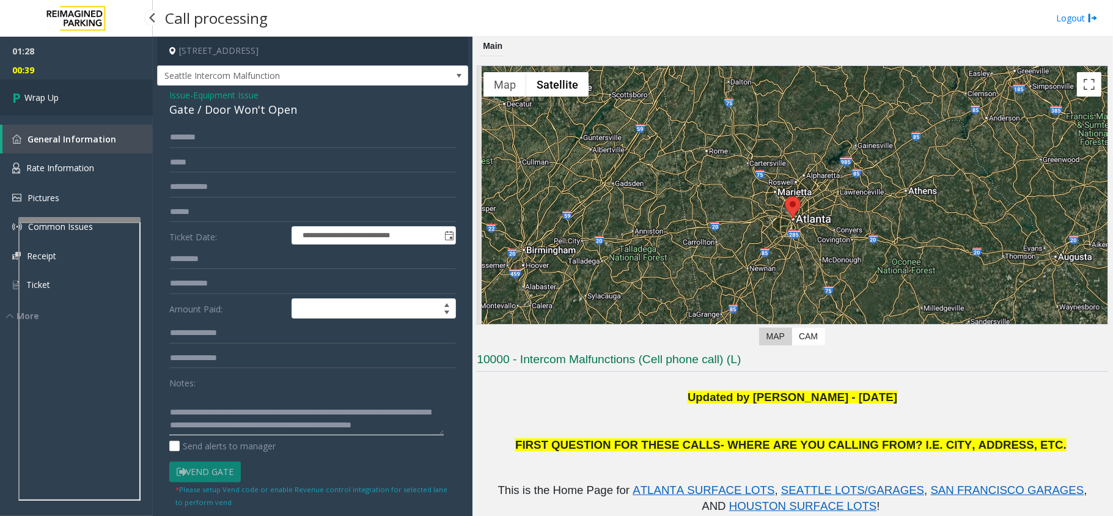
type textarea "**********"
click at [45, 93] on span "Wrap Up" at bounding box center [41, 97] width 34 height 13
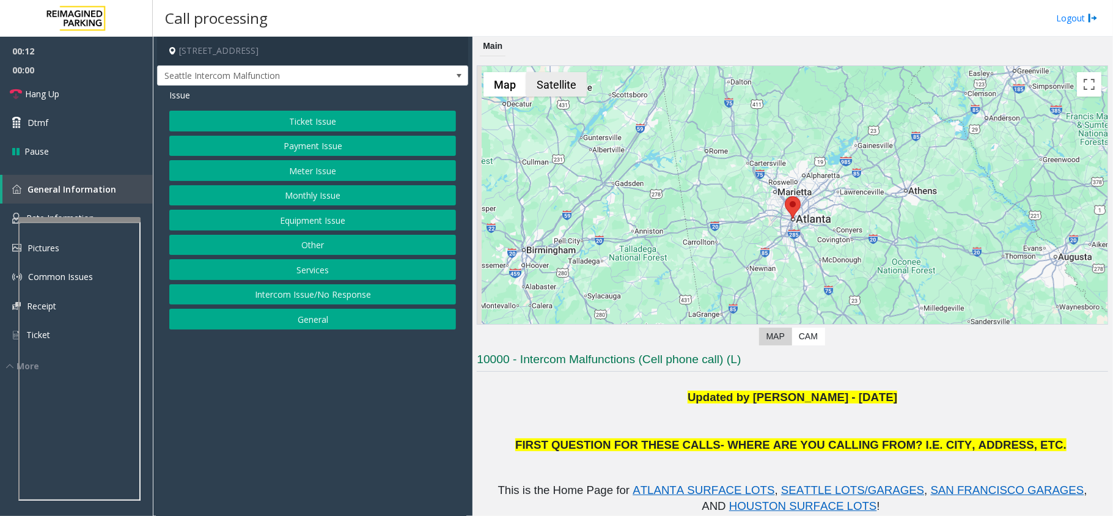
click at [565, 90] on button "Satellite" at bounding box center [556, 84] width 60 height 24
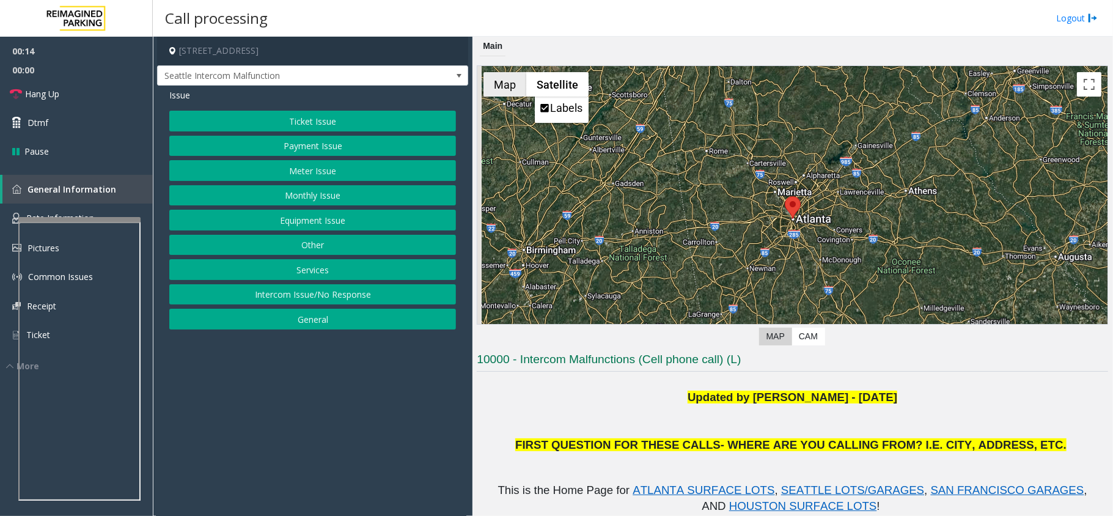
click at [492, 76] on button "Map" at bounding box center [504, 84] width 43 height 24
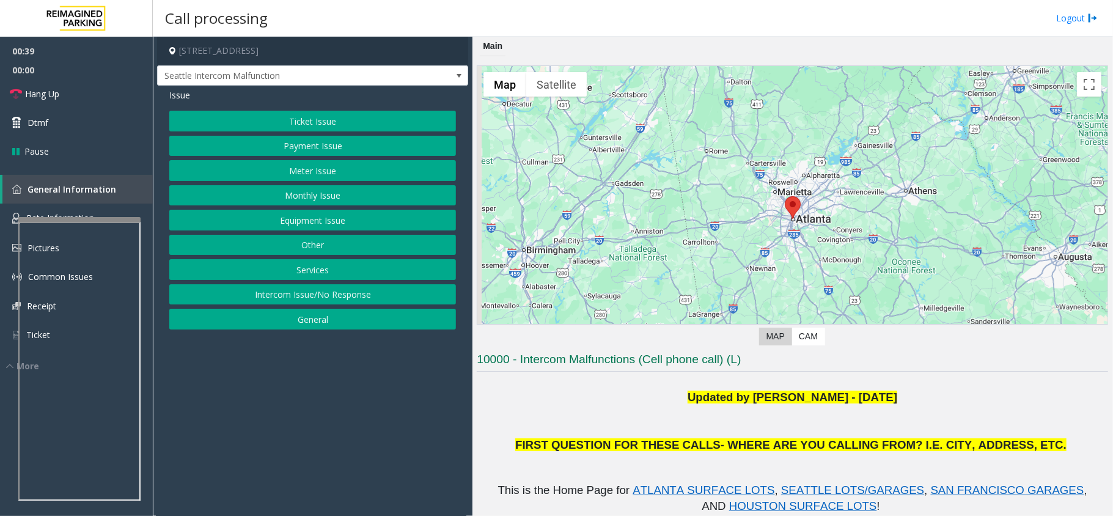
click at [387, 227] on button "Equipment Issue" at bounding box center [312, 220] width 287 height 21
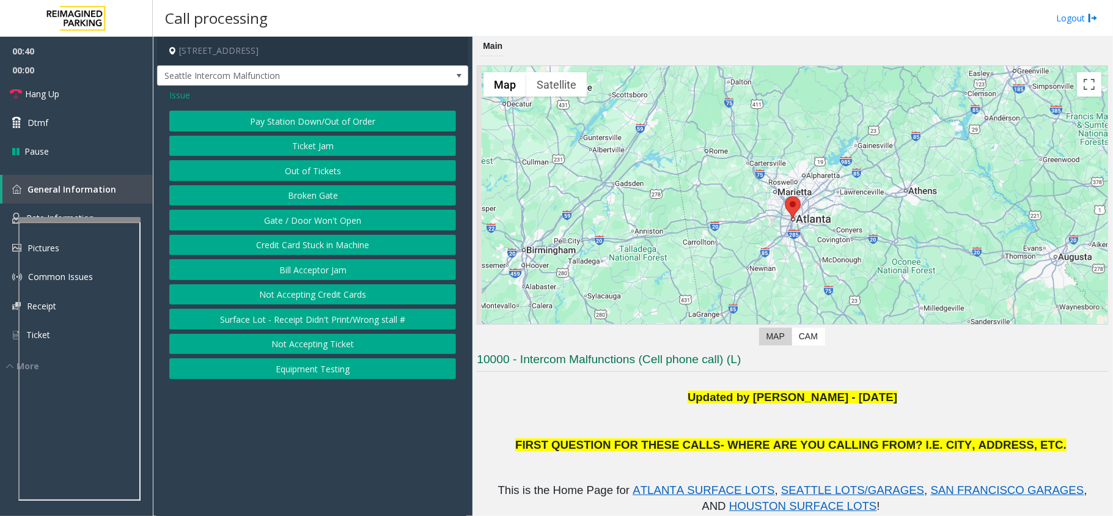
click at [387, 227] on button "Gate / Door Won't Open" at bounding box center [312, 220] width 287 height 21
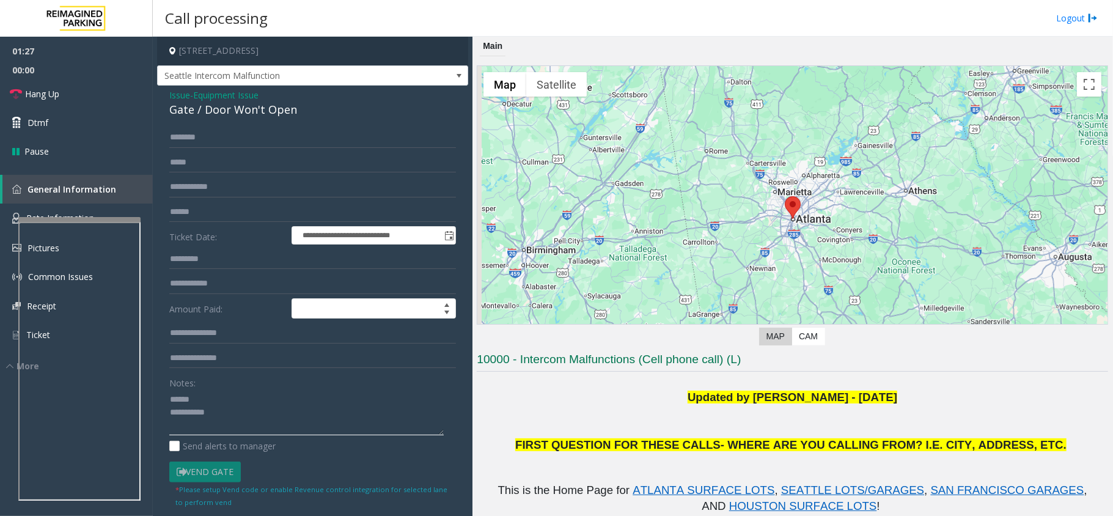
click at [172, 395] on textarea at bounding box center [306, 412] width 274 height 46
click at [291, 423] on textarea at bounding box center [306, 412] width 274 height 46
click at [245, 411] on textarea at bounding box center [306, 412] width 274 height 46
click at [247, 119] on div "**********" at bounding box center [312, 344] width 311 height 517
click at [258, 106] on div "Gate / Door Won't Open" at bounding box center [312, 109] width 287 height 16
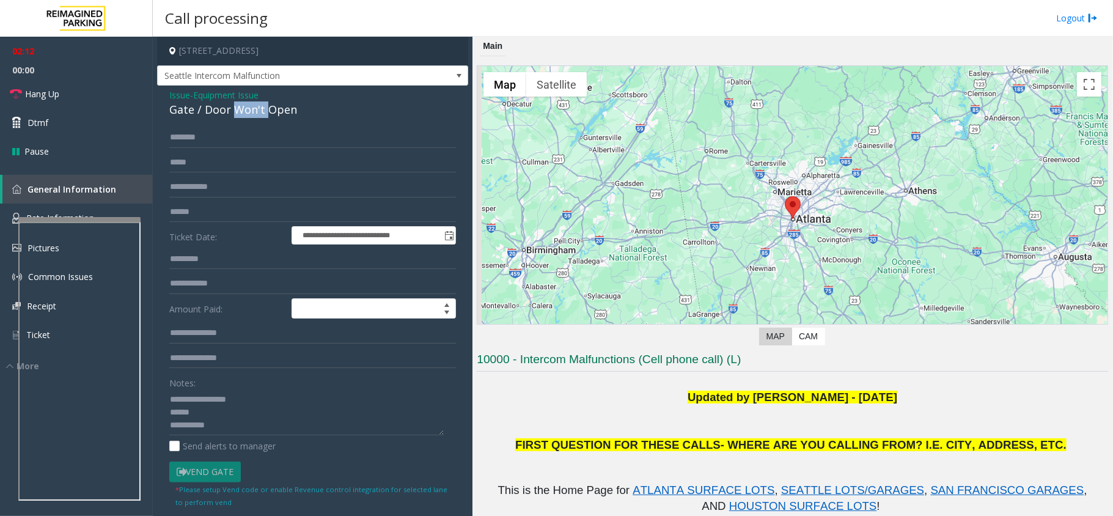
click at [258, 106] on div "Gate / Door Won't Open" at bounding box center [312, 109] width 287 height 16
copy div "Gate / Door Won't Open"
click at [254, 401] on textarea at bounding box center [306, 412] width 274 height 46
click at [252, 411] on textarea at bounding box center [306, 412] width 274 height 46
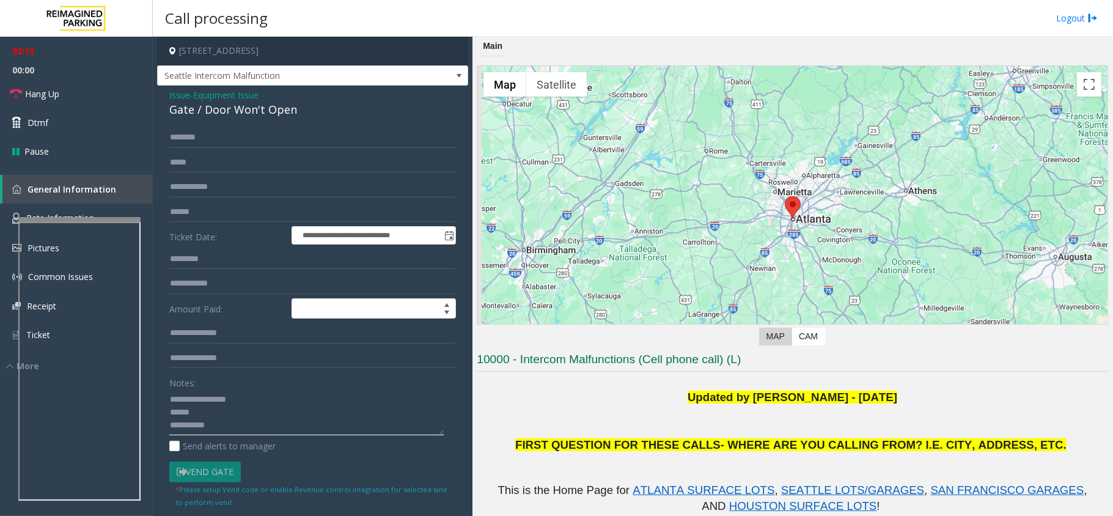
paste textarea "**********"
click at [260, 424] on textarea at bounding box center [306, 412] width 274 height 46
click at [348, 428] on textarea at bounding box center [306, 412] width 274 height 46
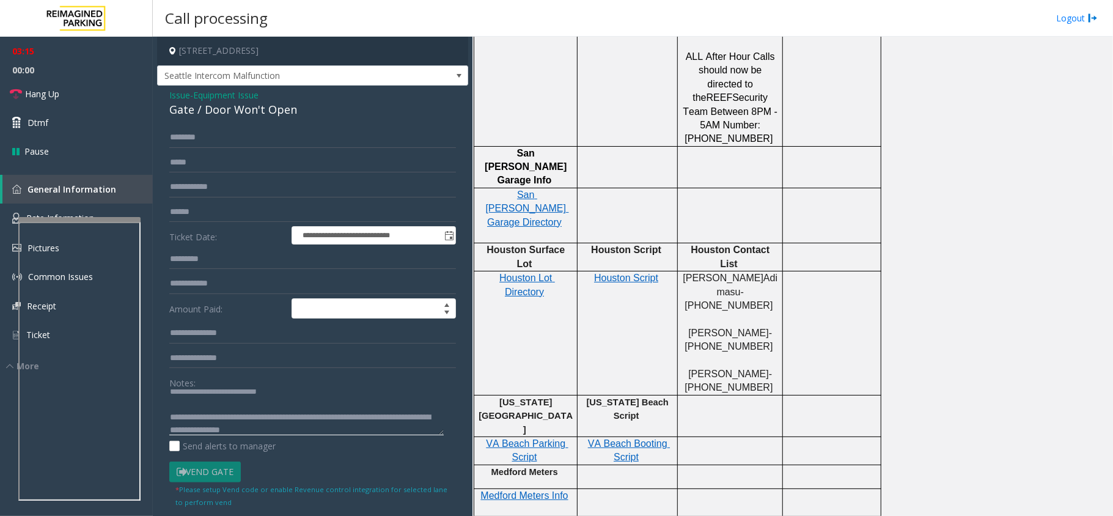
scroll to position [2037, 0]
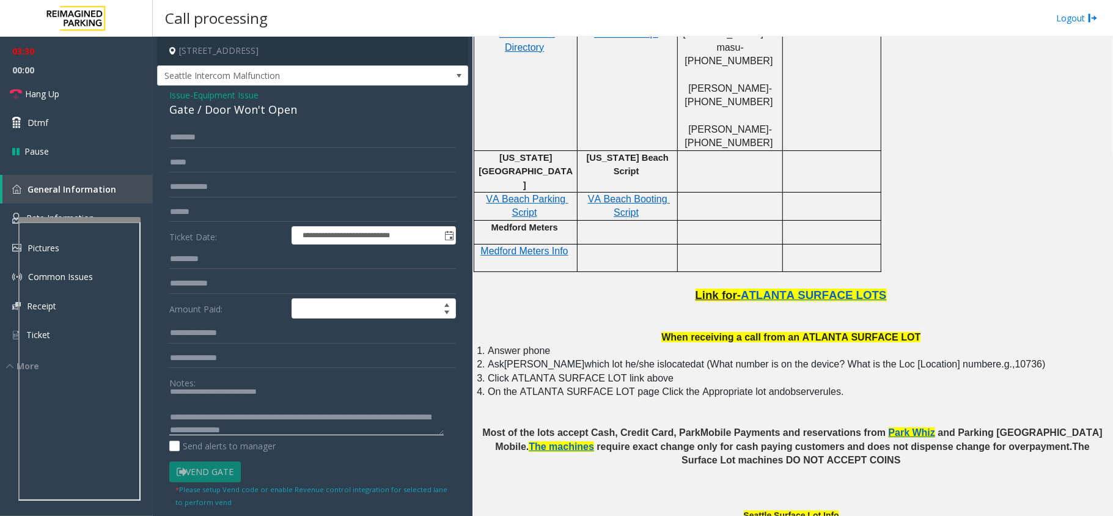
click at [326, 434] on textarea at bounding box center [306, 412] width 274 height 46
drag, startPoint x: 265, startPoint y: 428, endPoint x: 331, endPoint y: 411, distance: 68.0
click at [265, 425] on textarea at bounding box center [306, 412] width 274 height 46
click at [348, 430] on textarea at bounding box center [306, 412] width 274 height 46
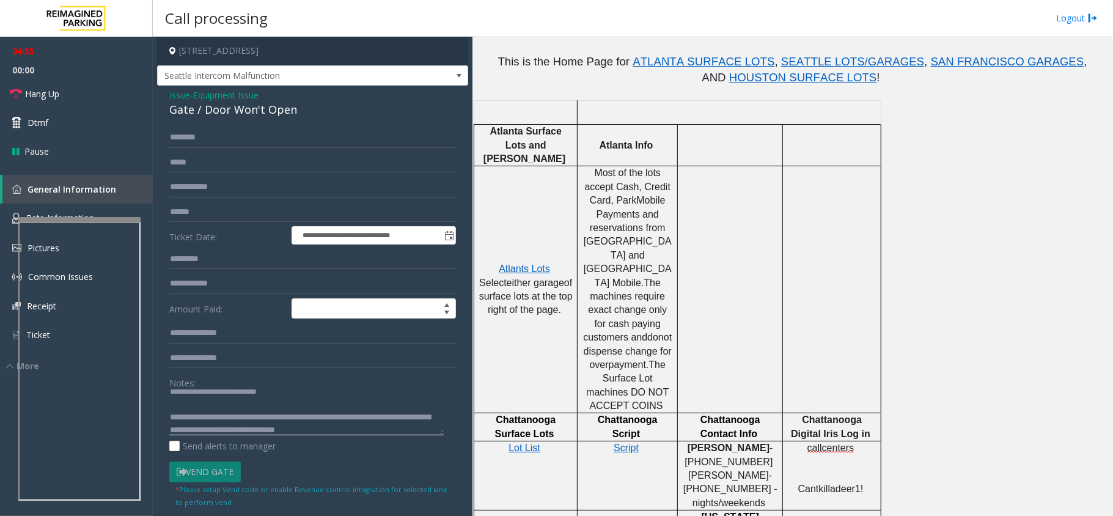
scroll to position [627, 0]
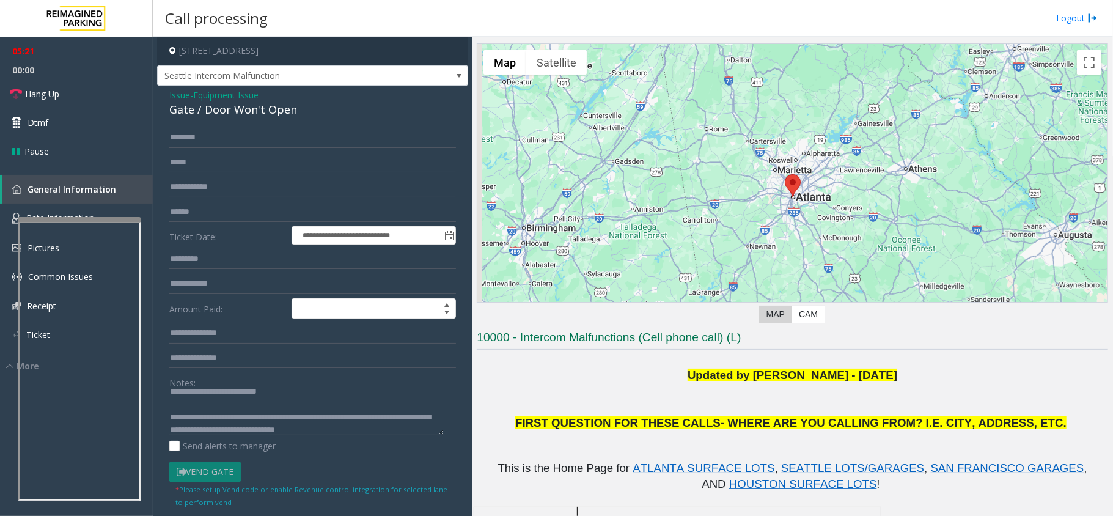
scroll to position [0, 0]
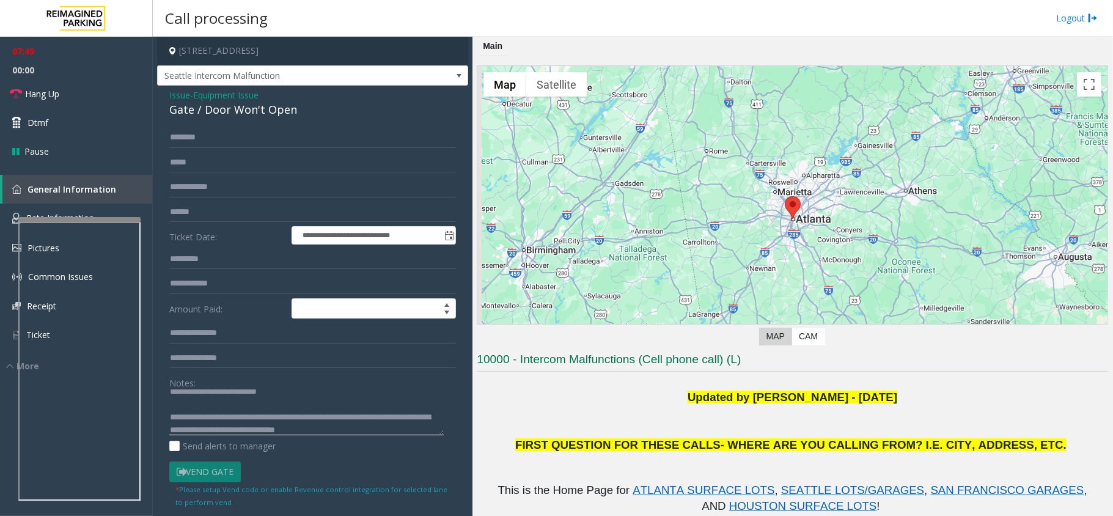
click at [382, 434] on textarea at bounding box center [306, 412] width 274 height 46
click at [385, 426] on textarea at bounding box center [306, 412] width 274 height 46
click at [248, 419] on textarea at bounding box center [306, 412] width 274 height 46
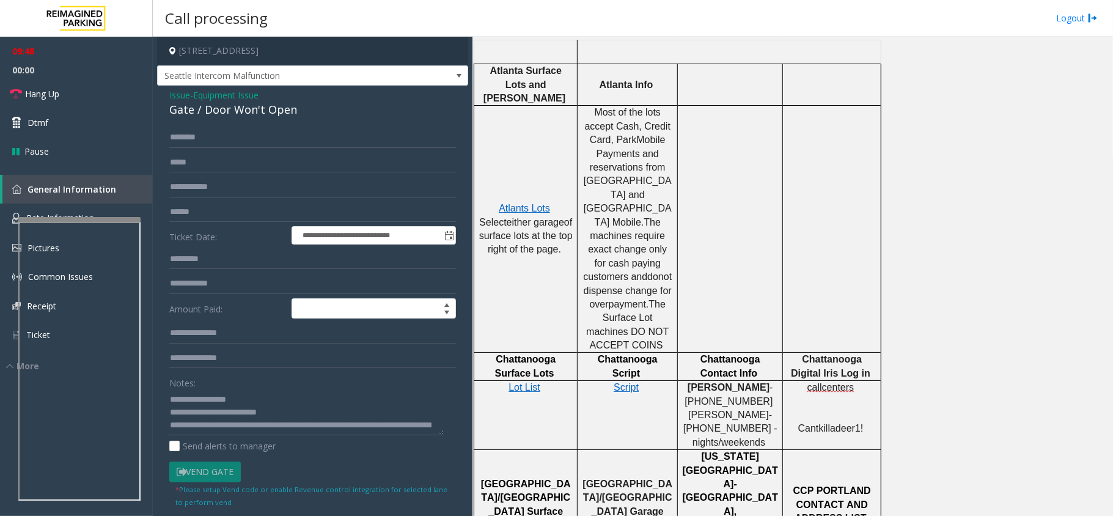
scroll to position [12, 0]
click at [365, 420] on textarea at bounding box center [306, 412] width 274 height 46
click at [384, 430] on textarea at bounding box center [306, 412] width 274 height 46
click at [401, 429] on textarea at bounding box center [306, 412] width 274 height 46
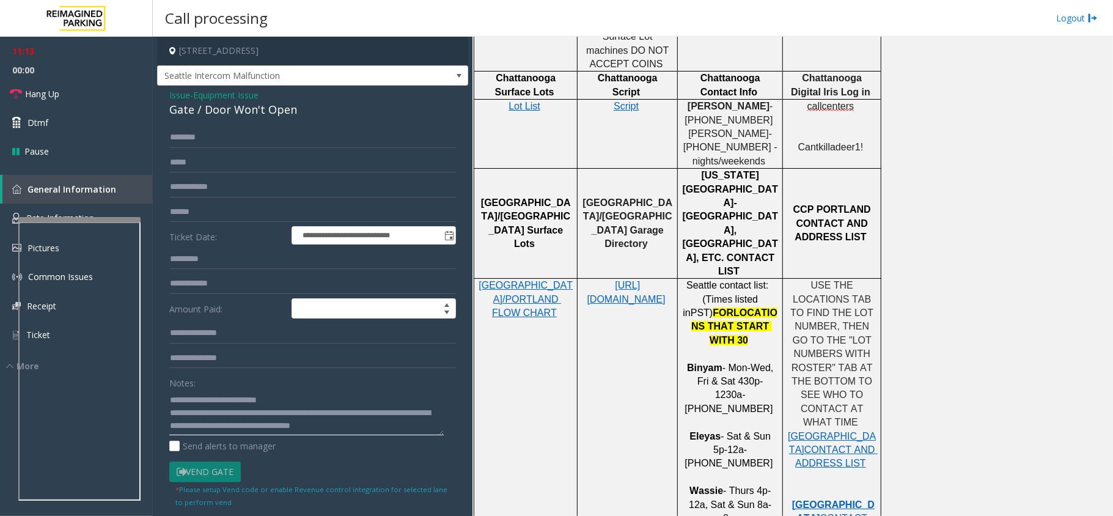
scroll to position [815, 0]
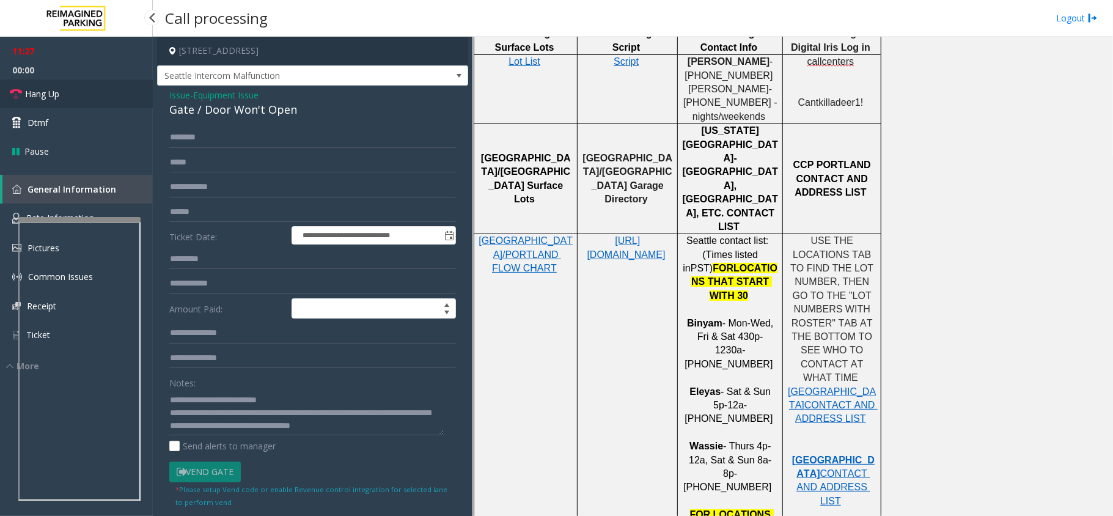
click at [64, 89] on link "Hang Up" at bounding box center [76, 93] width 153 height 29
click at [401, 428] on textarea at bounding box center [306, 412] width 274 height 46
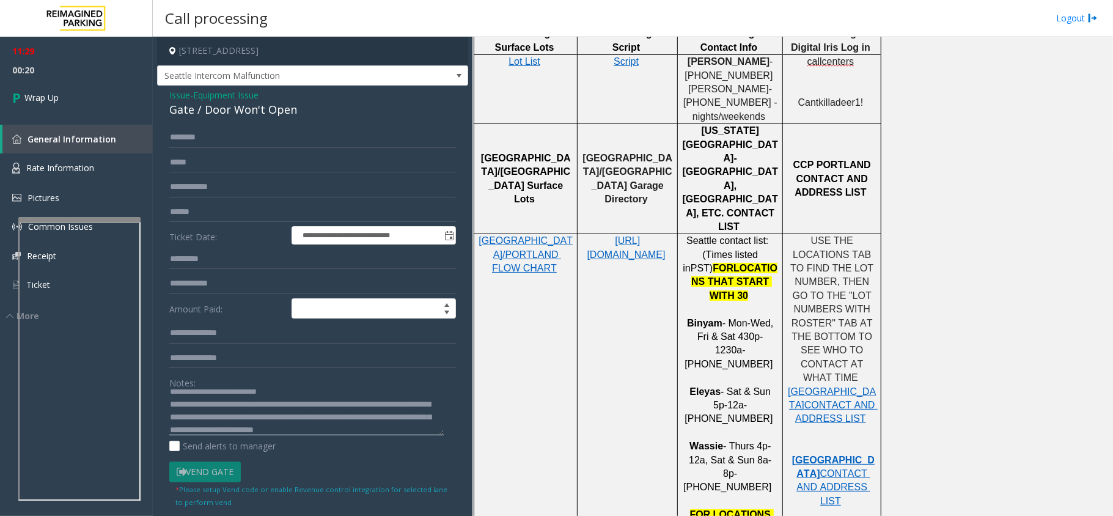
scroll to position [34, 0]
type textarea "**********"
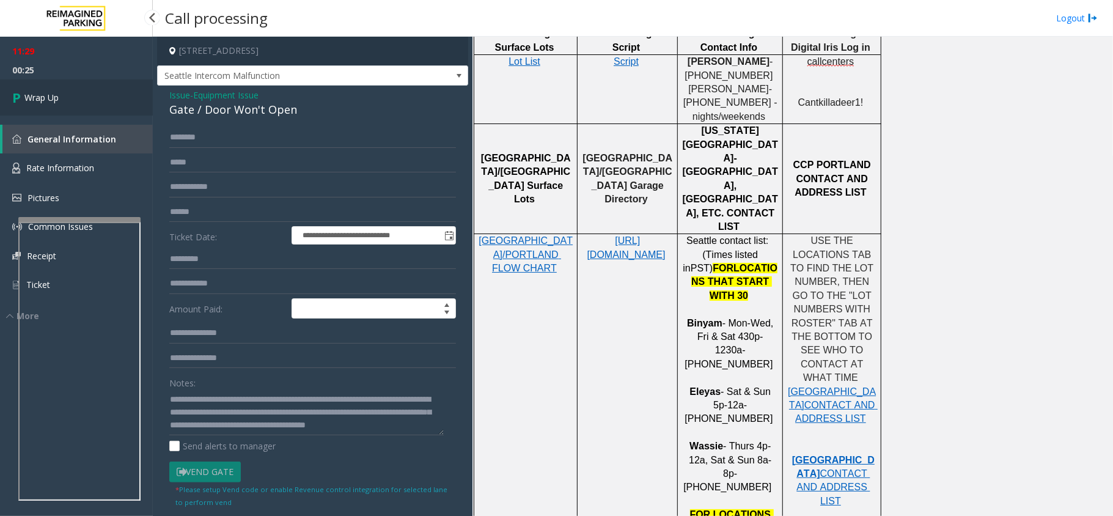
click at [69, 106] on link "Wrap Up" at bounding box center [76, 97] width 153 height 36
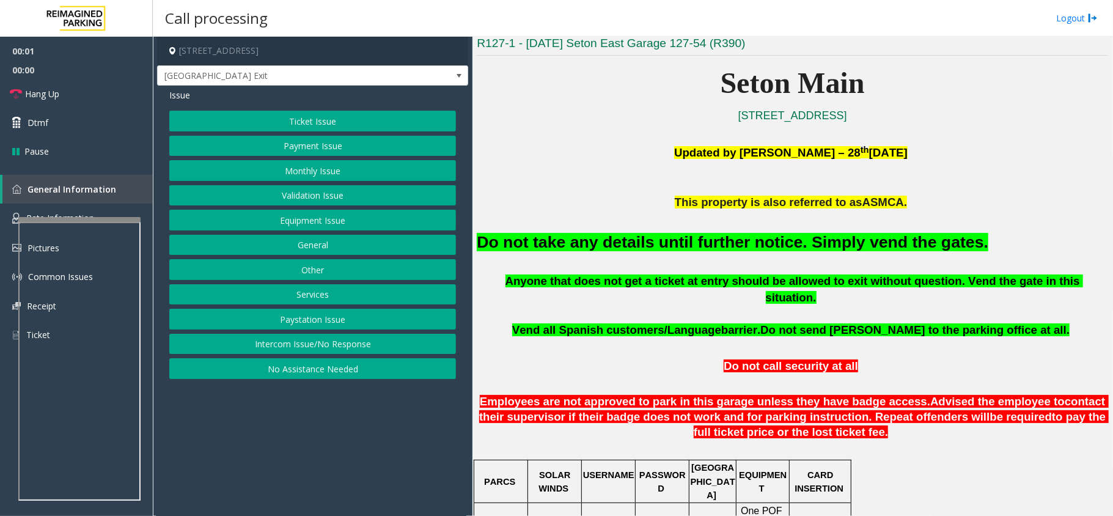
scroll to position [326, 0]
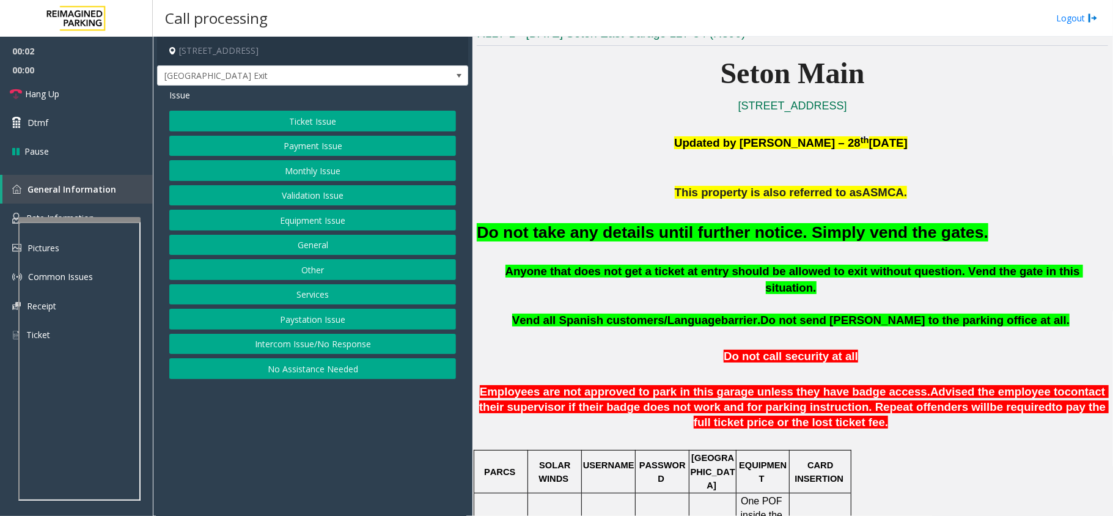
click at [739, 235] on font "Do not take any details until further notice. Simply vend the gates." at bounding box center [732, 232] width 511 height 18
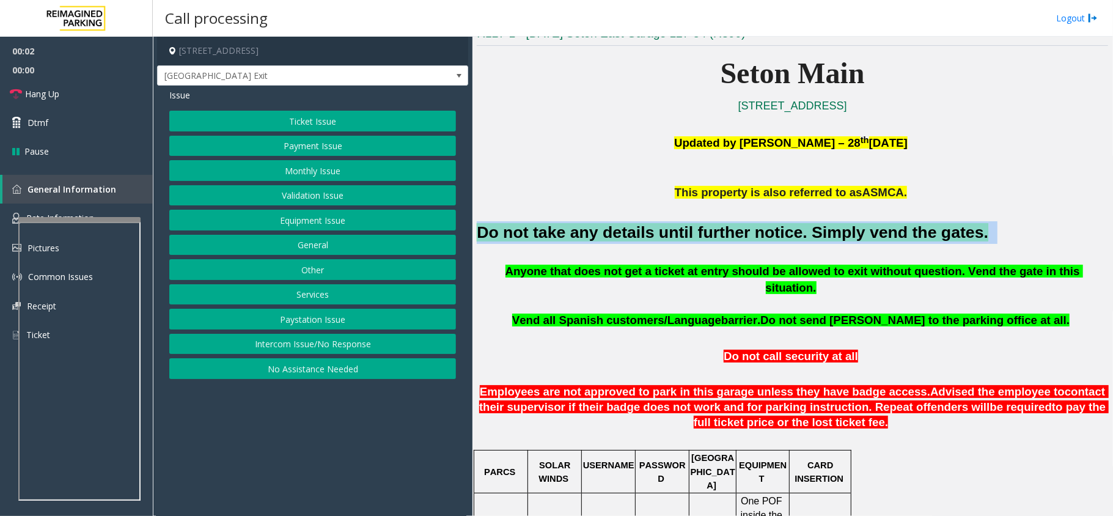
copy h2 "Do not take any details until further notice. Simply vend the gates."
click at [739, 235] on font "Do not take any details until further notice. Simply vend the gates." at bounding box center [732, 232] width 511 height 18
click at [332, 213] on button "Equipment Issue" at bounding box center [312, 220] width 287 height 21
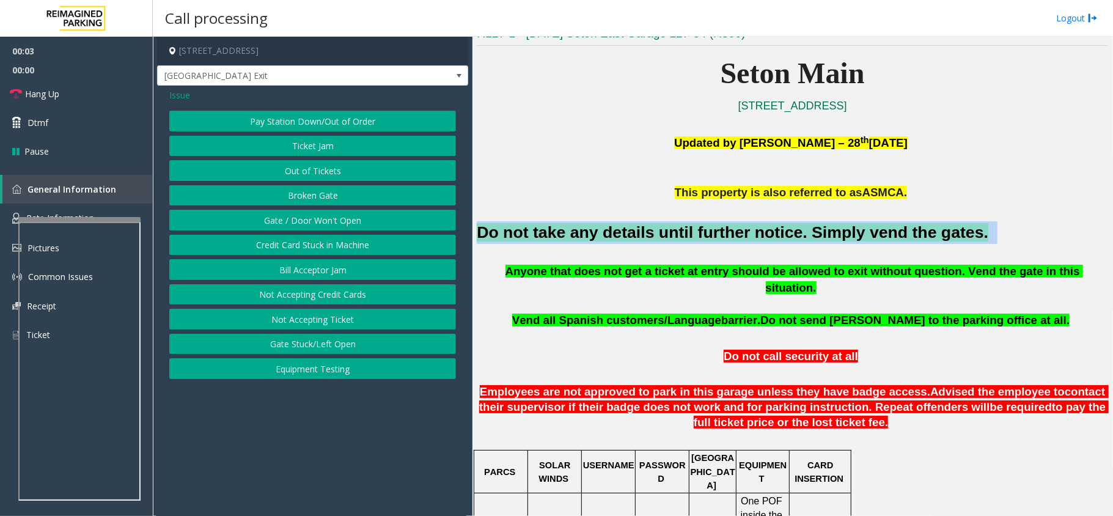
click at [332, 213] on button "Gate / Door Won't Open" at bounding box center [312, 220] width 287 height 21
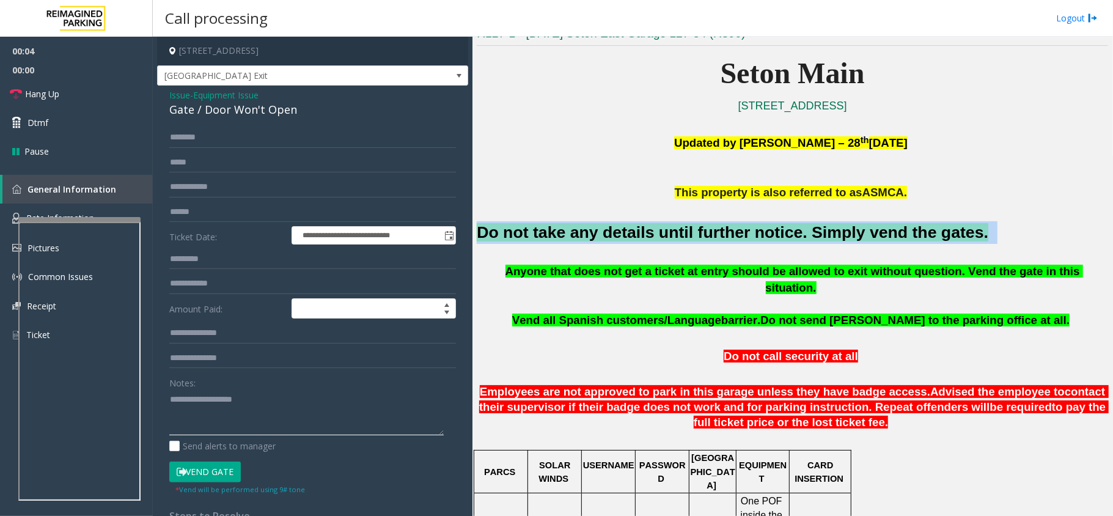
click at [294, 414] on textarea at bounding box center [306, 412] width 274 height 46
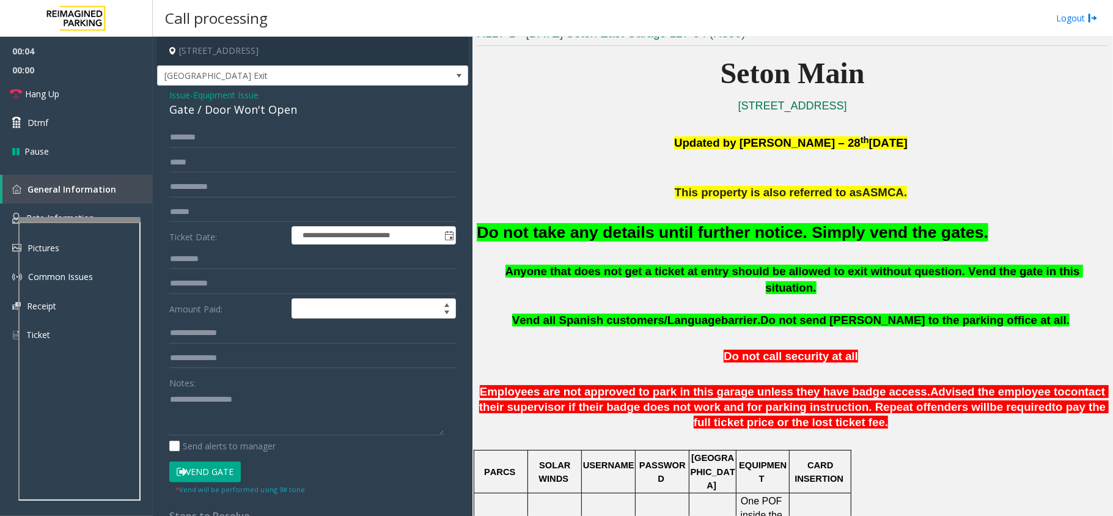
click at [196, 473] on button "Vend Gate" at bounding box center [204, 471] width 71 height 21
click at [238, 409] on textarea at bounding box center [306, 412] width 274 height 46
paste textarea "**********"
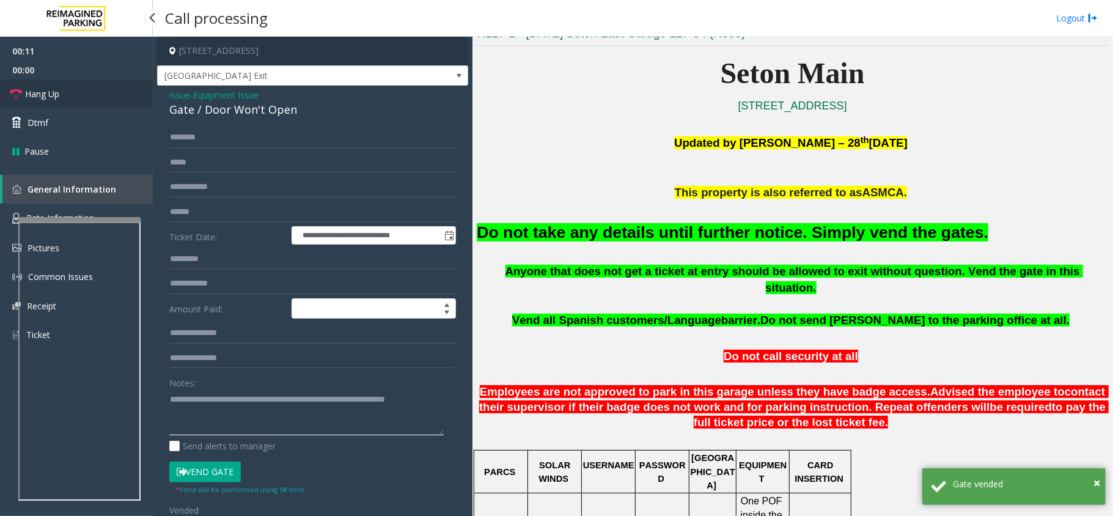
type textarea "**********"
click at [95, 98] on link "Hang Up" at bounding box center [76, 93] width 153 height 29
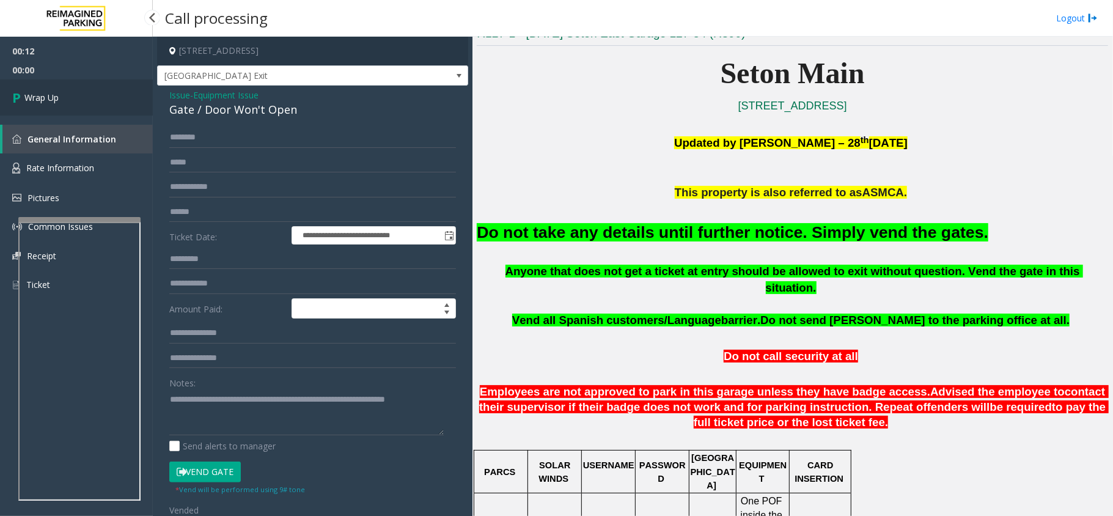
click at [95, 98] on link "Wrap Up" at bounding box center [76, 97] width 153 height 36
